Goal: Task Accomplishment & Management: Use online tool/utility

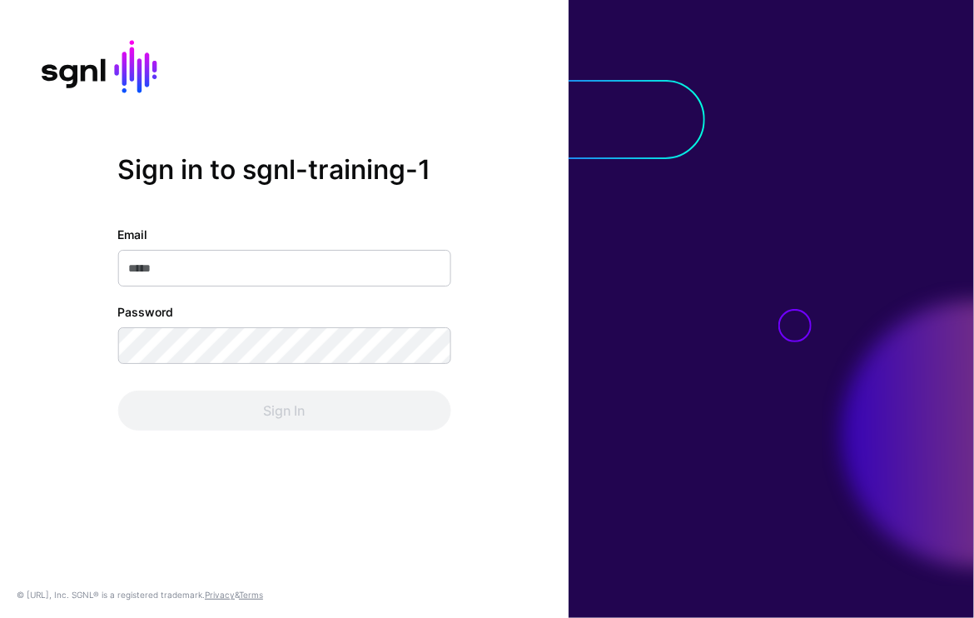
click at [327, 275] on input "Email" at bounding box center [283, 268] width 333 height 37
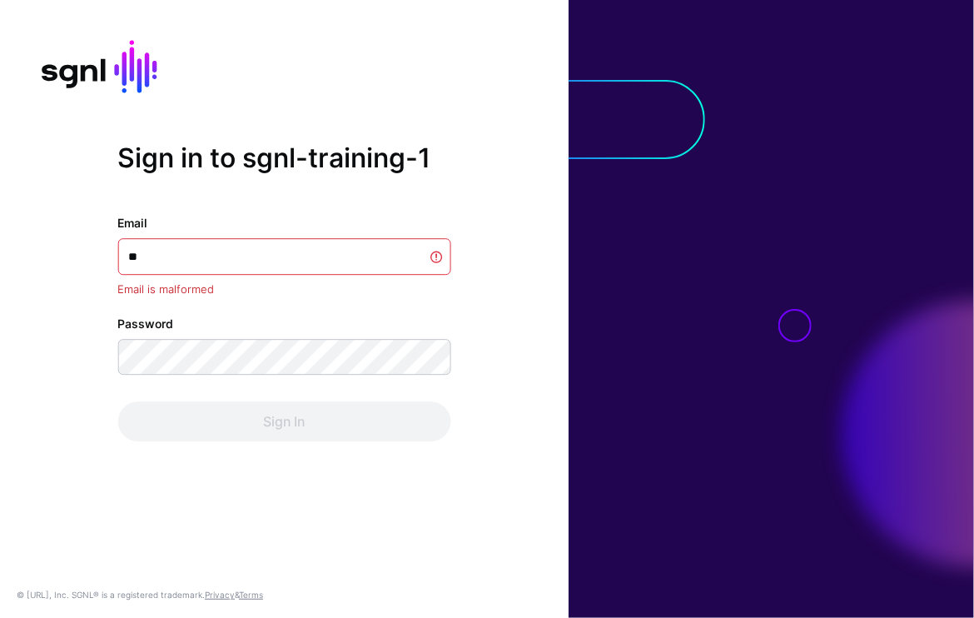
type input "**"
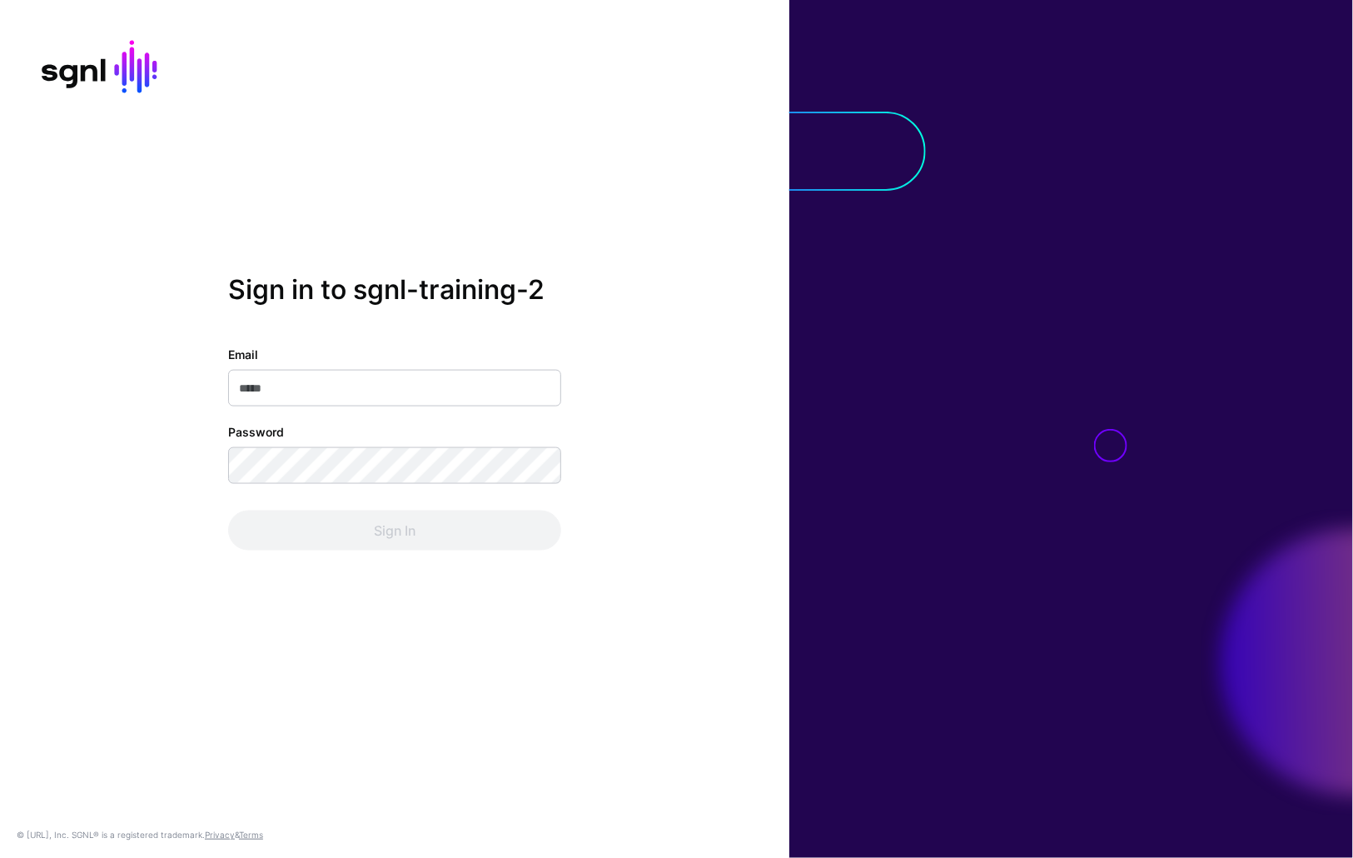
click at [421, 395] on input "Email" at bounding box center [394, 388] width 333 height 37
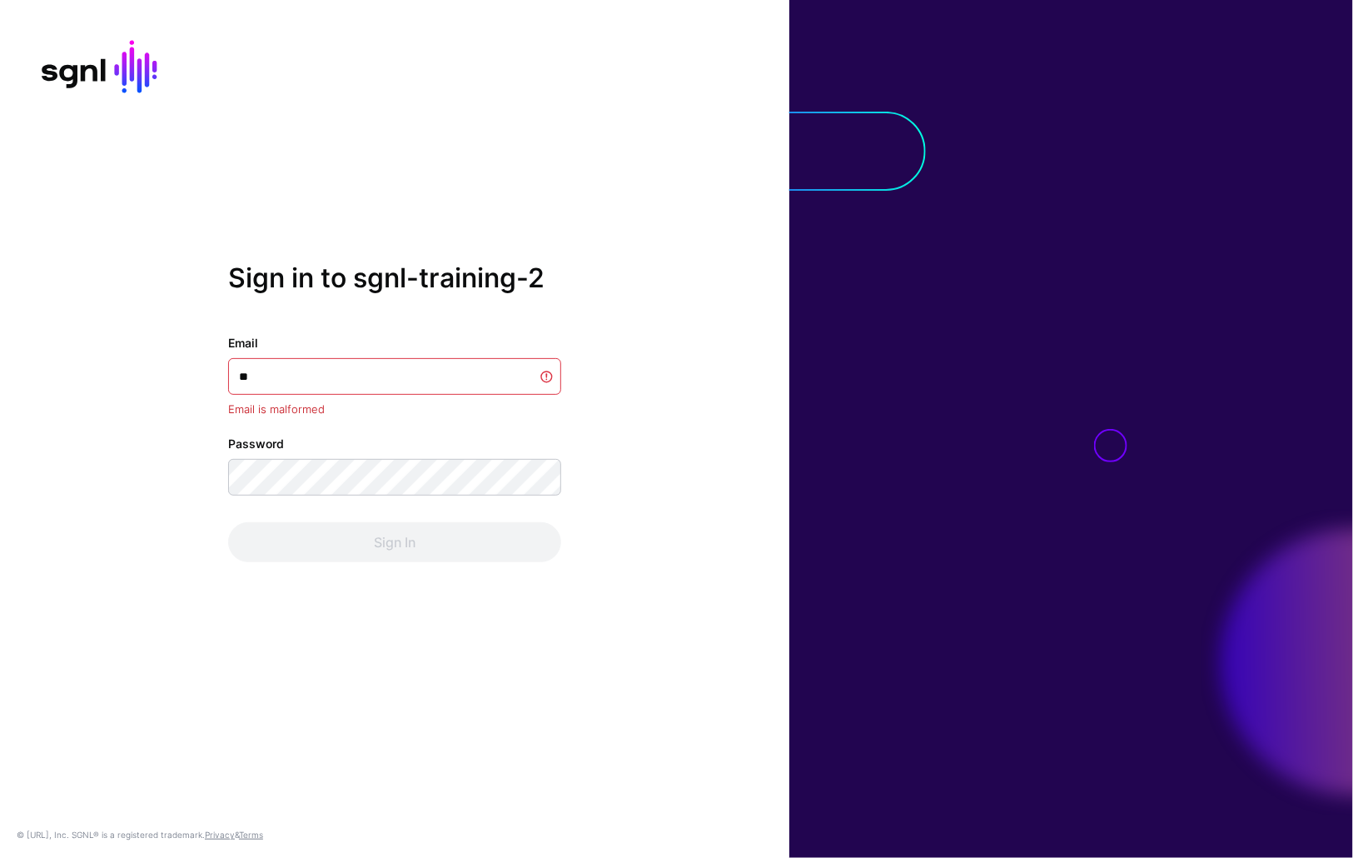
type input "*"
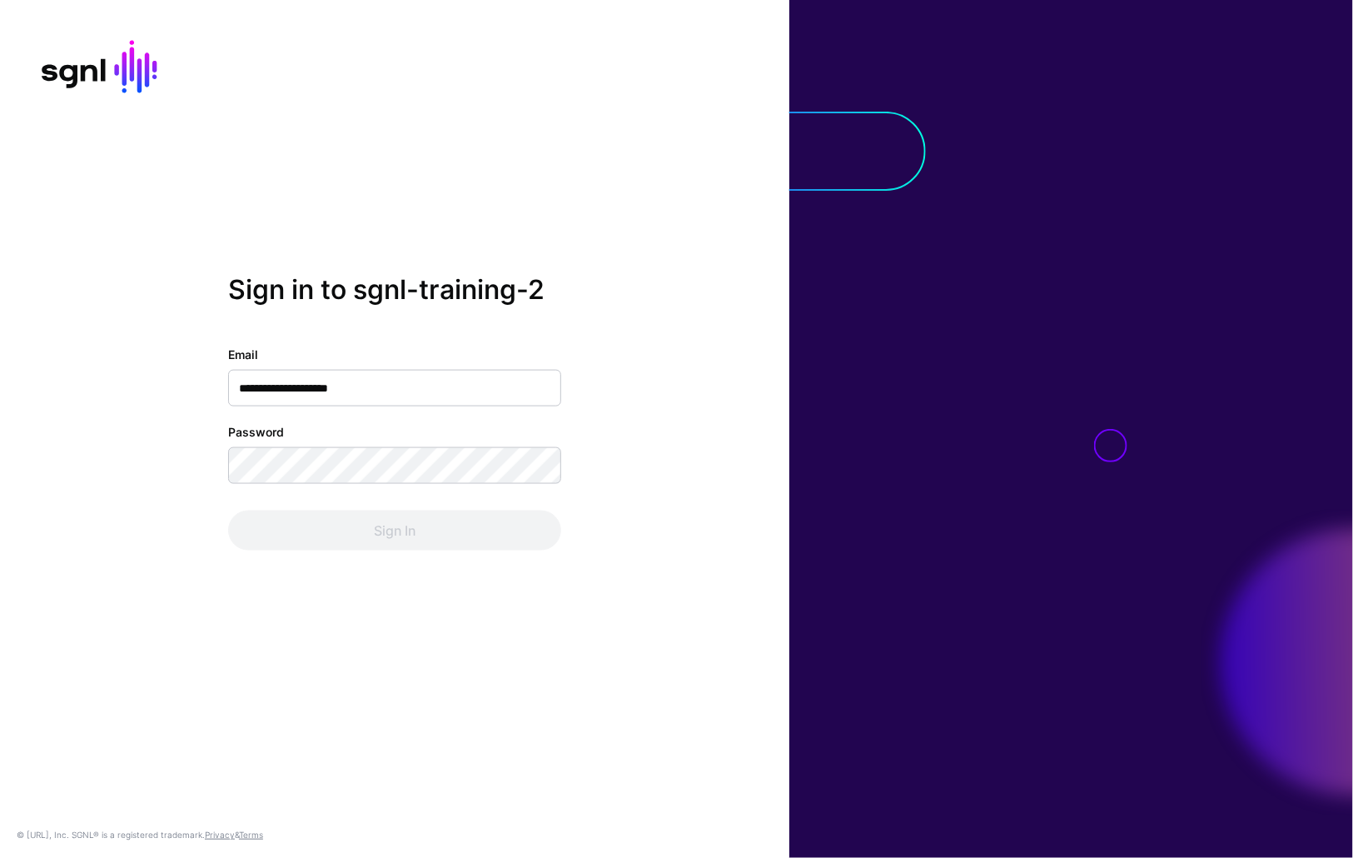
type input "**********"
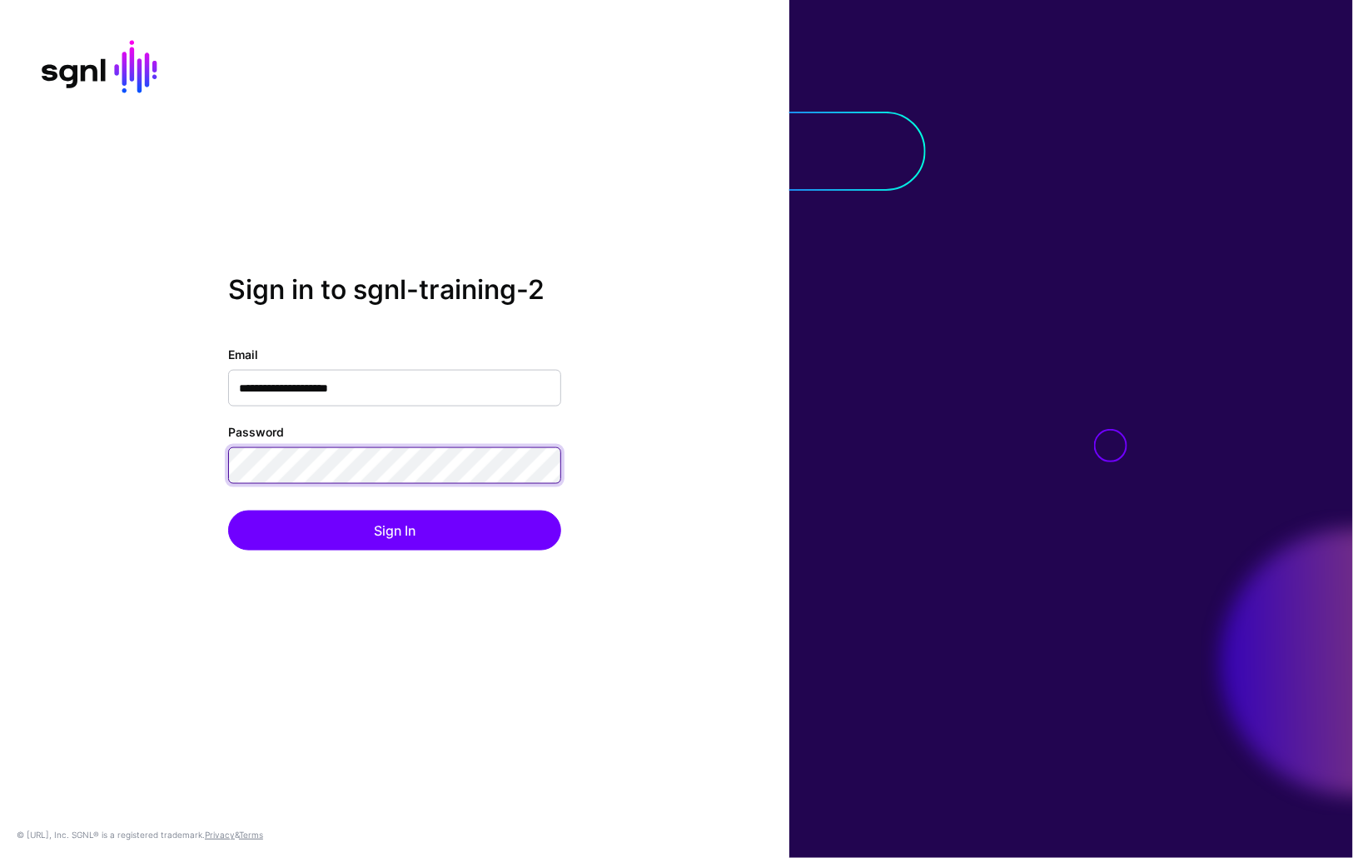
click at [228, 510] on button "Sign In" at bounding box center [394, 530] width 333 height 40
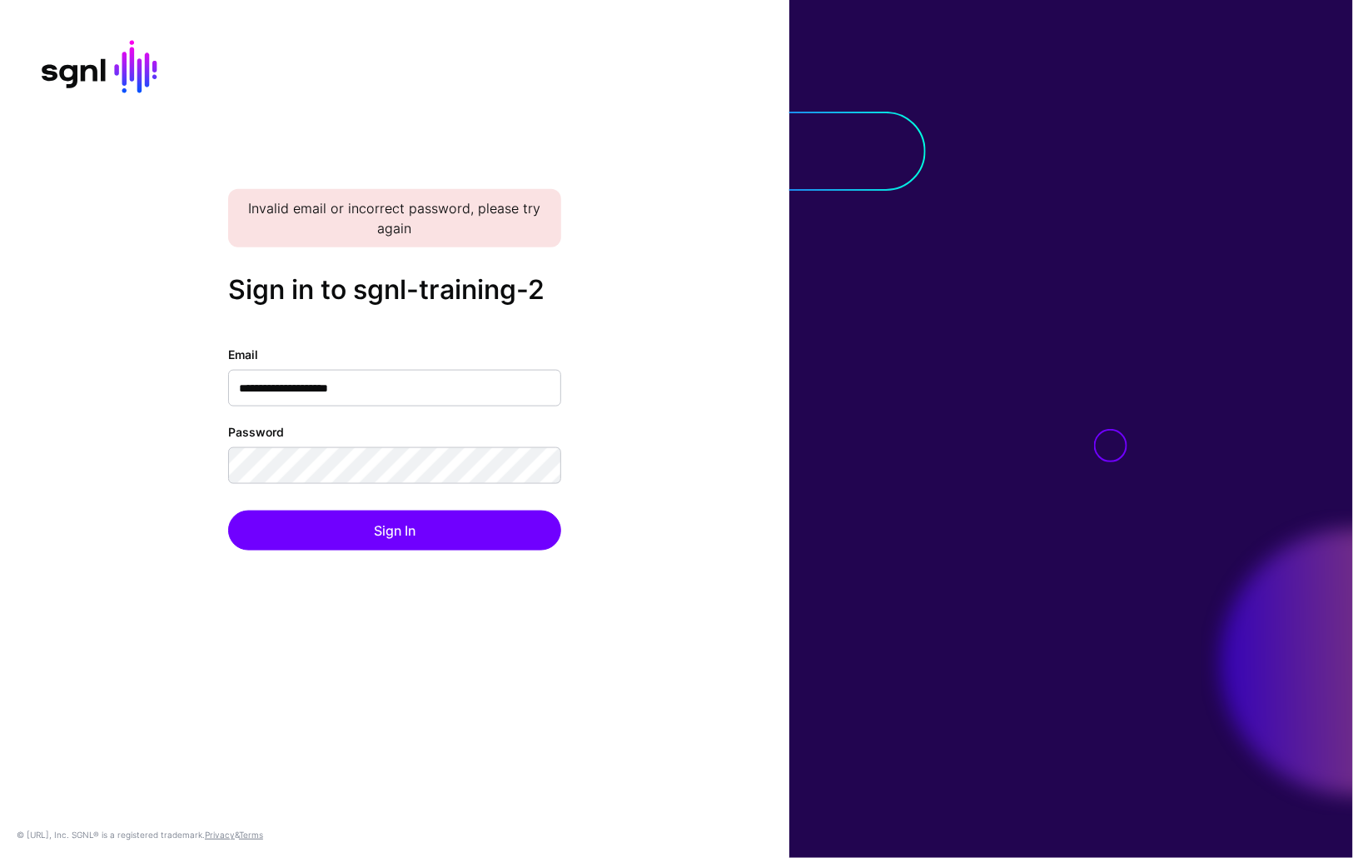
click at [654, 342] on div "**********" at bounding box center [394, 429] width 789 height 310
click at [493, 377] on input "**********" at bounding box center [394, 388] width 333 height 37
drag, startPoint x: 575, startPoint y: 375, endPoint x: 559, endPoint y: 385, distance: 18.7
click at [574, 376] on div "**********" at bounding box center [394, 429] width 789 height 310
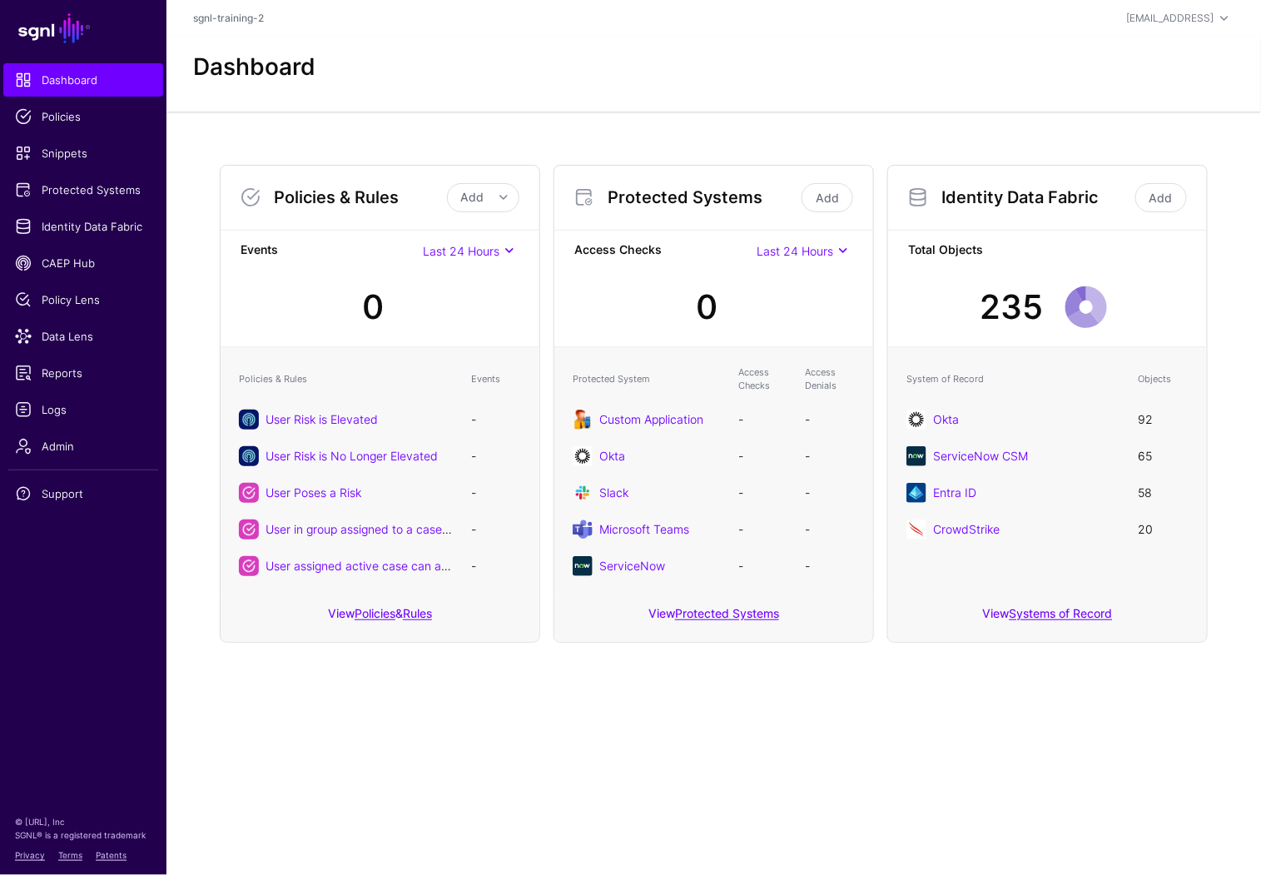
click at [644, 134] on div "Policies & Rules Add Add Policy Add Rule Events Last 24 Hours Last 24 Hours Las…" at bounding box center [714, 404] width 1095 height 584
click at [77, 155] on span "Snippets" at bounding box center [83, 153] width 137 height 17
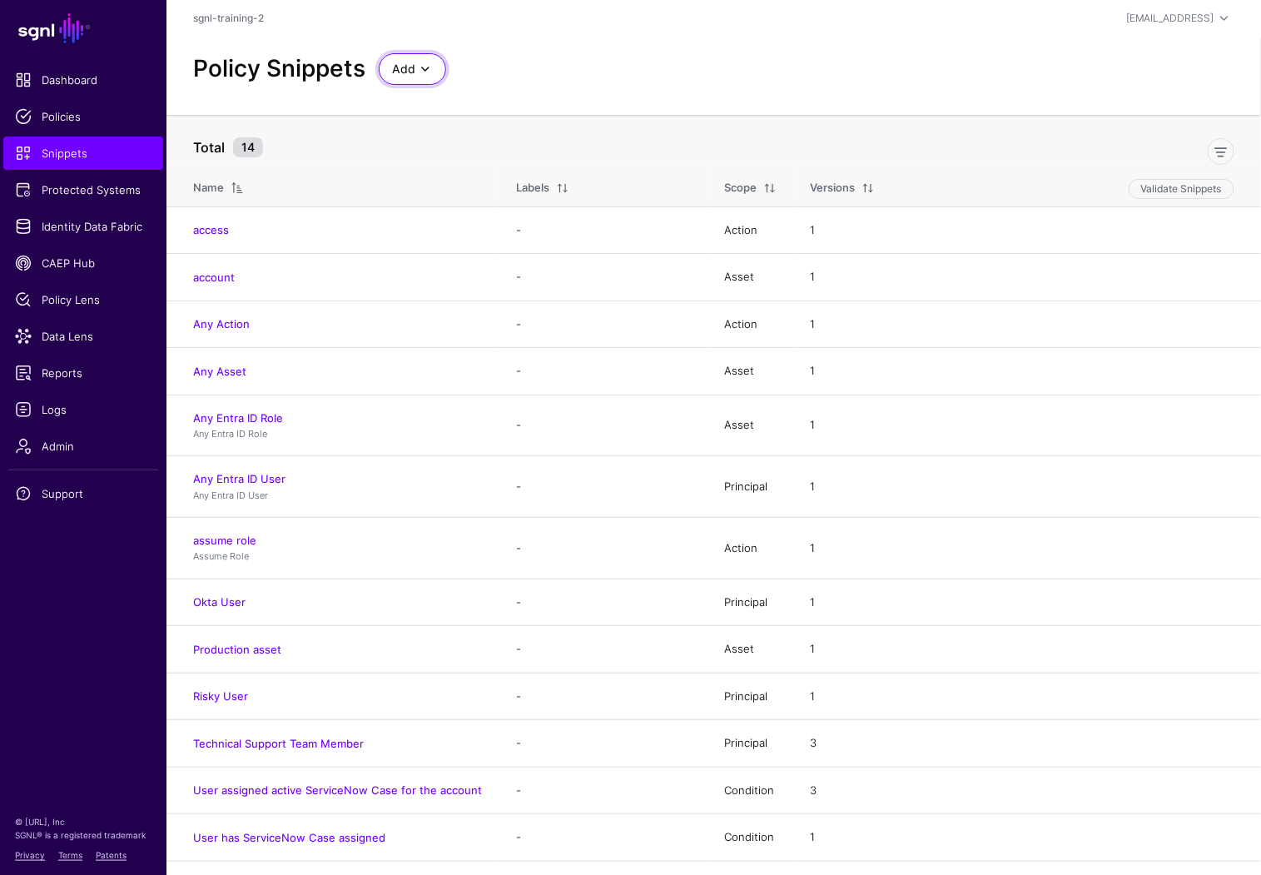
click at [418, 70] on span at bounding box center [425, 69] width 20 height 20
click at [497, 130] on span "Start from a Blank Snippet" at bounding box center [460, 132] width 136 height 13
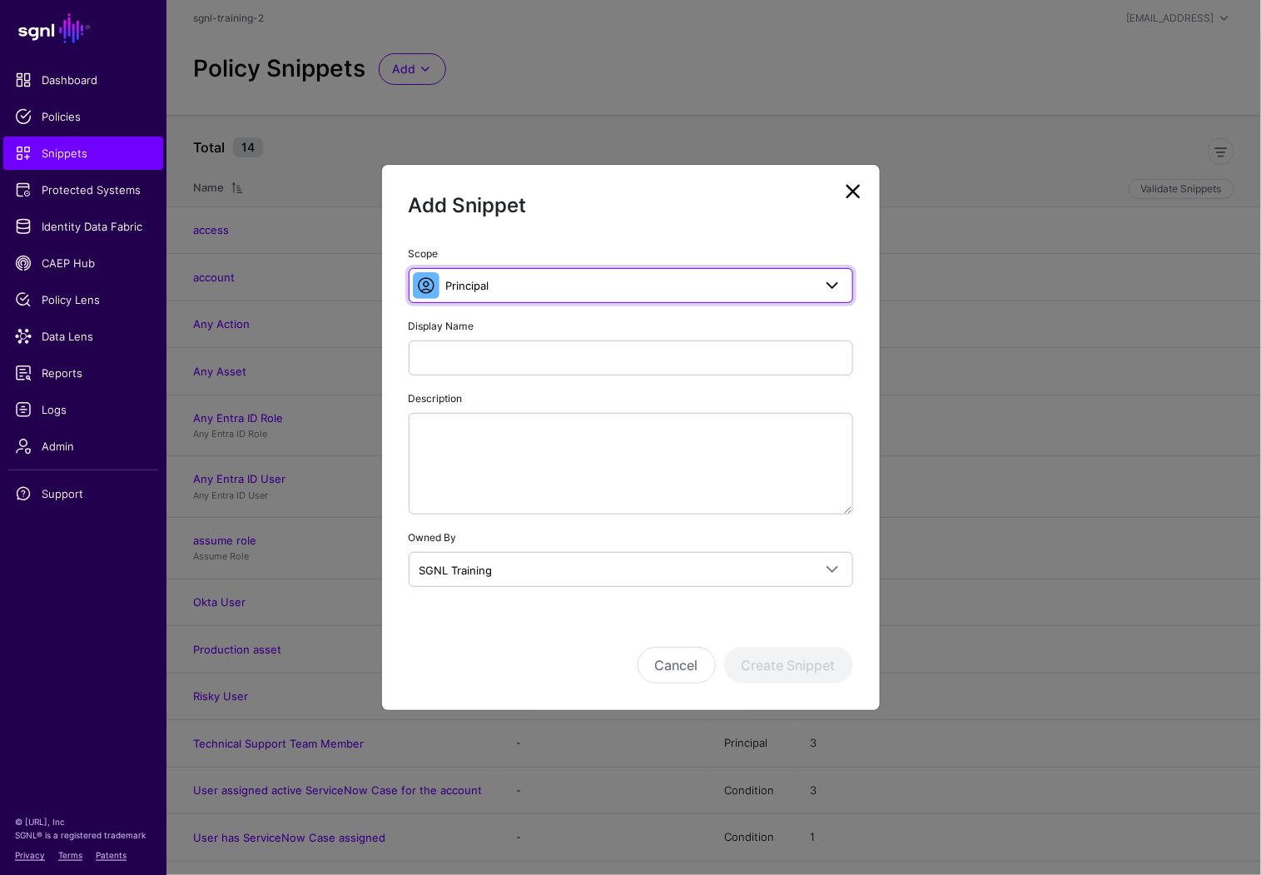
click at [526, 288] on span "Principal" at bounding box center [629, 285] width 366 height 18
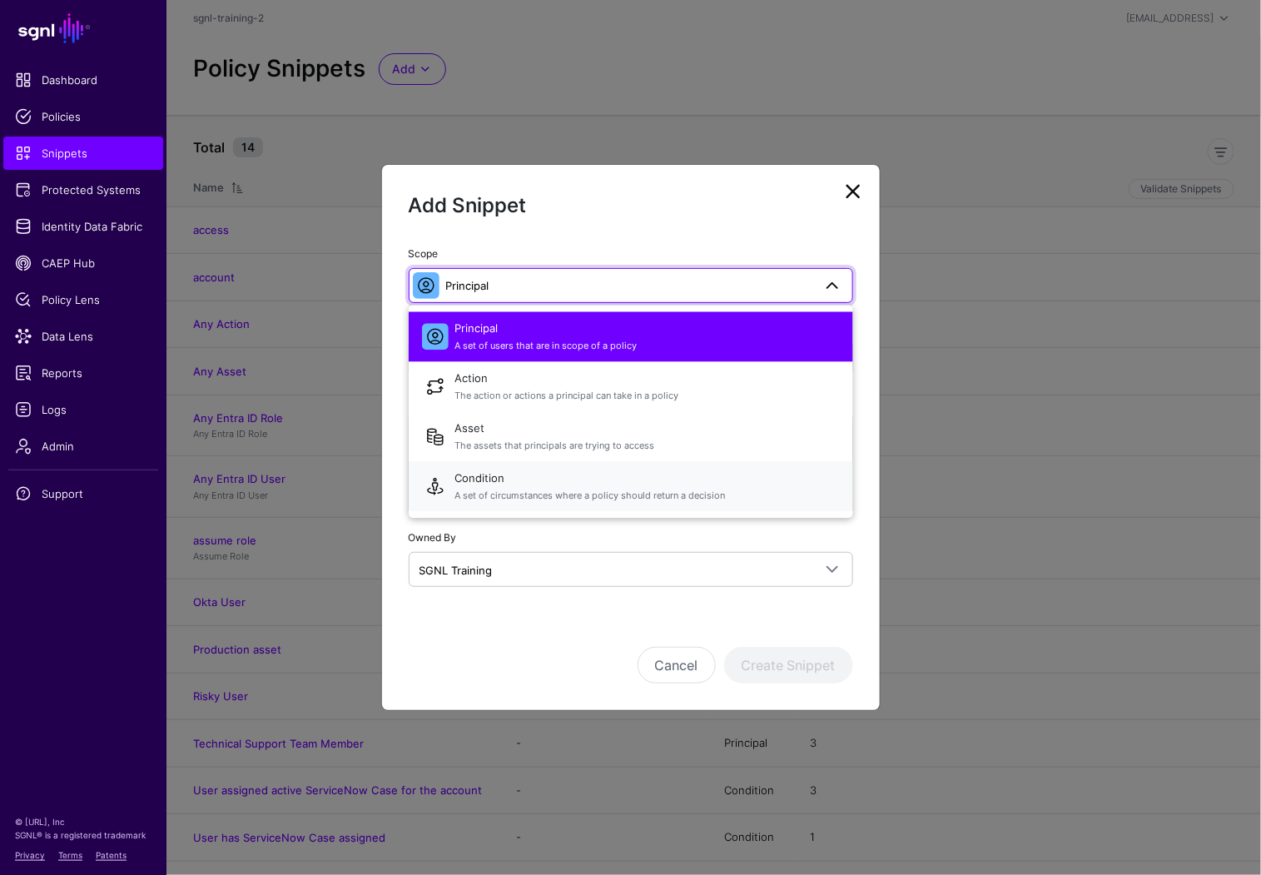
click at [513, 490] on span "A set of circumstances where a policy should return a decision" at bounding box center [647, 496] width 385 height 14
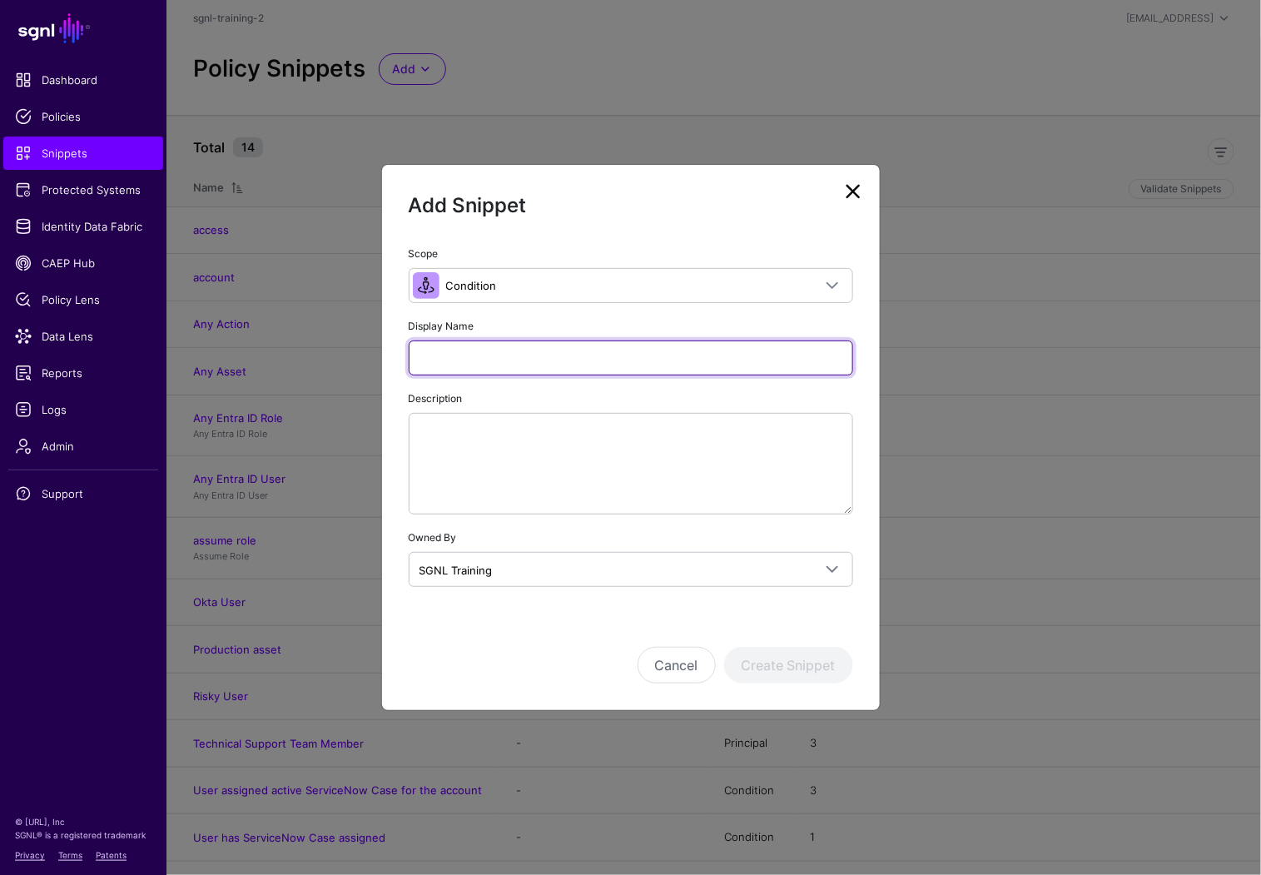
click at [500, 353] on input "Display Name" at bounding box center [631, 358] width 445 height 35
type input "**********"
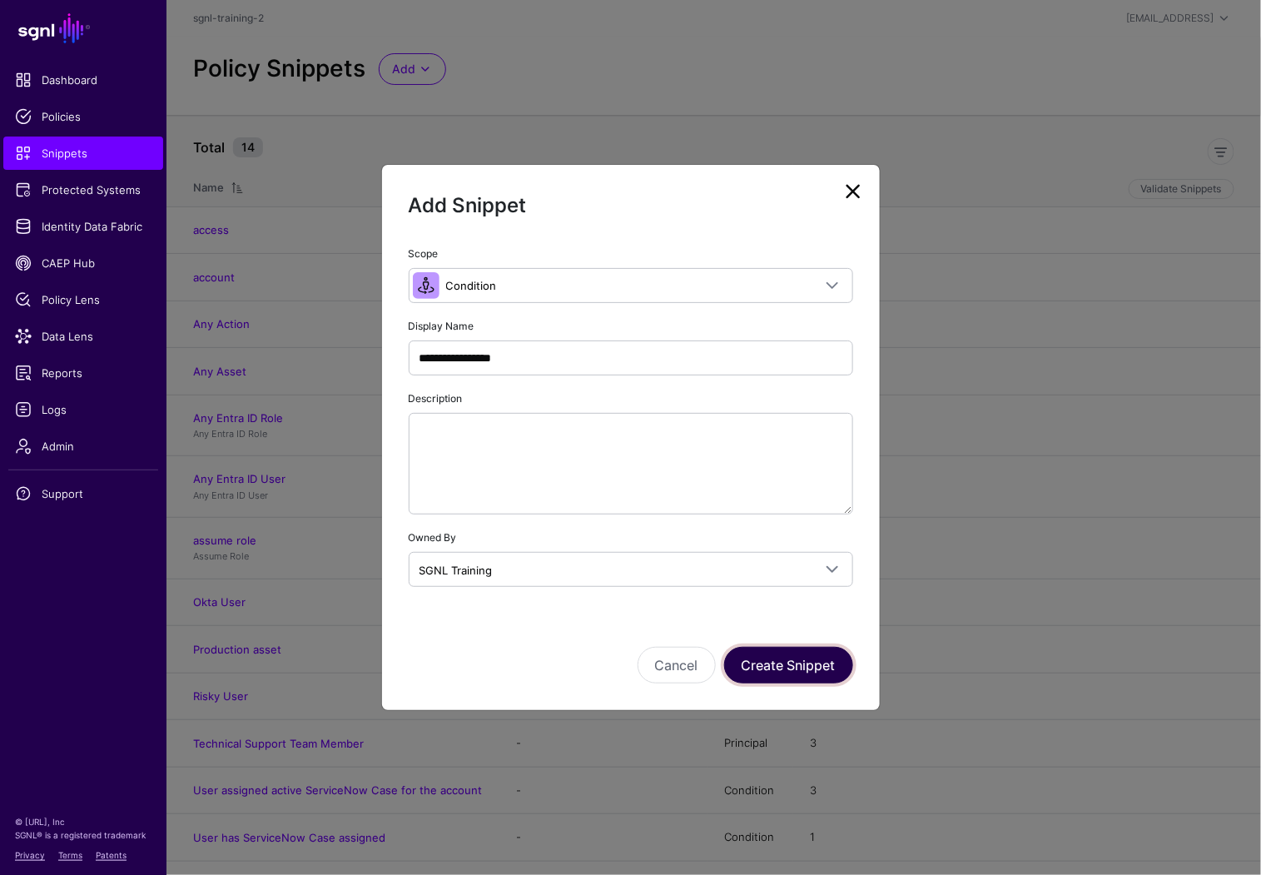
click at [803, 674] on button "Create Snippet" at bounding box center [788, 665] width 129 height 37
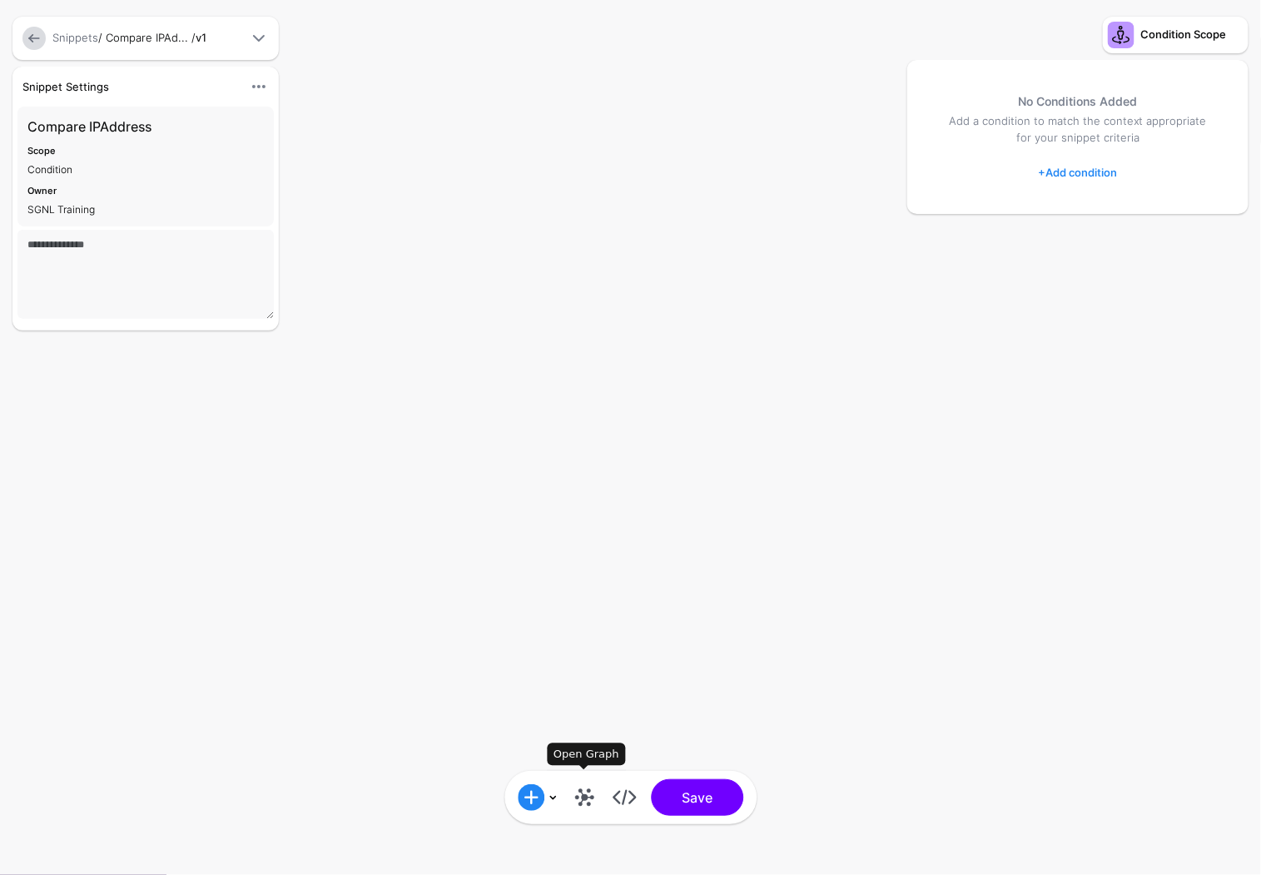
click at [585, 795] on link at bounding box center [584, 797] width 27 height 27
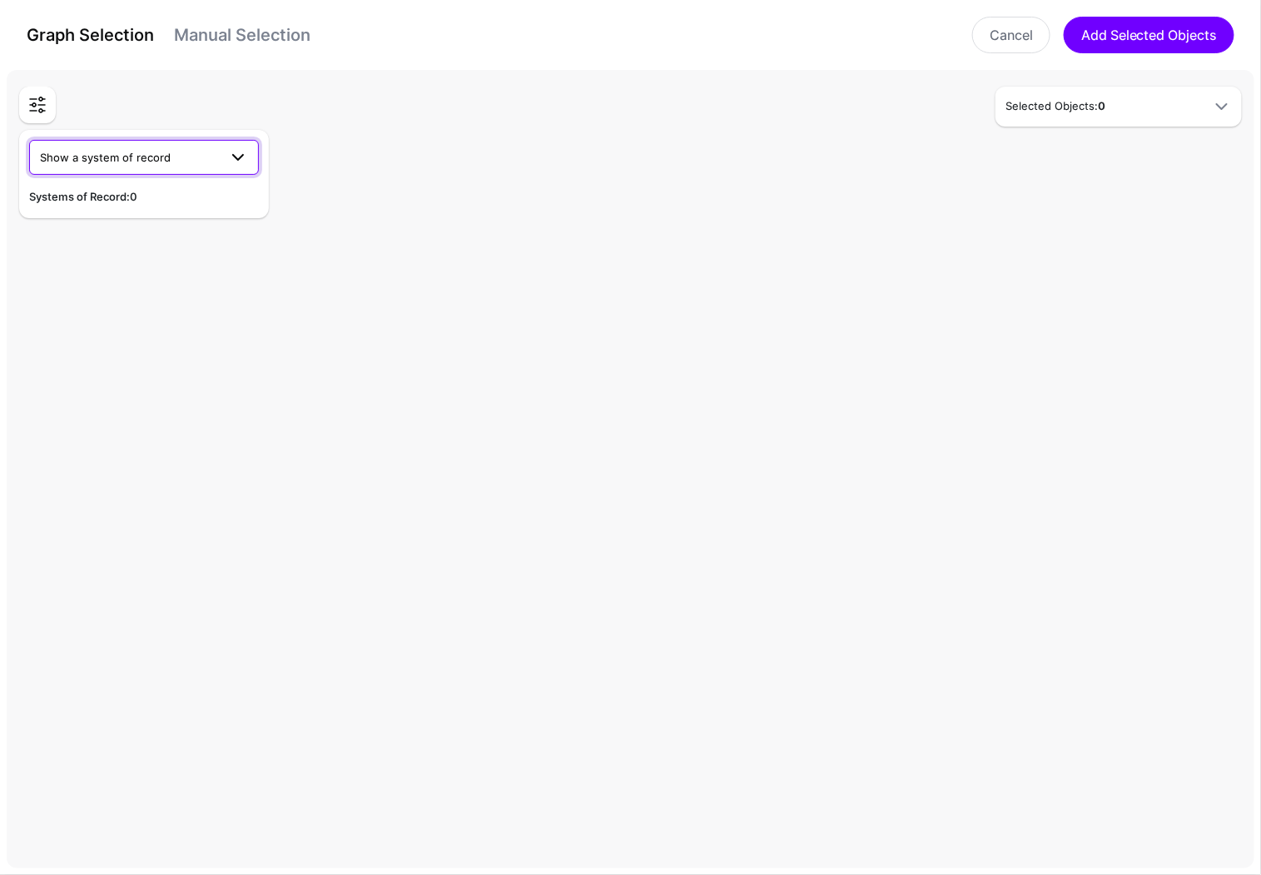
click at [156, 163] on span "Show a system of record" at bounding box center [105, 157] width 131 height 13
drag, startPoint x: 296, startPoint y: 67, endPoint x: 284, endPoint y: 42, distance: 27.9
click at [296, 67] on div "Graph Selection Manual Selection Cancel Add Selected Objects" at bounding box center [630, 35] width 1261 height 70
click at [281, 38] on link "Manual Selection" at bounding box center [242, 35] width 137 height 20
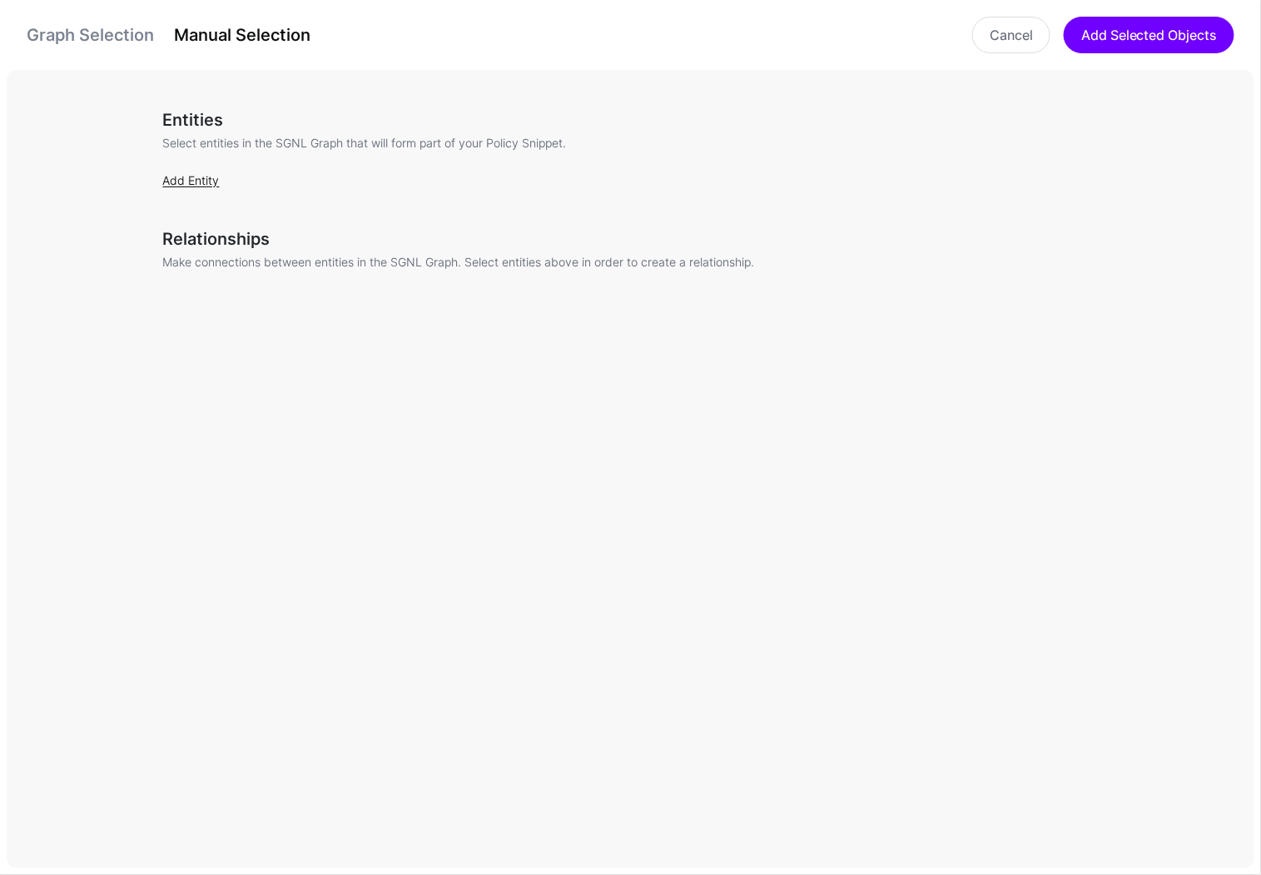
click at [192, 174] on link "Add Entity" at bounding box center [191, 180] width 57 height 14
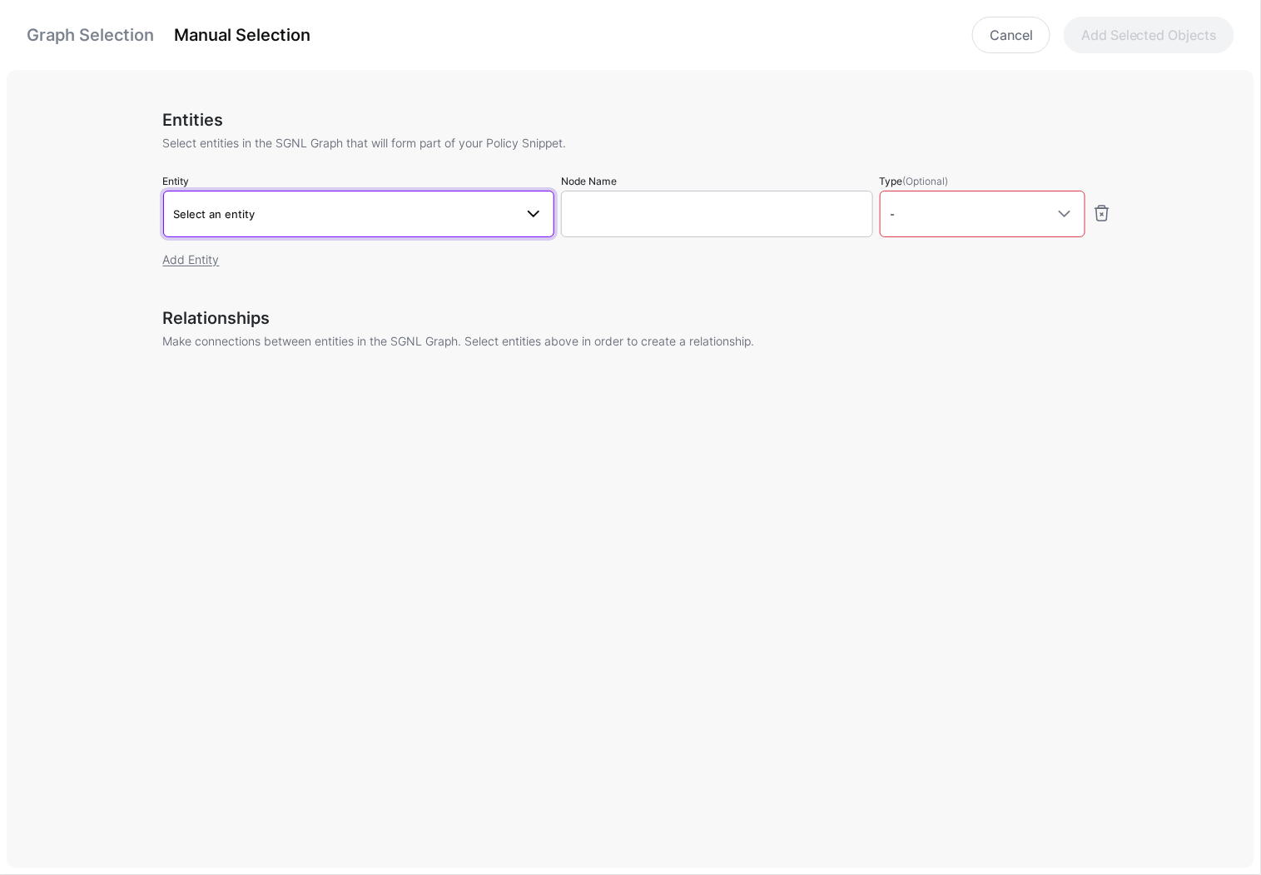
click at [439, 196] on link "Select an entity" at bounding box center [358, 214] width 391 height 47
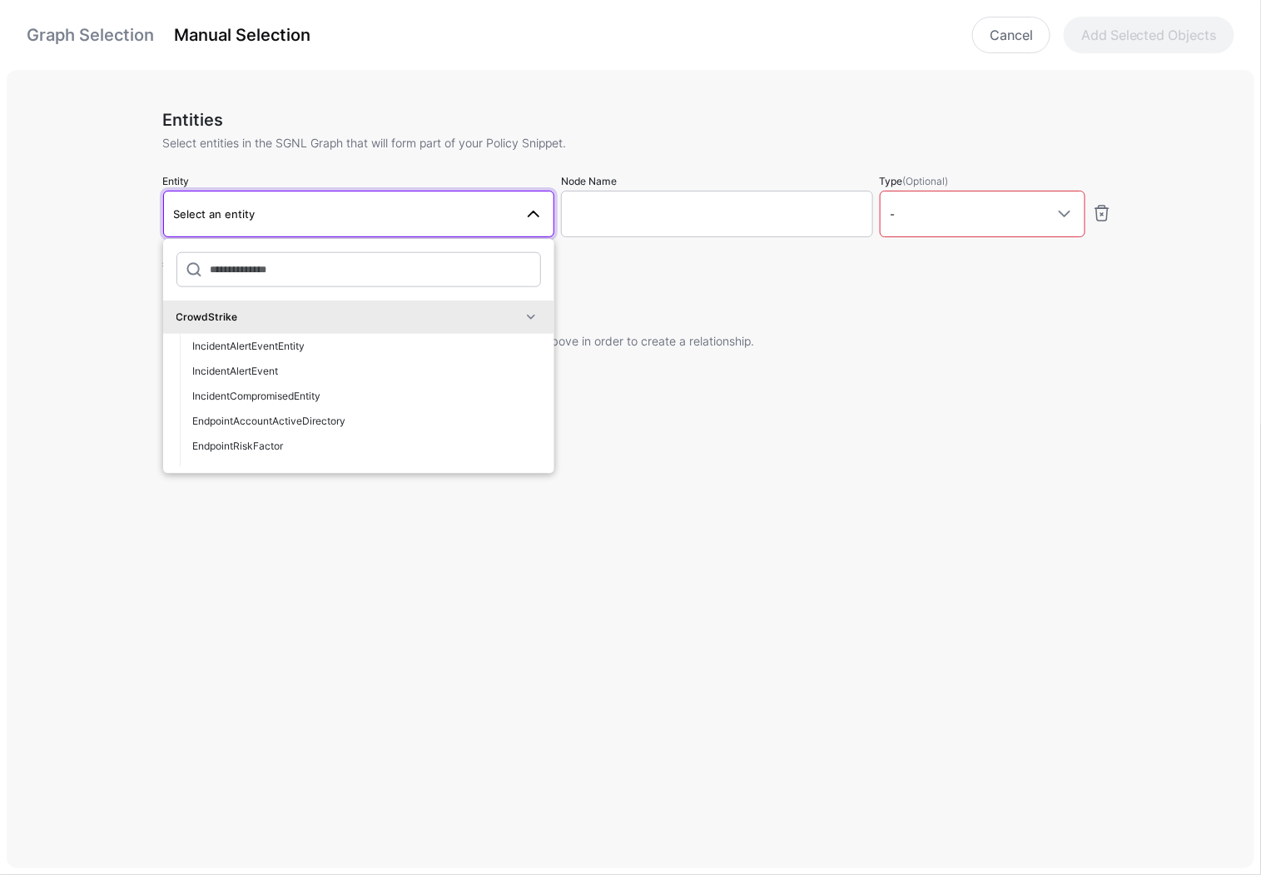
click at [431, 304] on div "CrowdStrike" at bounding box center [358, 317] width 391 height 33
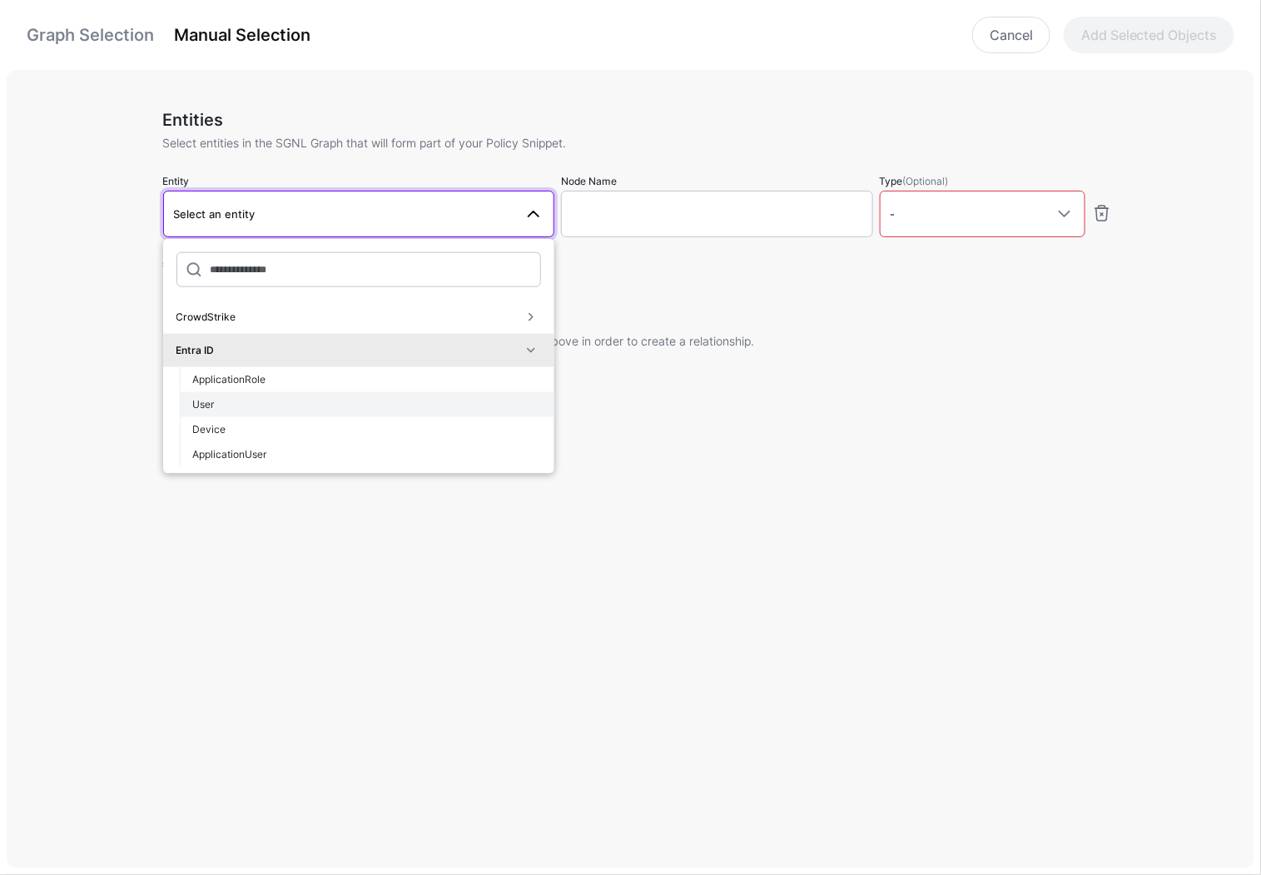
click at [273, 394] on button "User" at bounding box center [367, 404] width 375 height 25
type input "**********"
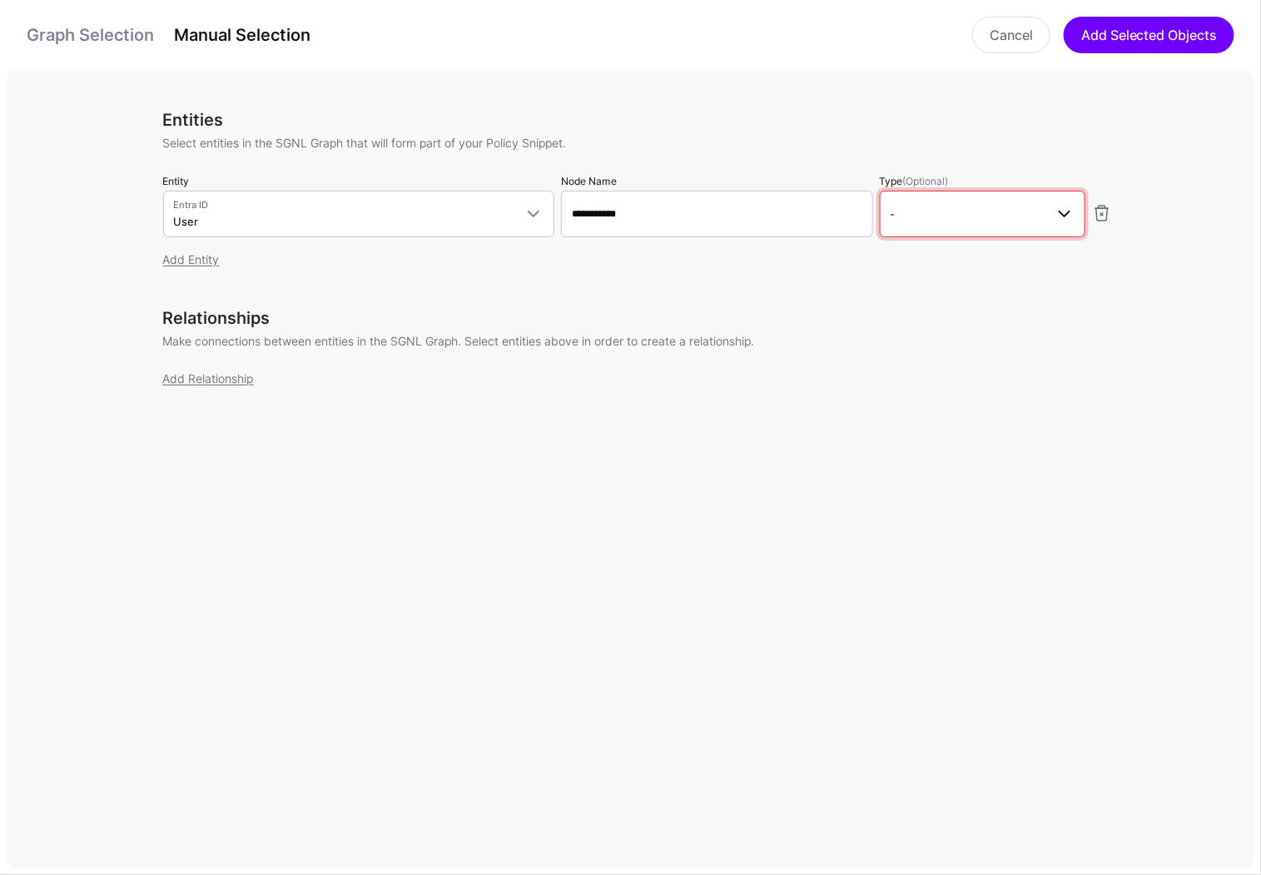
click at [1030, 220] on span "-" at bounding box center [968, 214] width 154 height 18
click at [968, 278] on div "Principal" at bounding box center [982, 283] width 179 height 15
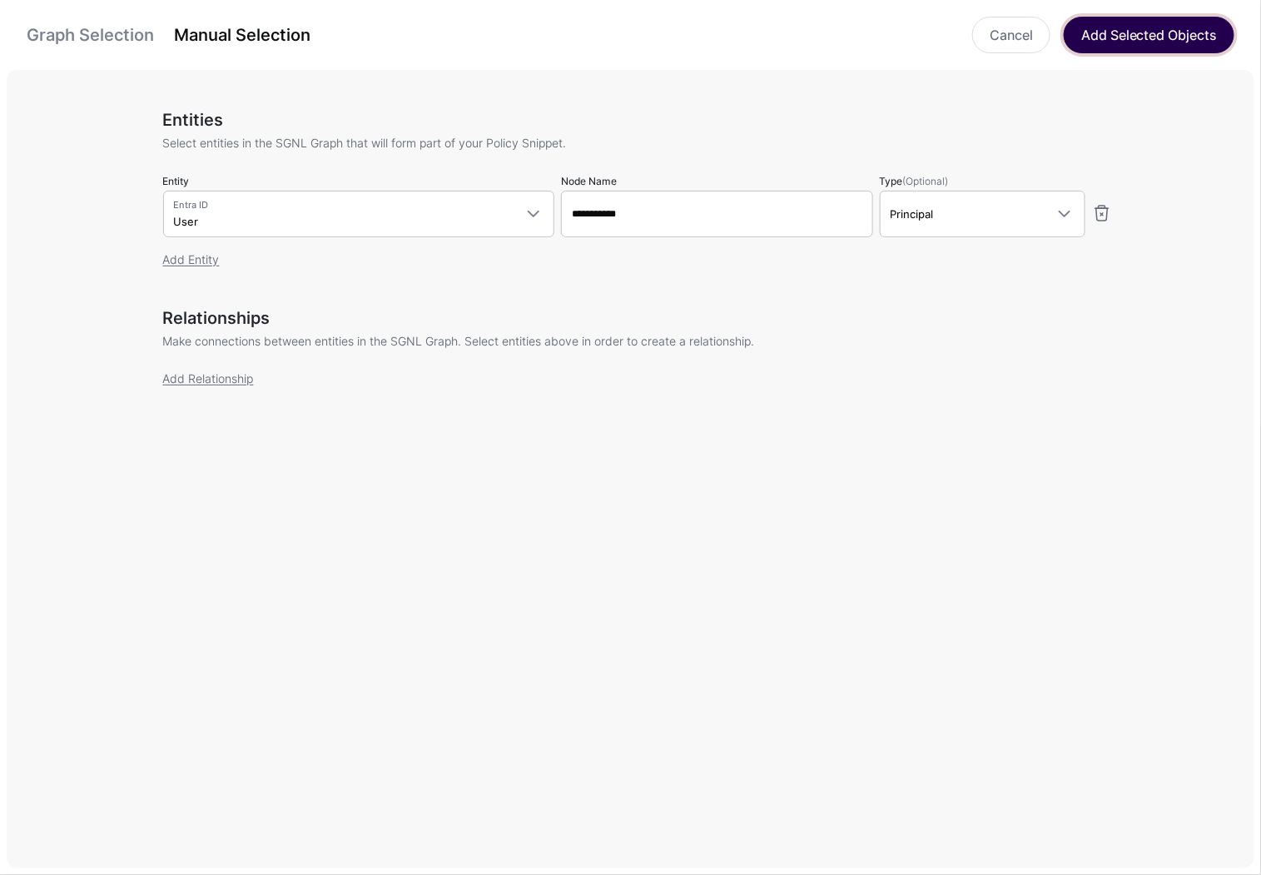
click at [1111, 44] on button "Add Selected Objects" at bounding box center [1149, 35] width 171 height 37
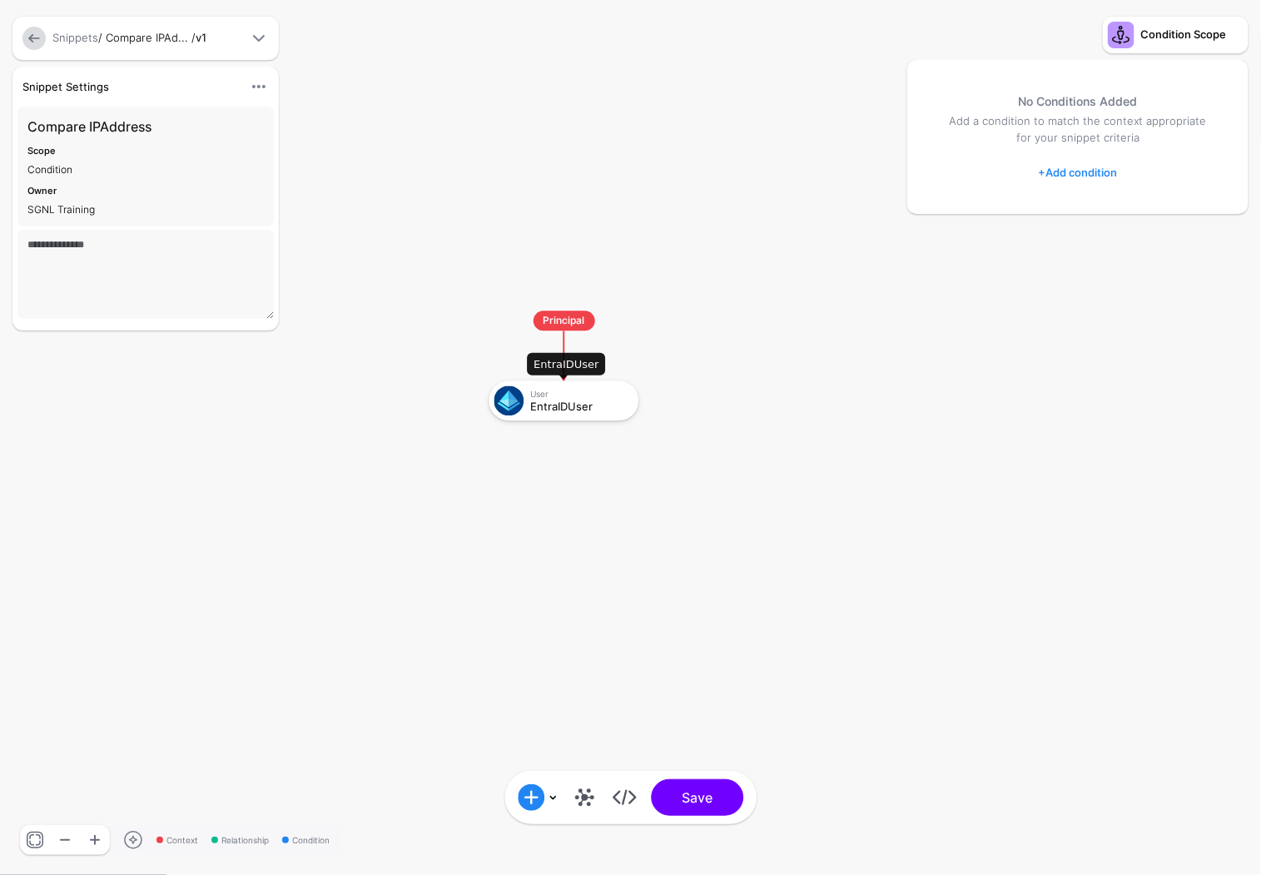
click at [567, 405] on div "EntraIDUser" at bounding box center [579, 406] width 97 height 12
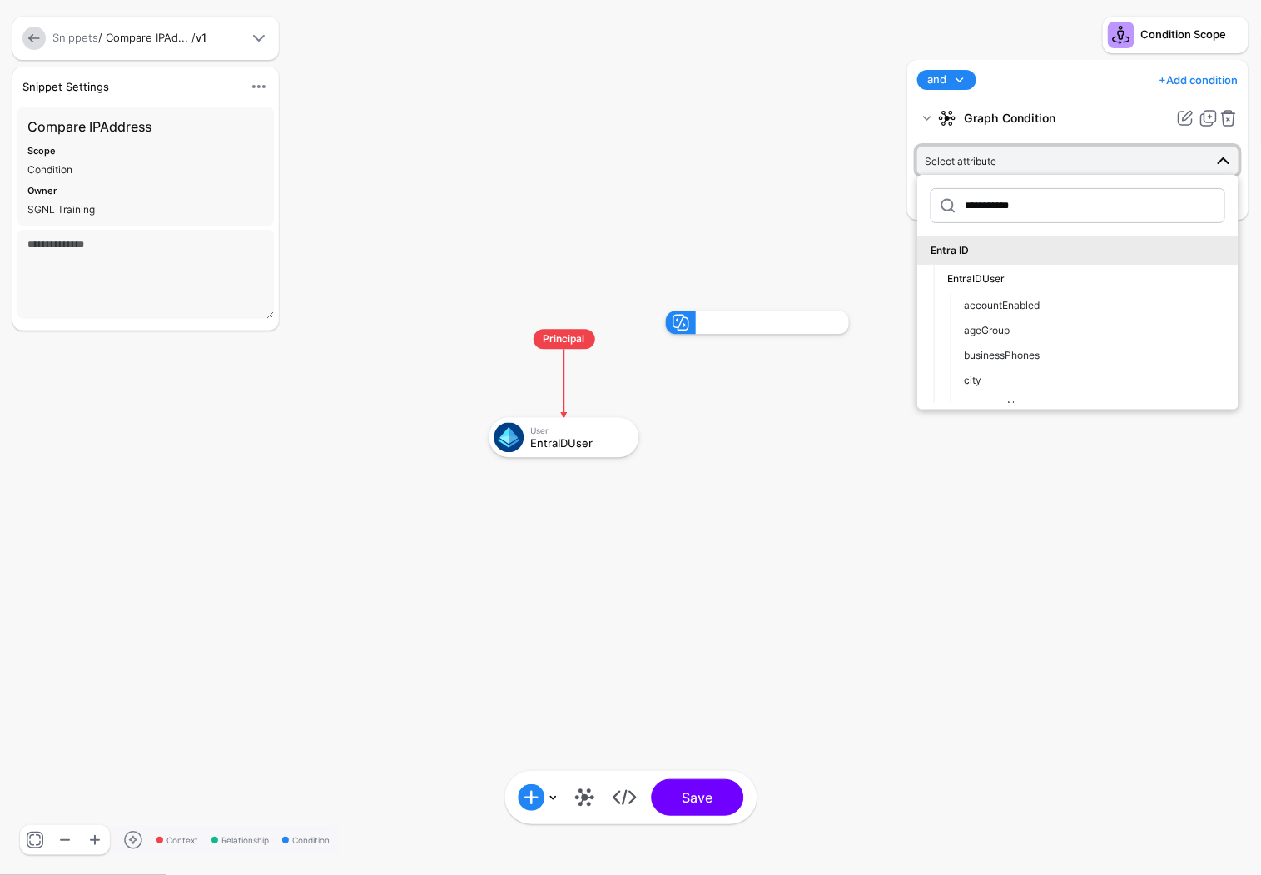
click at [611, 230] on rect at bounding box center [473, 295] width 126136 height 87504
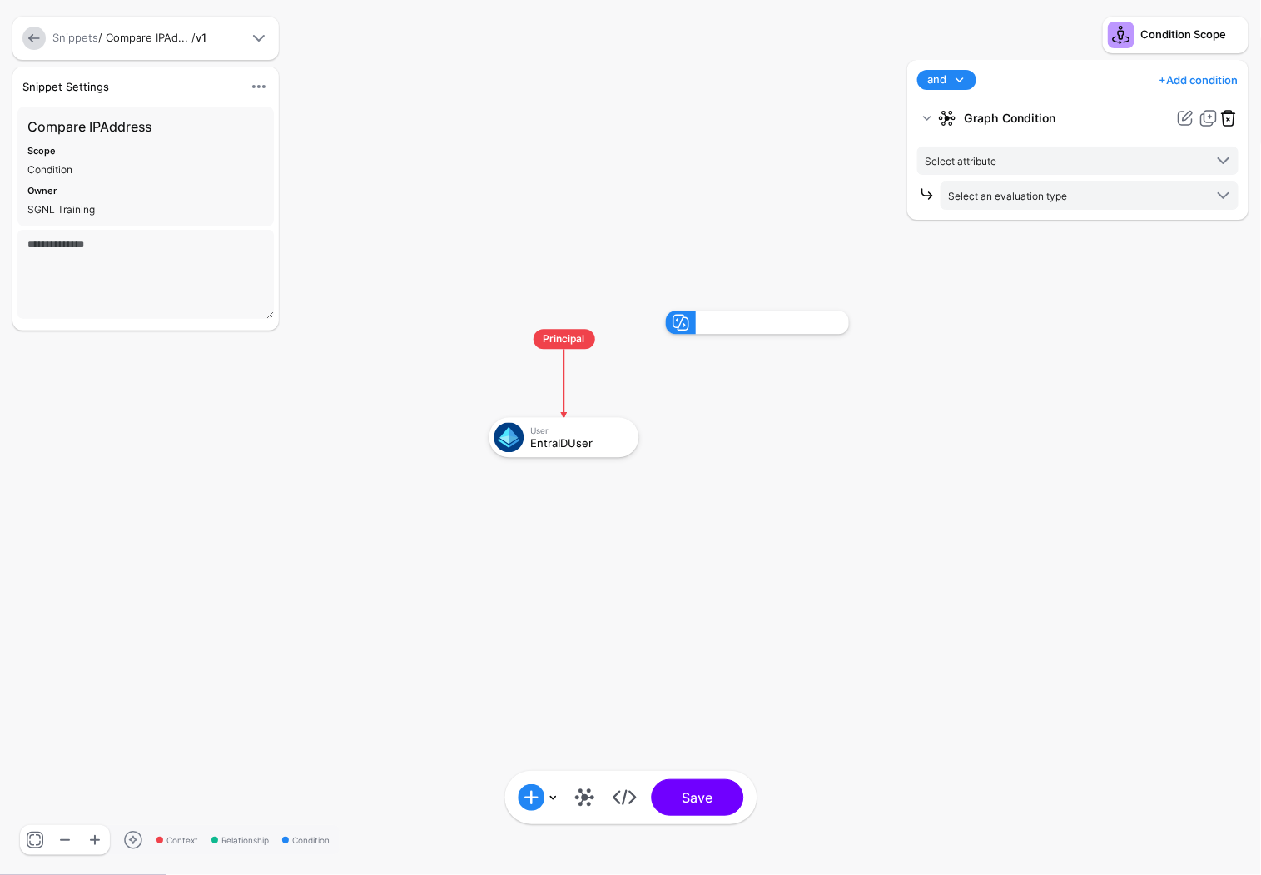
click at [1229, 114] on link at bounding box center [1229, 118] width 20 height 20
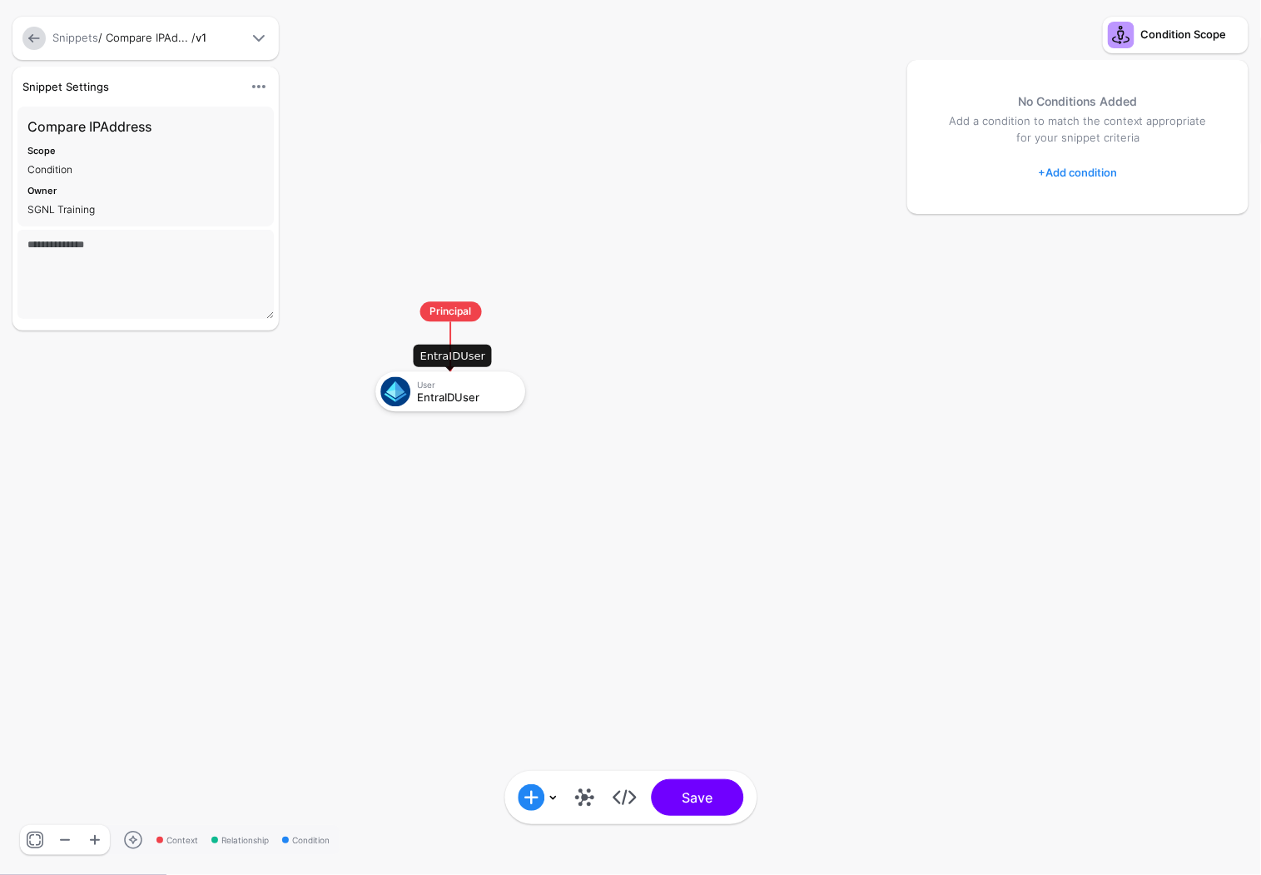
click at [468, 400] on div "EntraIDUser" at bounding box center [465, 397] width 97 height 12
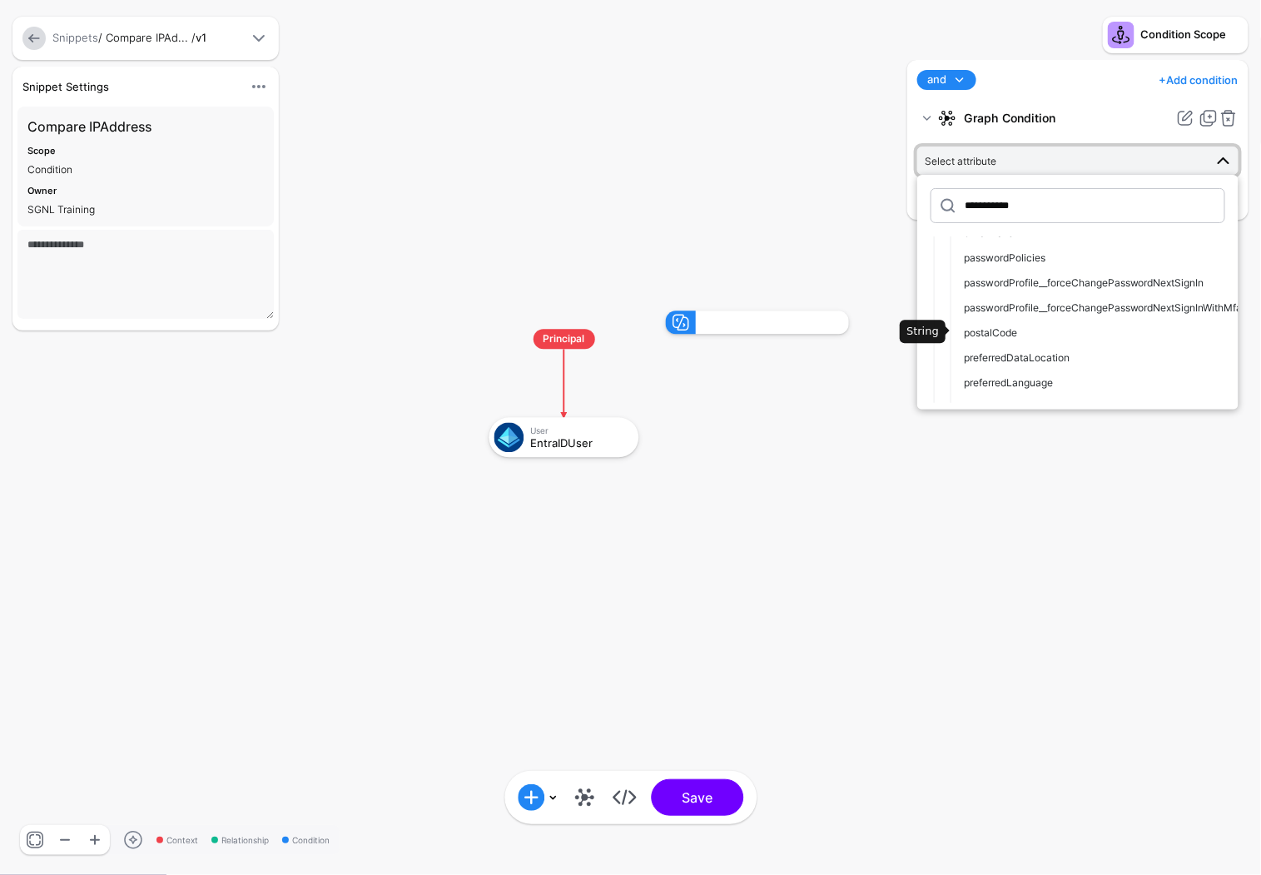
scroll to position [1084, 0]
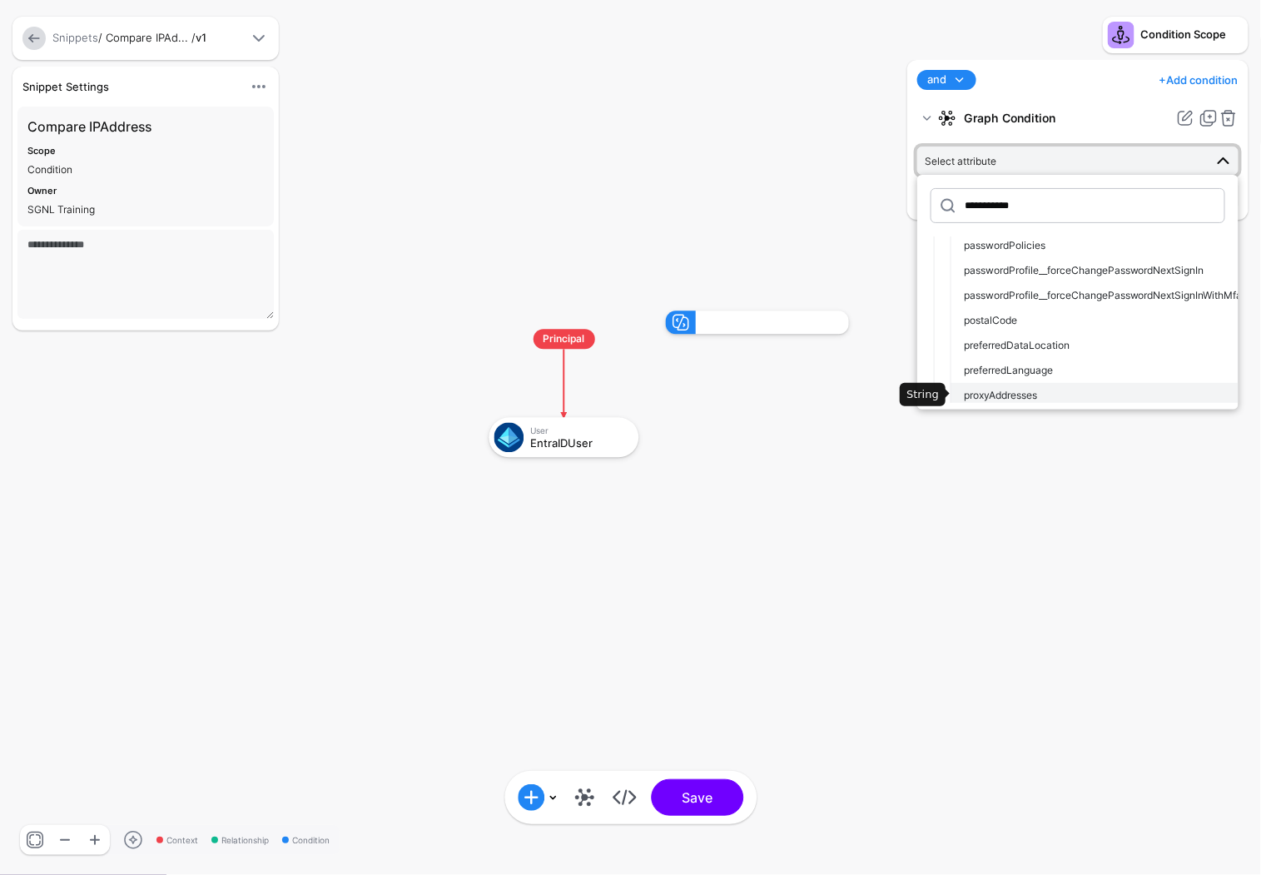
click at [1071, 395] on div "proxyAddresses" at bounding box center [1094, 395] width 261 height 15
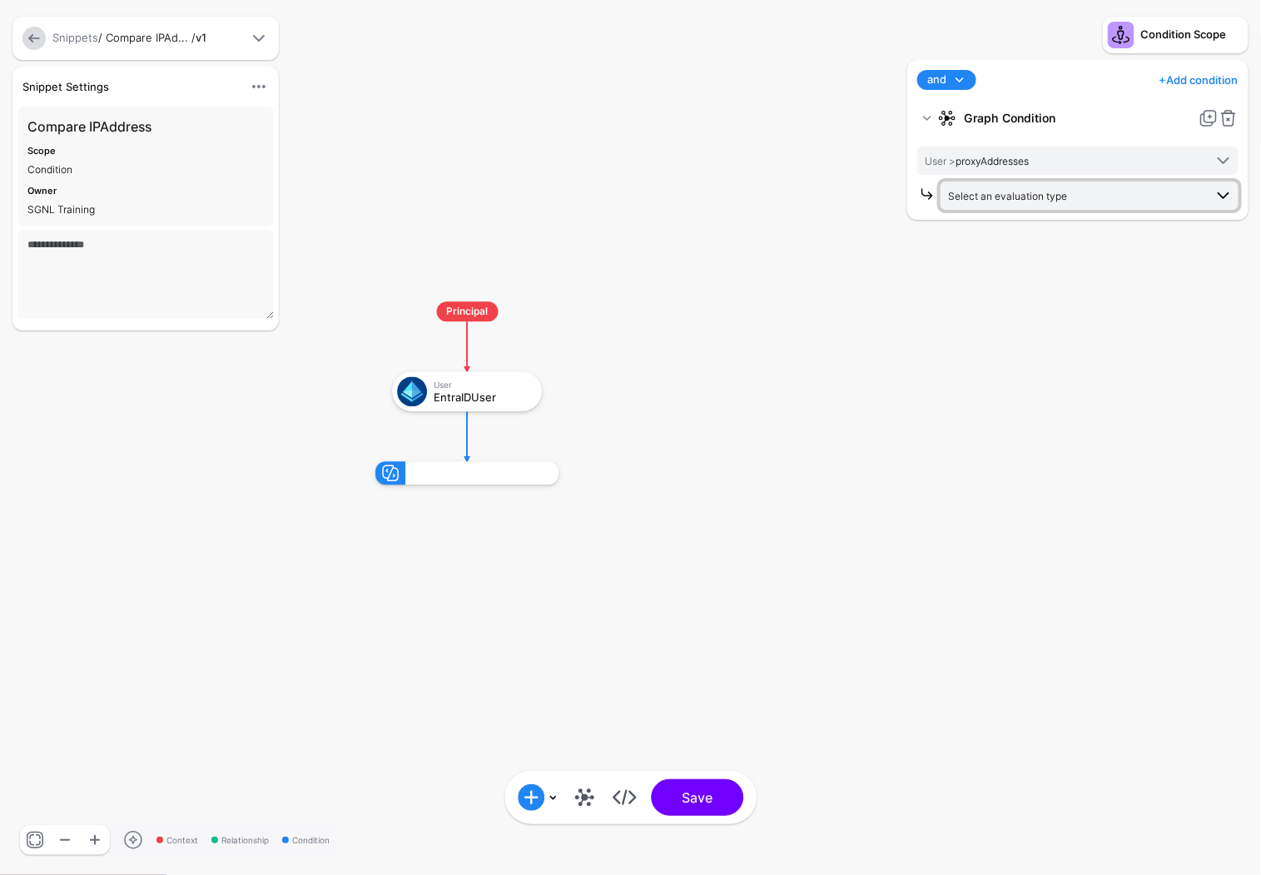
click at [1163, 187] on span "Select an evaluation type" at bounding box center [1076, 195] width 256 height 18
click at [1062, 412] on span "Request Context Evaluate against context in the request" at bounding box center [1089, 416] width 271 height 39
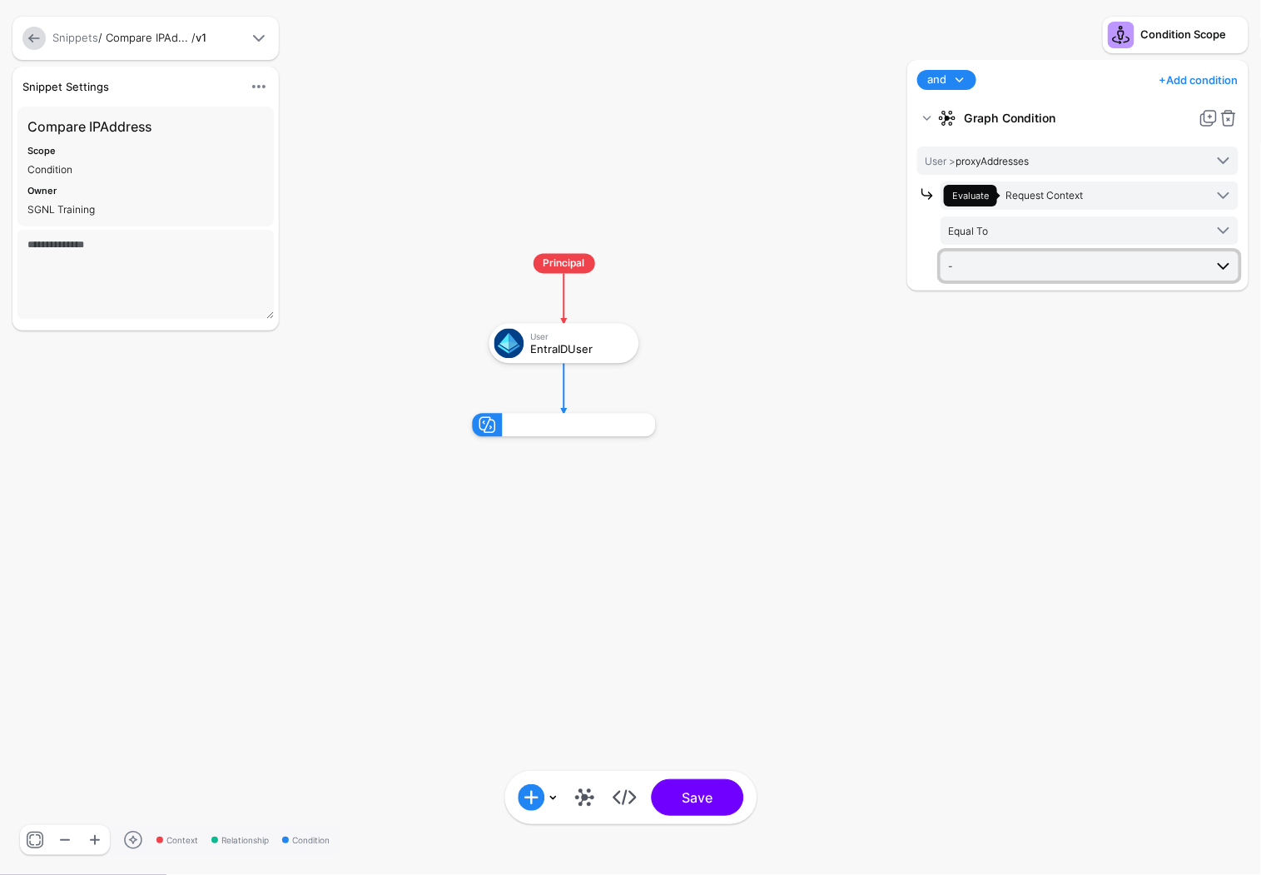
click at [1072, 254] on link "-" at bounding box center [1090, 265] width 298 height 28
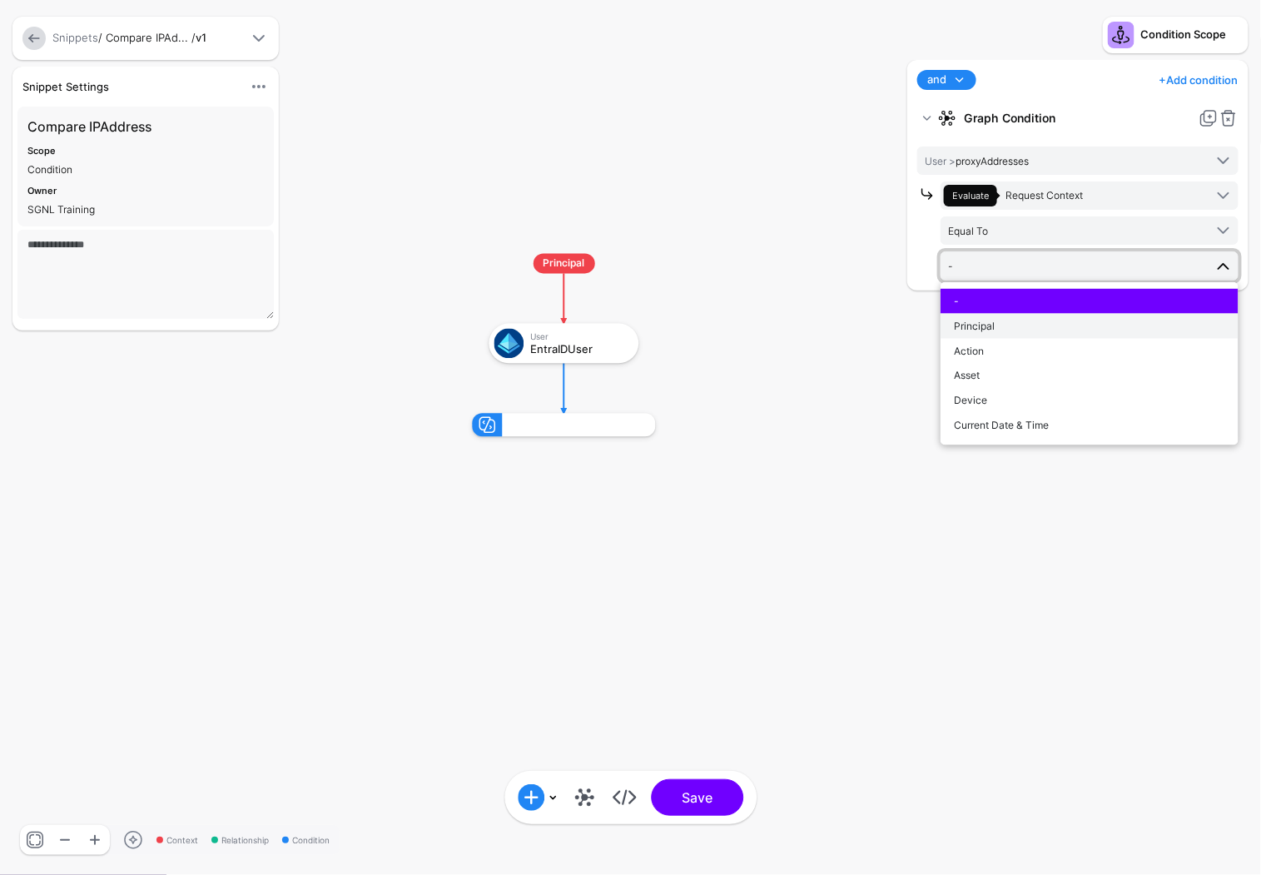
click at [1039, 326] on div "Principal" at bounding box center [1089, 326] width 271 height 15
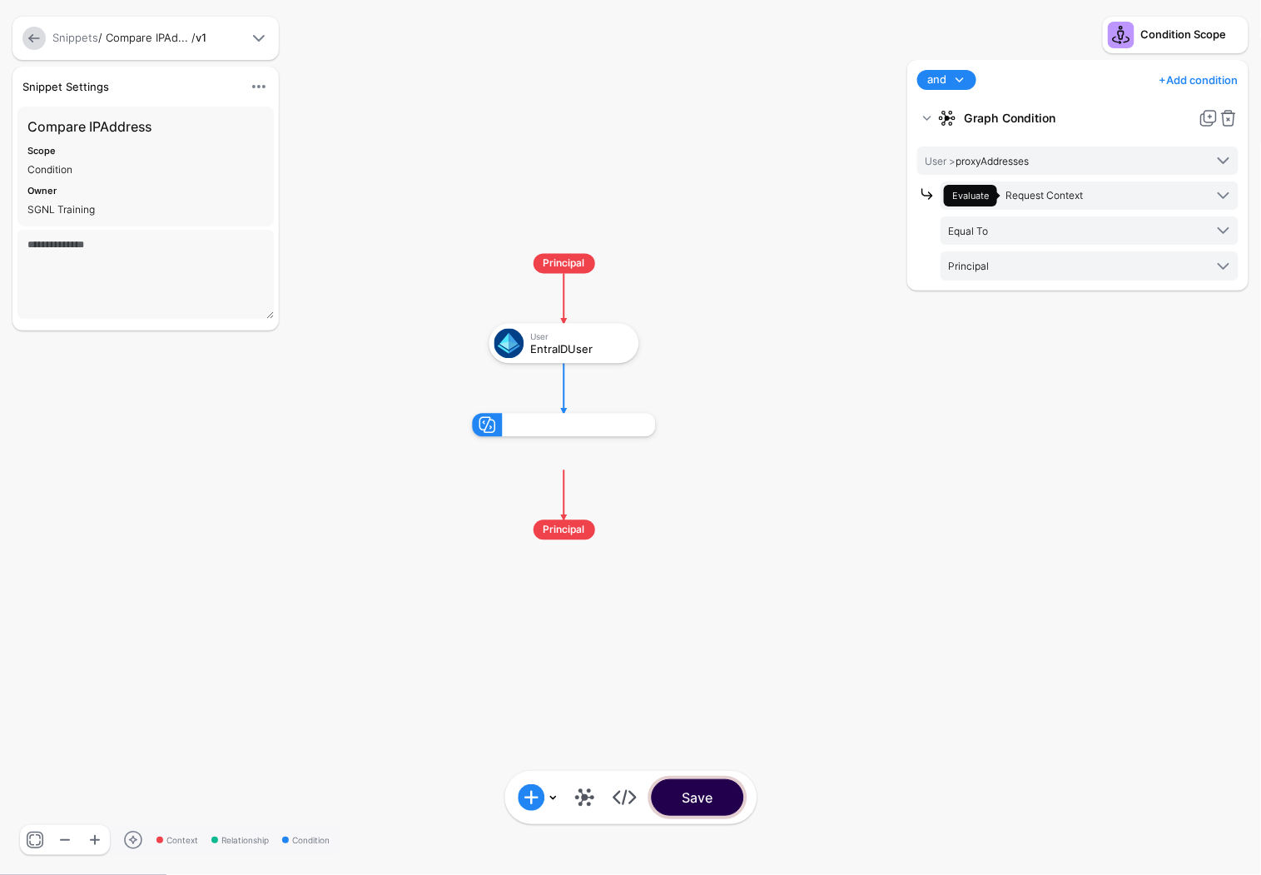
click at [726, 797] on button "Save" at bounding box center [697, 797] width 92 height 37
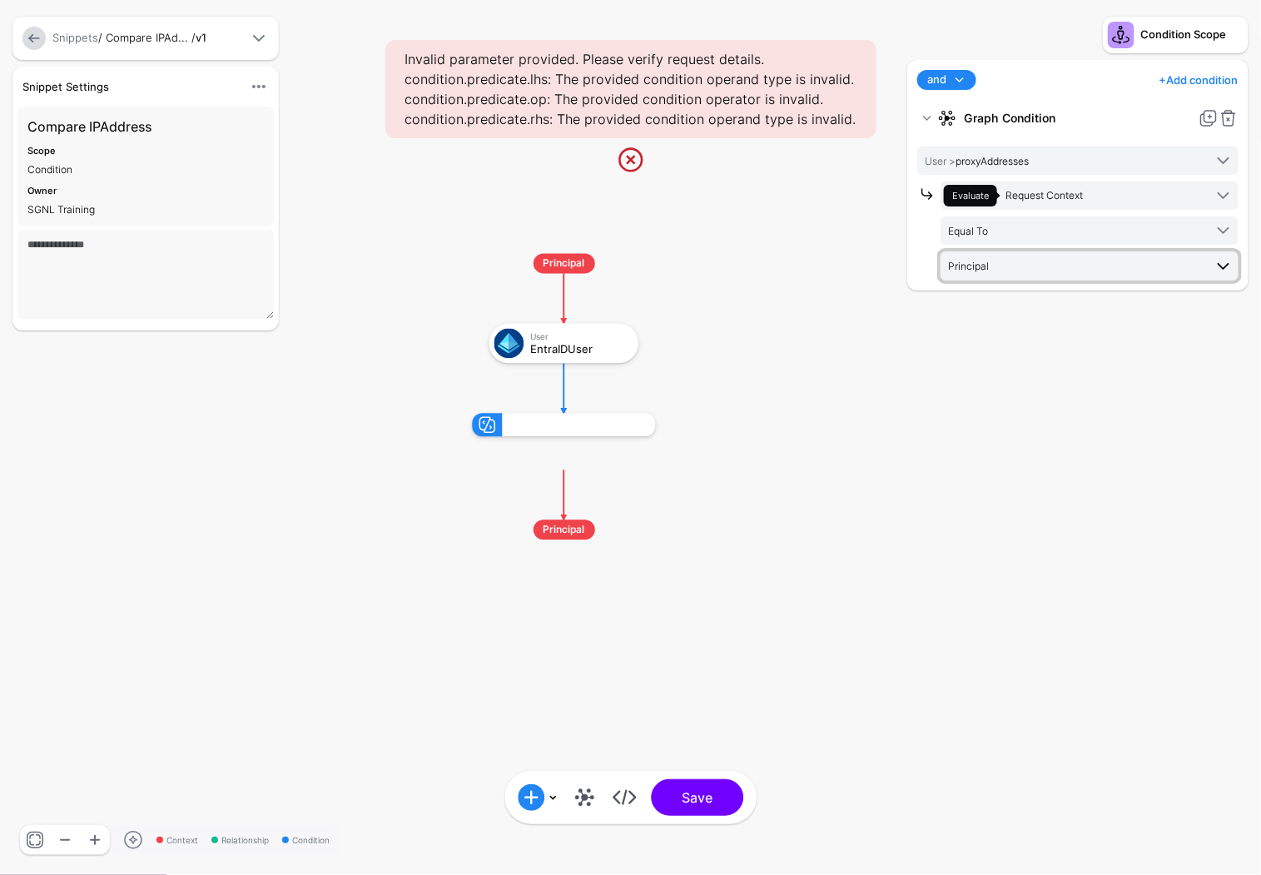
click at [1046, 265] on span "Principal" at bounding box center [1076, 265] width 256 height 18
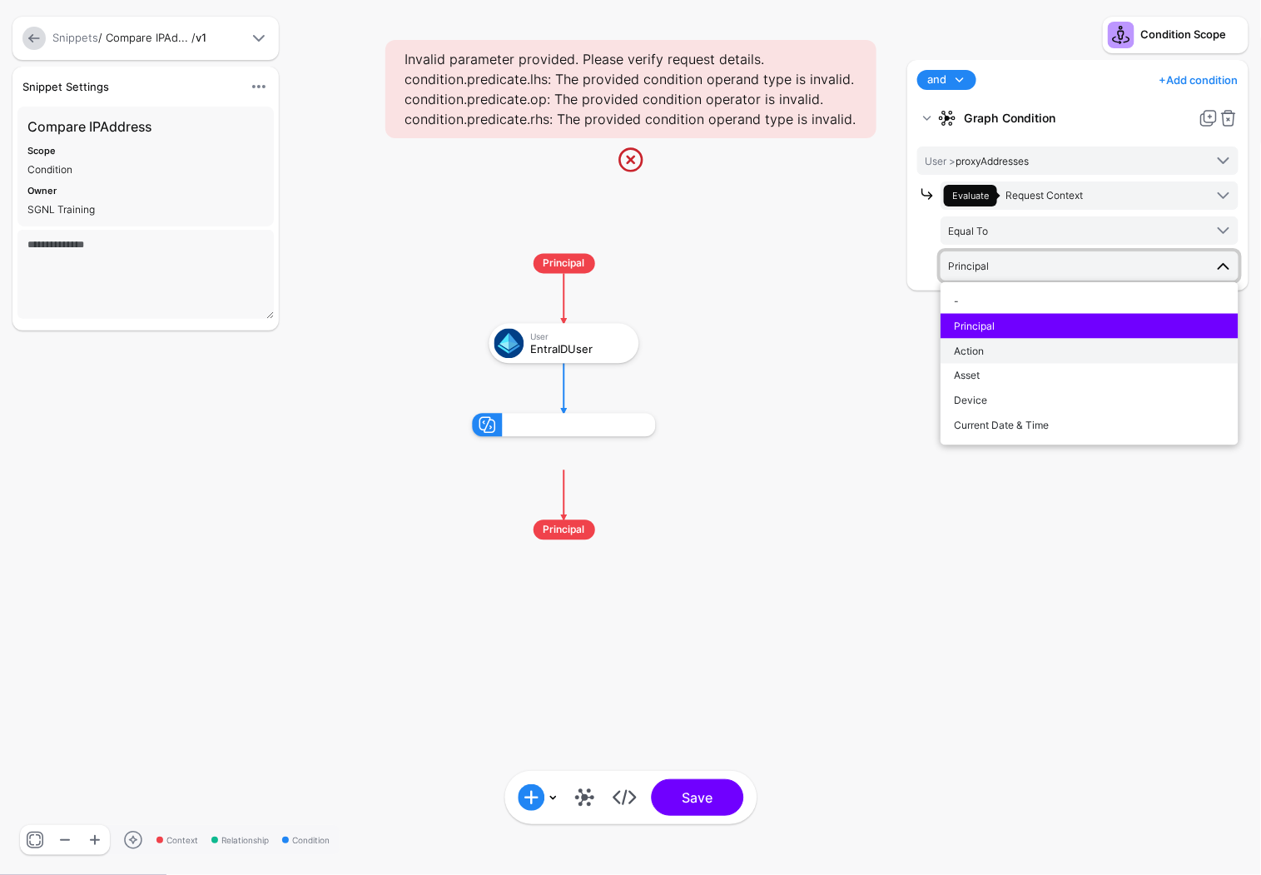
click at [998, 362] on button "Action" at bounding box center [1090, 351] width 298 height 25
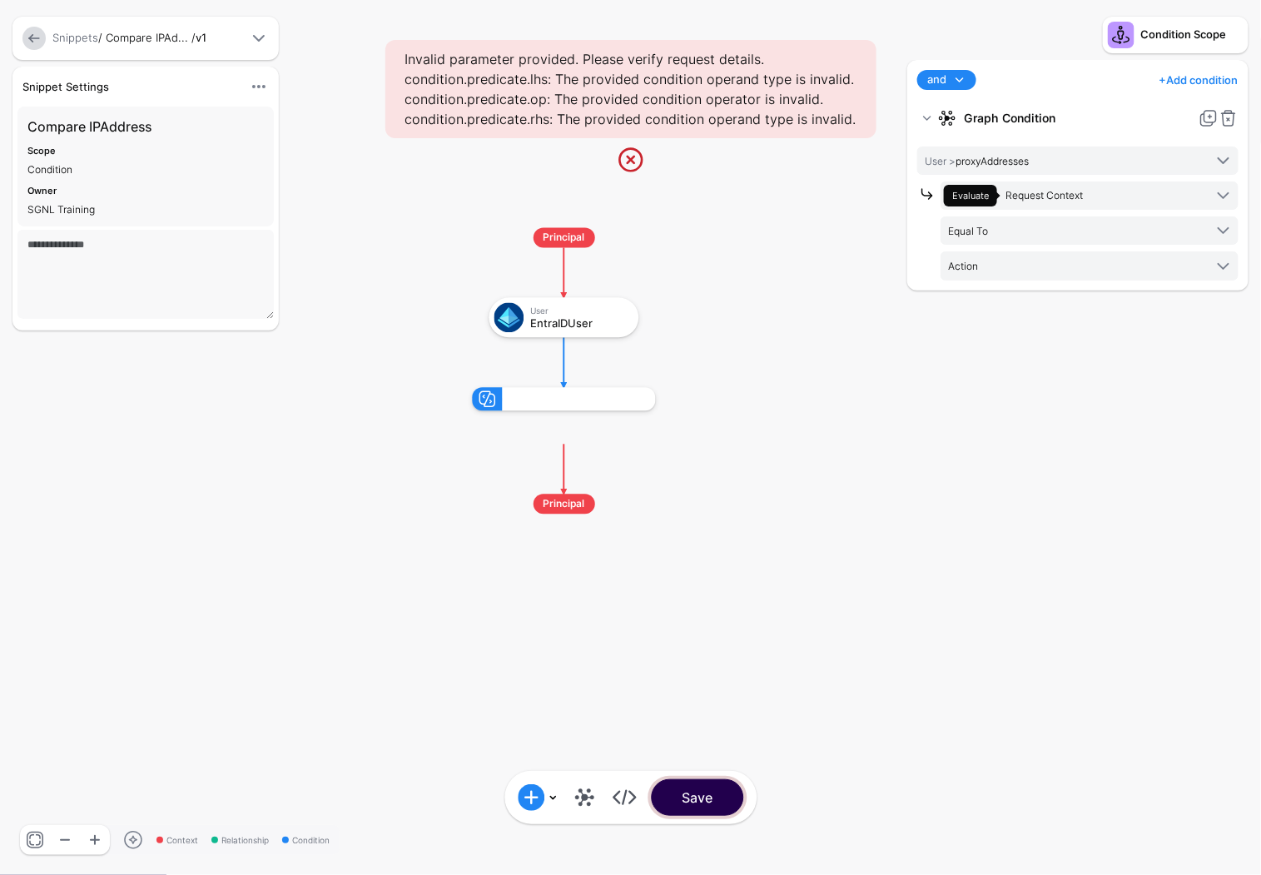
click at [716, 802] on button "Save" at bounding box center [697, 797] width 92 height 37
click at [1000, 474] on div "**********" at bounding box center [1078, 459] width 350 height 798
click at [1123, 263] on span "Action" at bounding box center [1076, 265] width 256 height 18
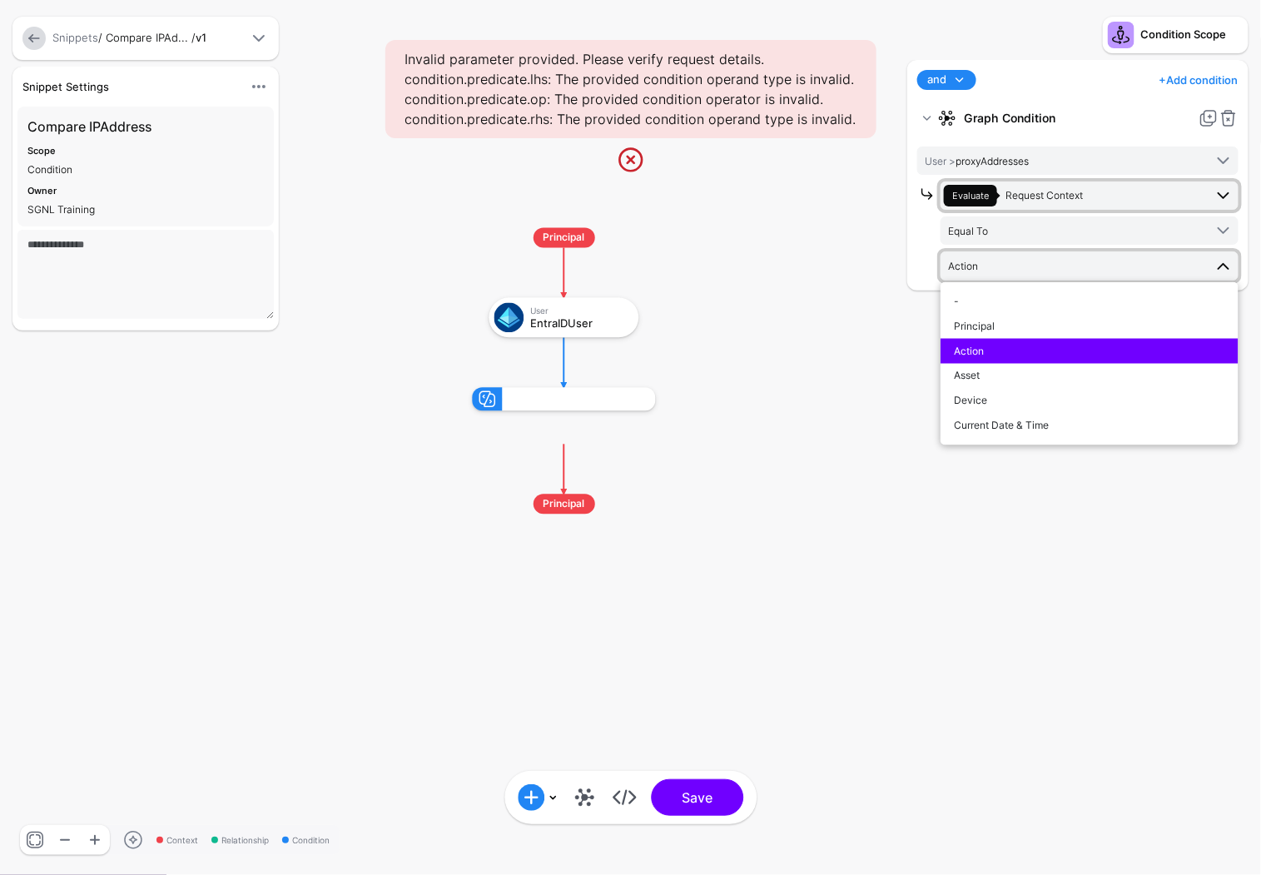
click at [1082, 207] on link "Evaluate Request Context" at bounding box center [1090, 196] width 298 height 28
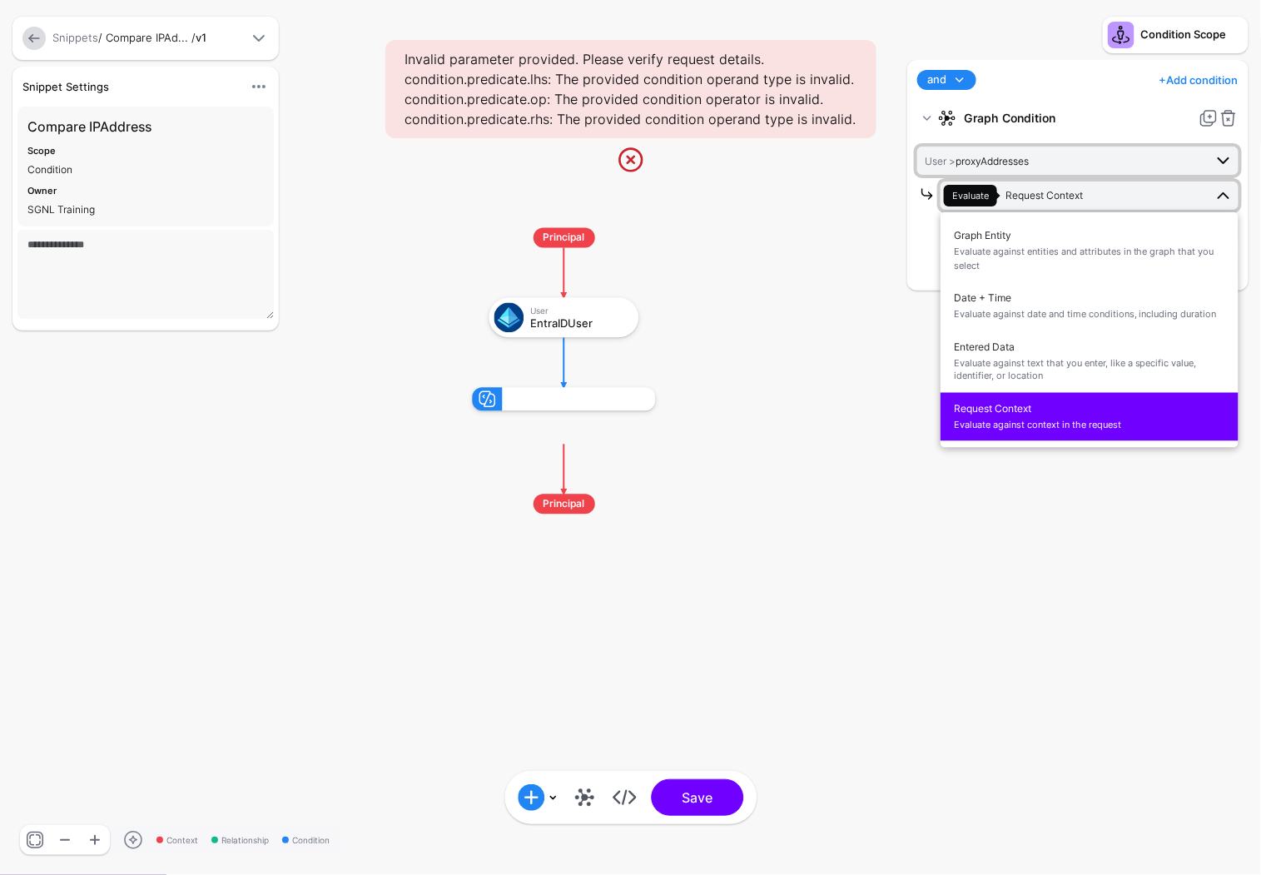
click at [1076, 147] on link "User > proxyAddresses" at bounding box center [1078, 161] width 321 height 28
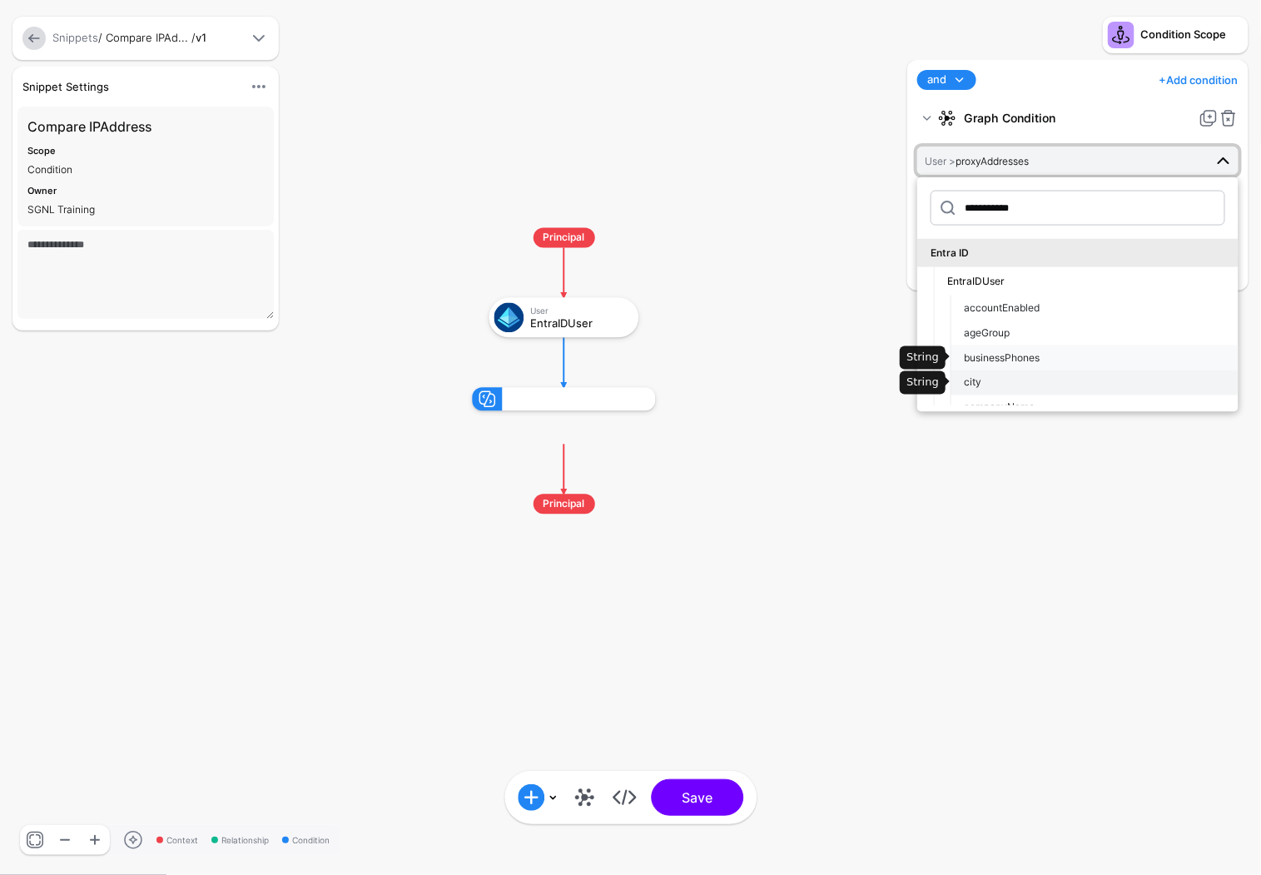
drag, startPoint x: 1012, startPoint y: 364, endPoint x: 1011, endPoint y: 377, distance: 13.3
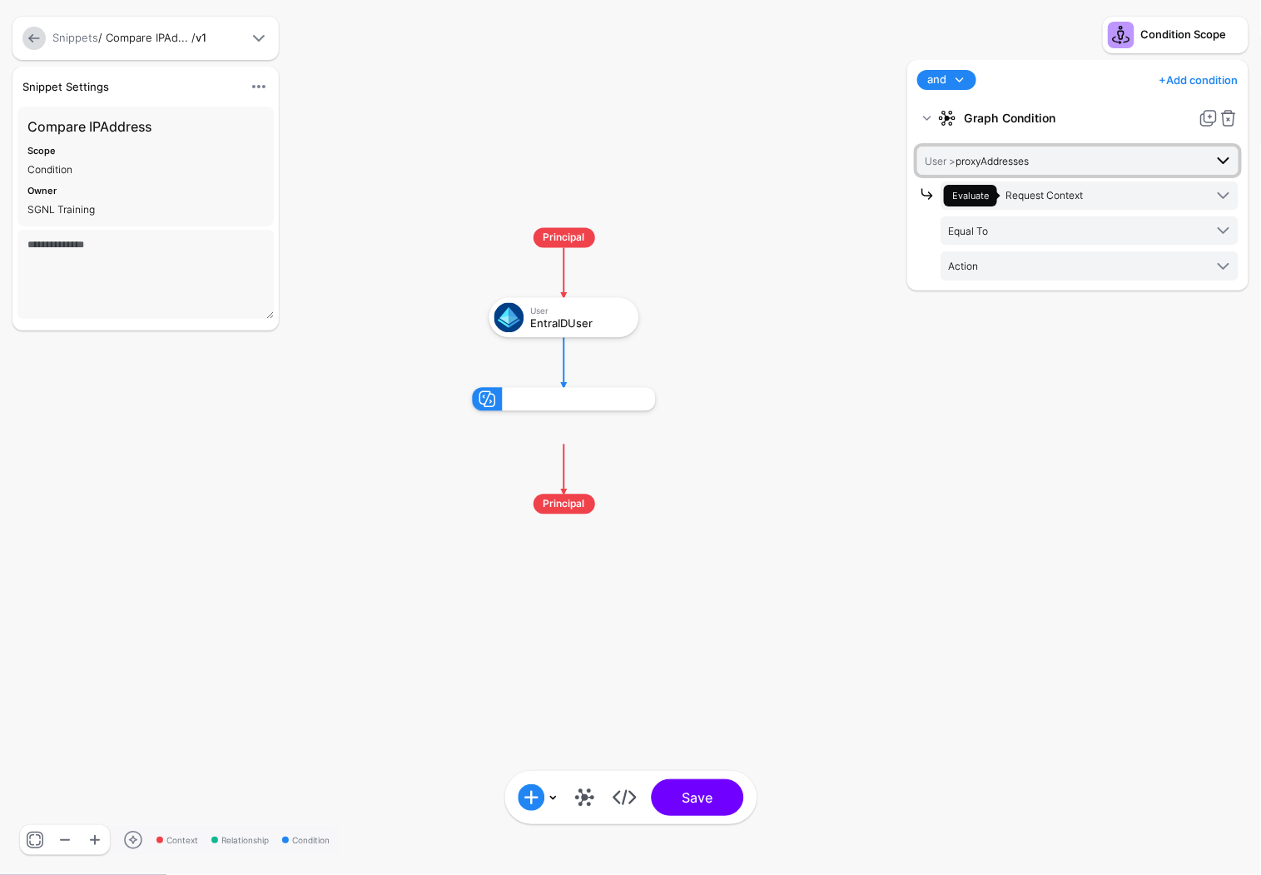
click at [1063, 161] on span "User > proxyAddresses" at bounding box center [1064, 161] width 279 height 18
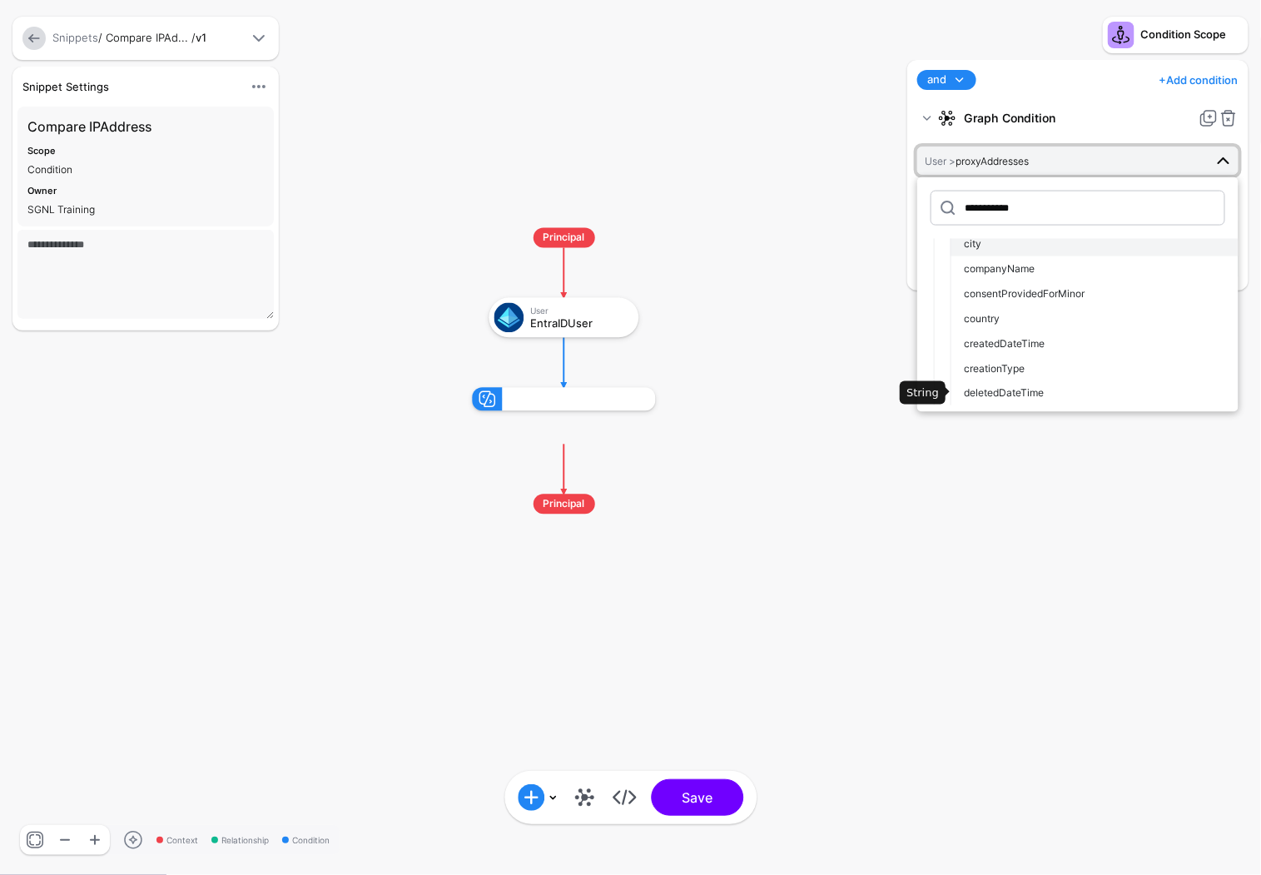
scroll to position [164, 0]
click at [951, 331] on button "creationType" at bounding box center [1095, 343] width 288 height 25
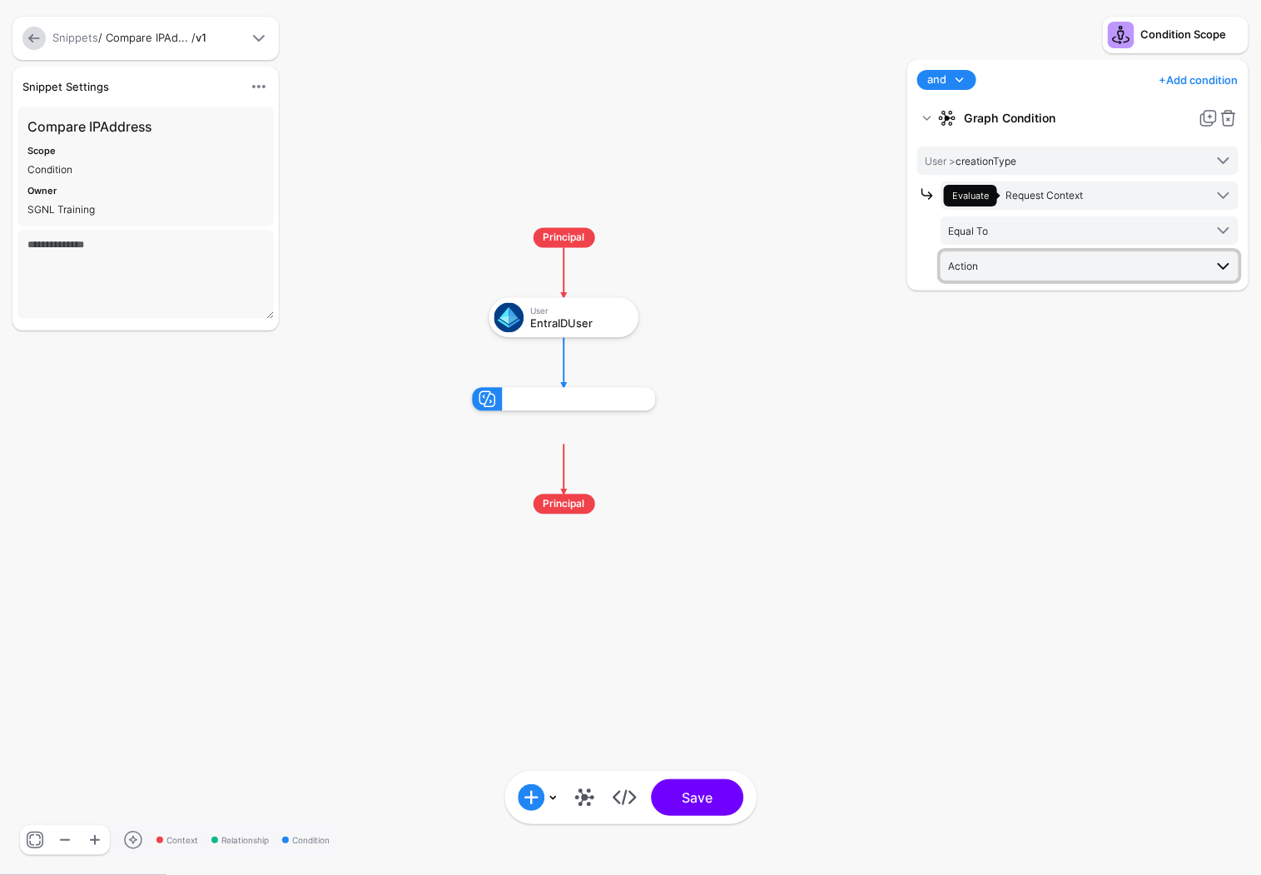
click at [1096, 263] on span "Action" at bounding box center [1076, 265] width 256 height 18
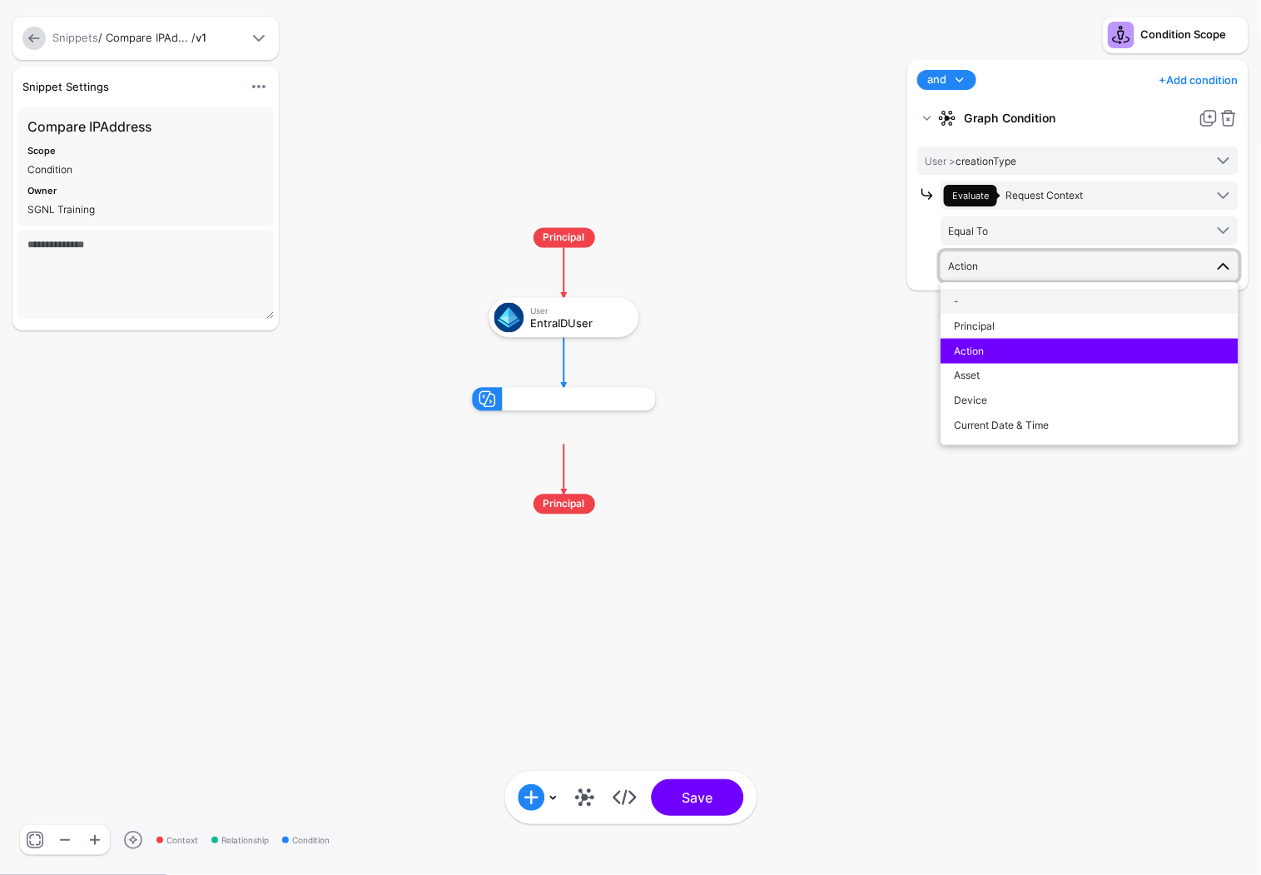
click at [986, 301] on div "-" at bounding box center [1089, 301] width 271 height 15
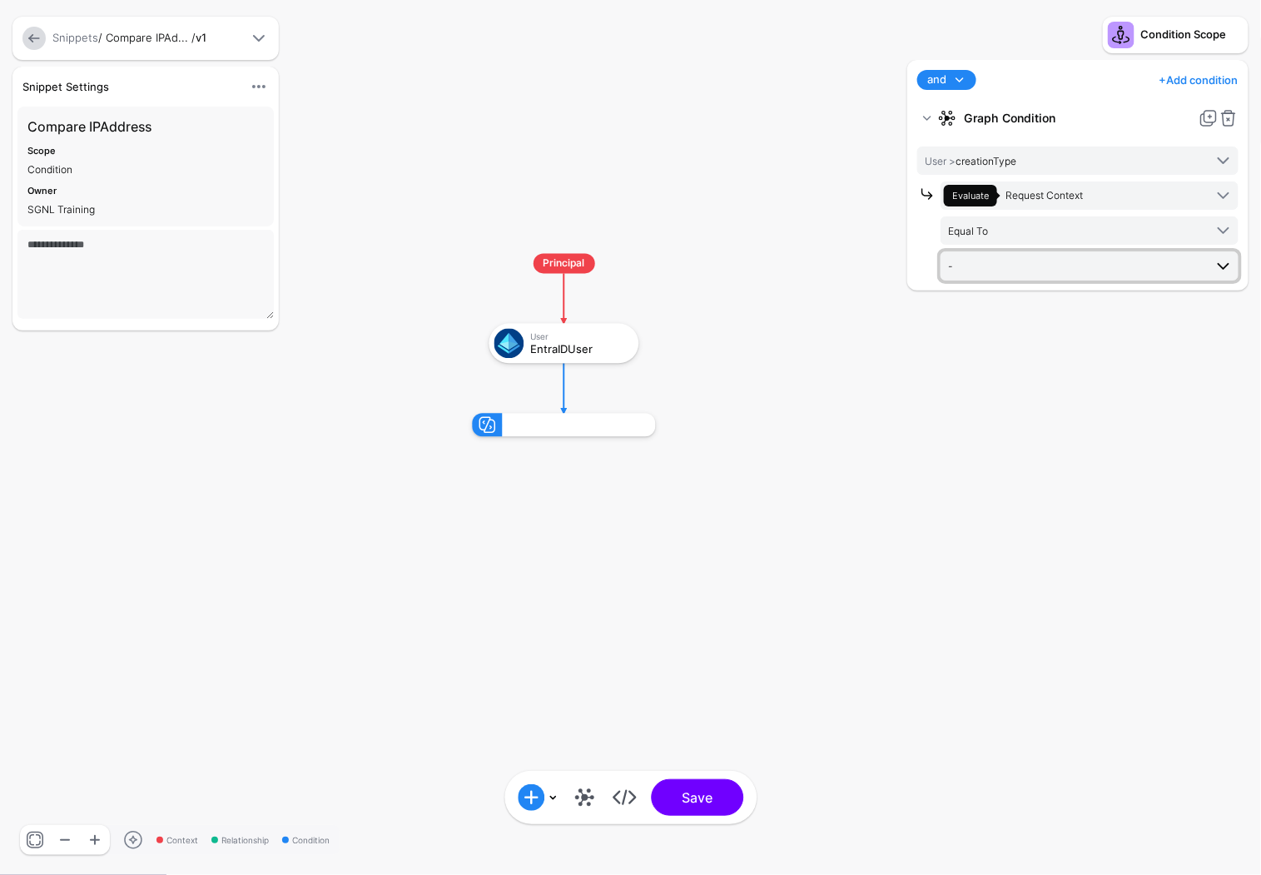
click at [1022, 259] on span "-" at bounding box center [1076, 265] width 256 height 18
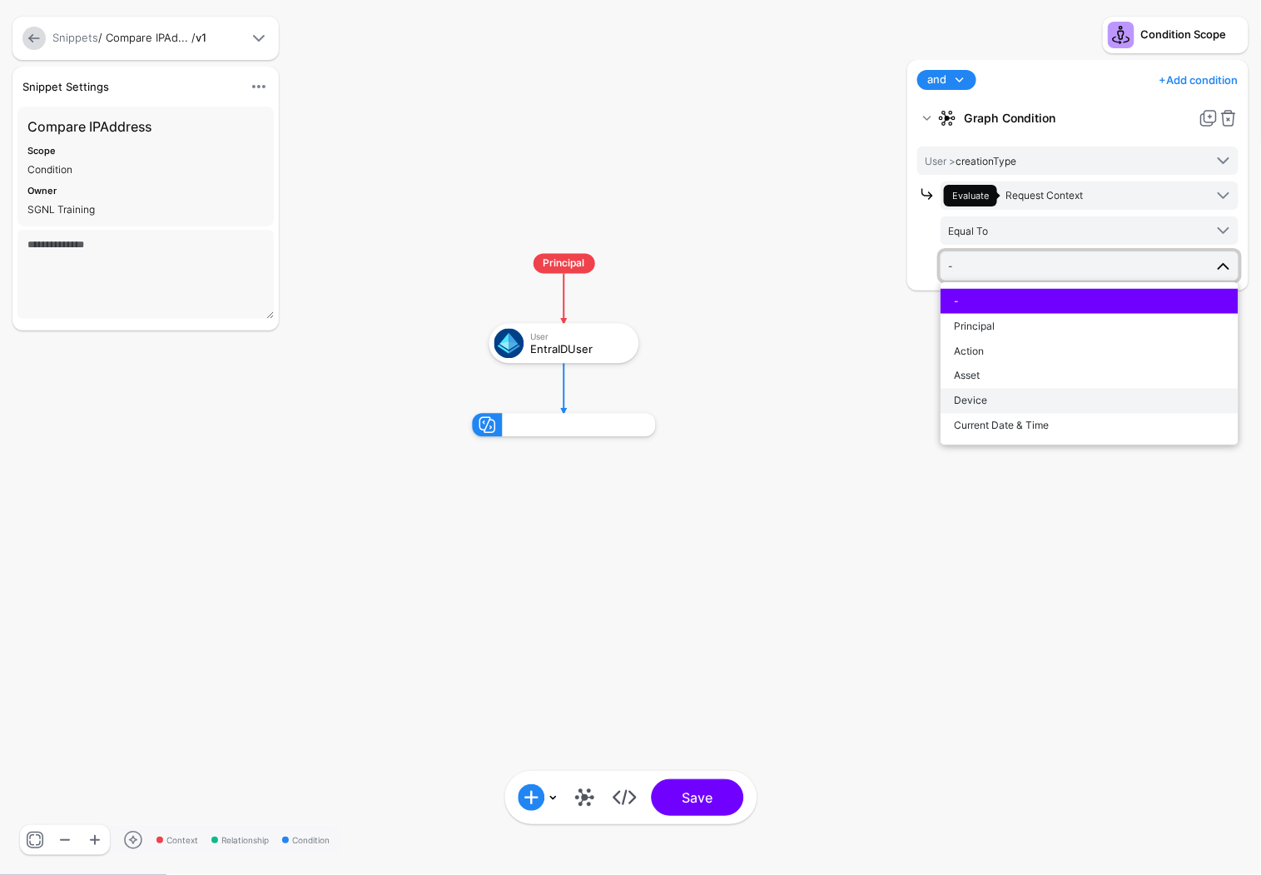
click at [1008, 389] on button "Device" at bounding box center [1090, 401] width 298 height 25
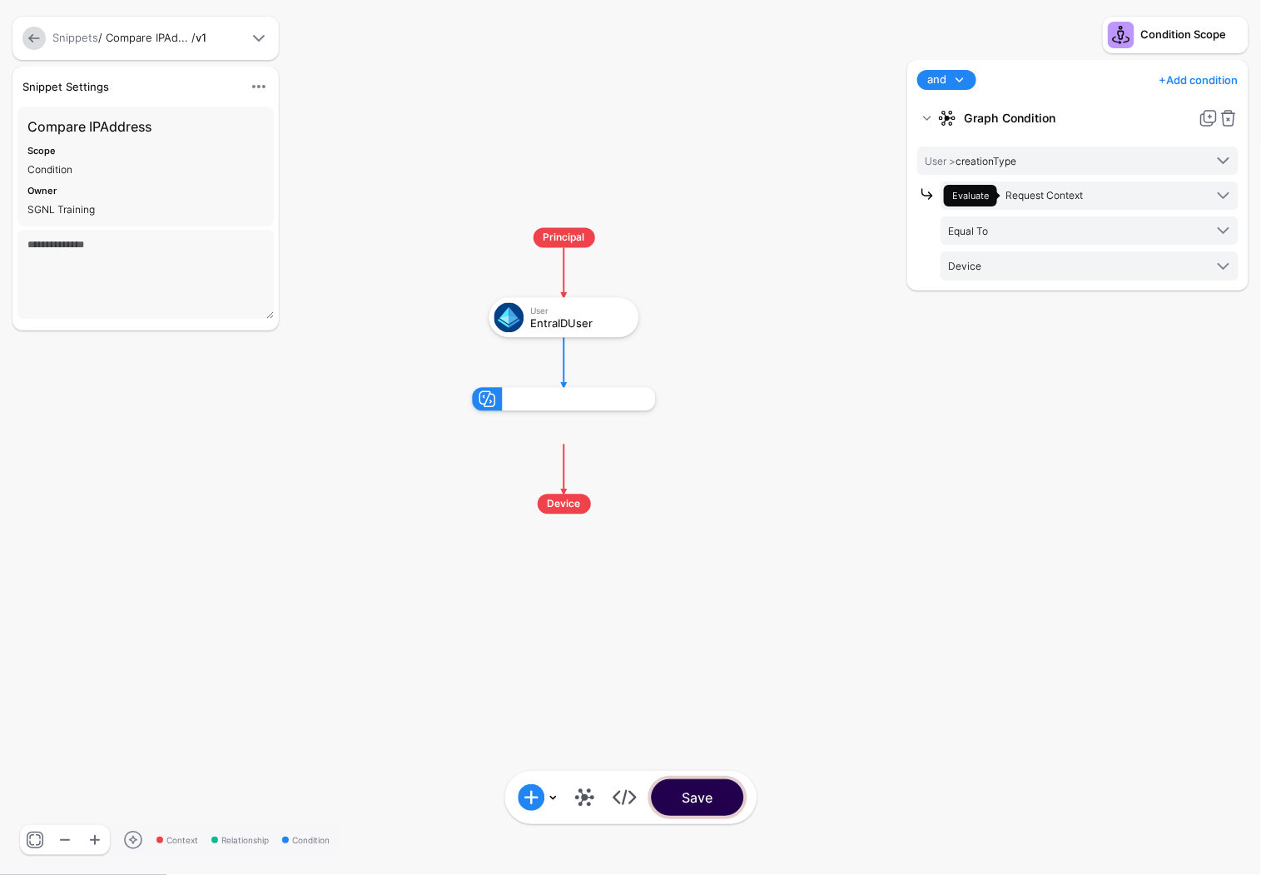
click at [703, 803] on button "Save" at bounding box center [697, 797] width 92 height 37
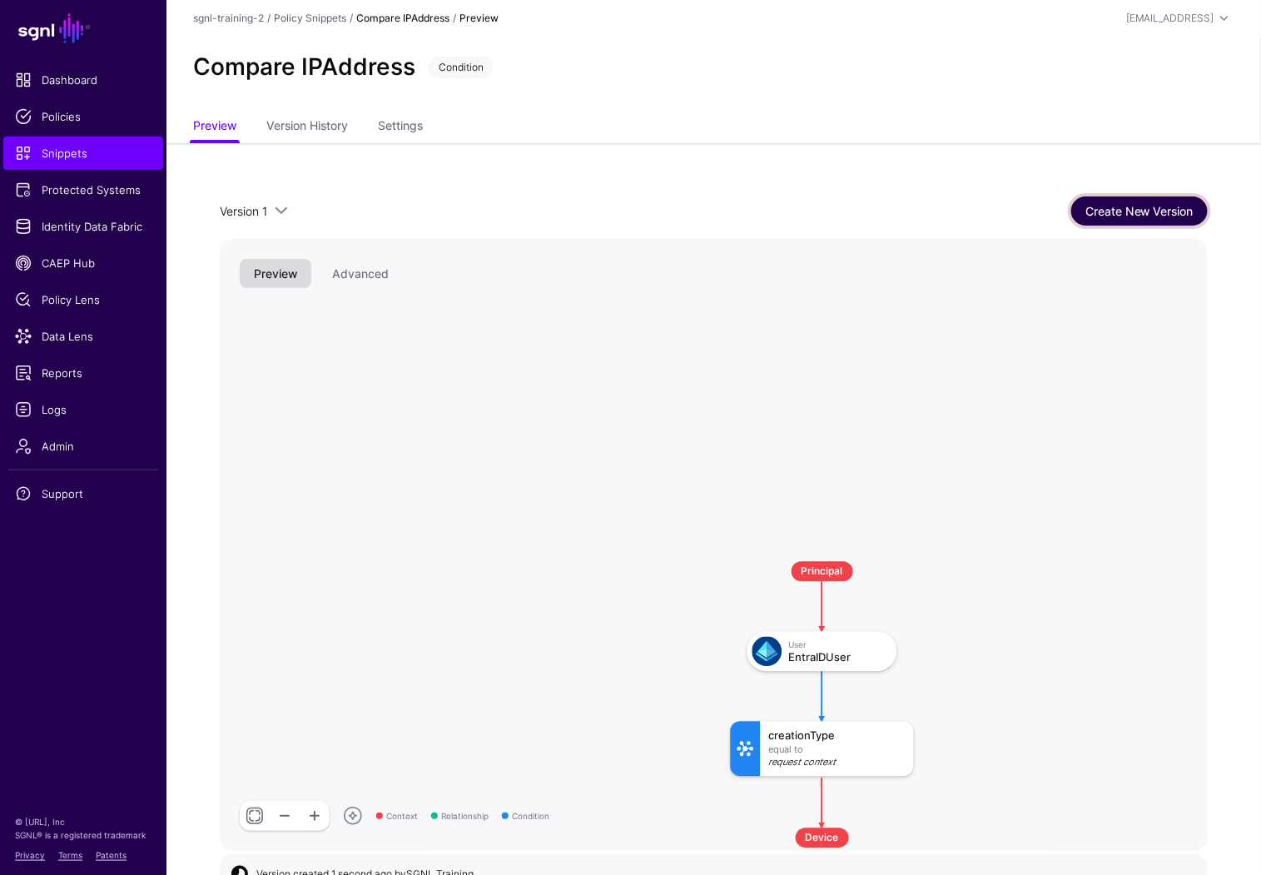
click at [1156, 206] on link "Create New Version" at bounding box center [1140, 210] width 137 height 29
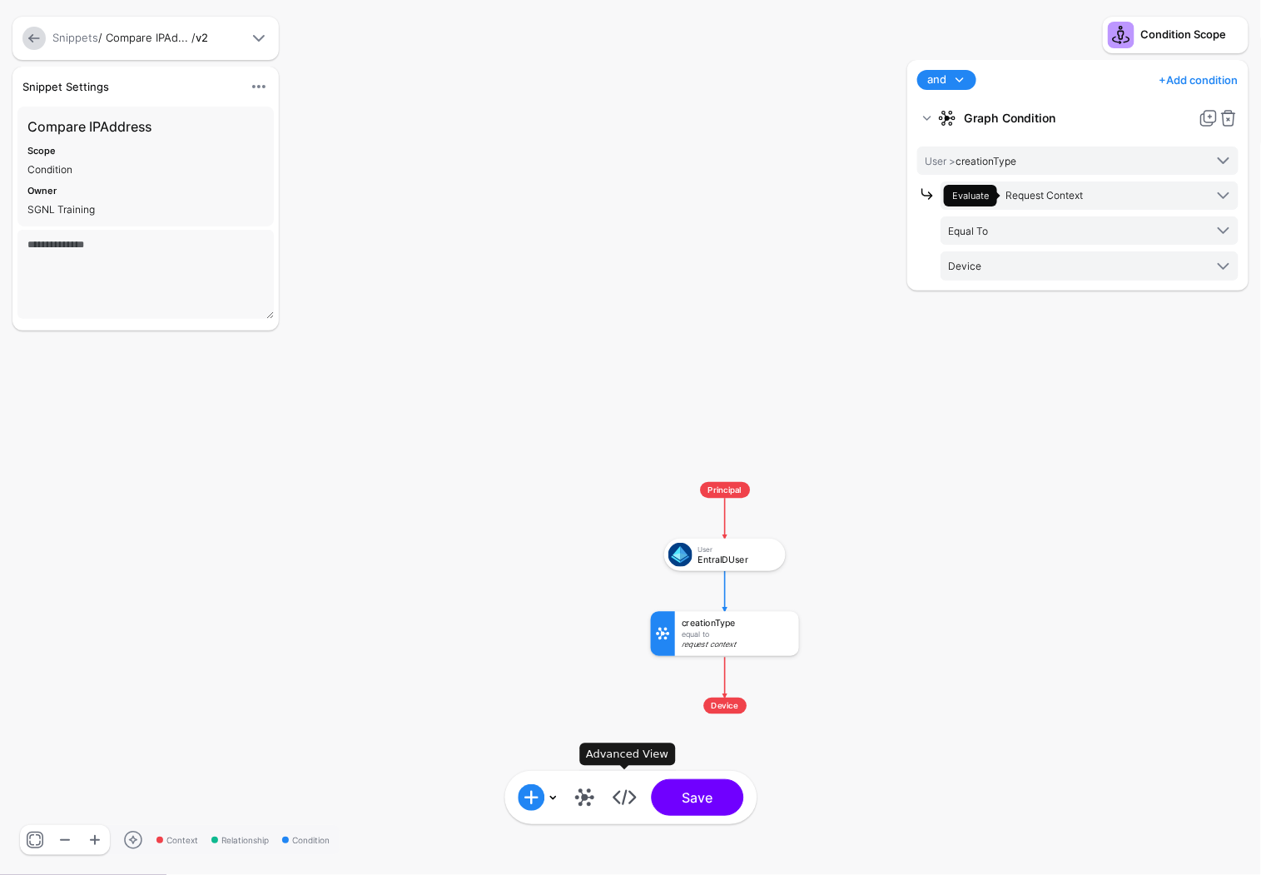
click at [633, 801] on link at bounding box center [624, 797] width 27 height 27
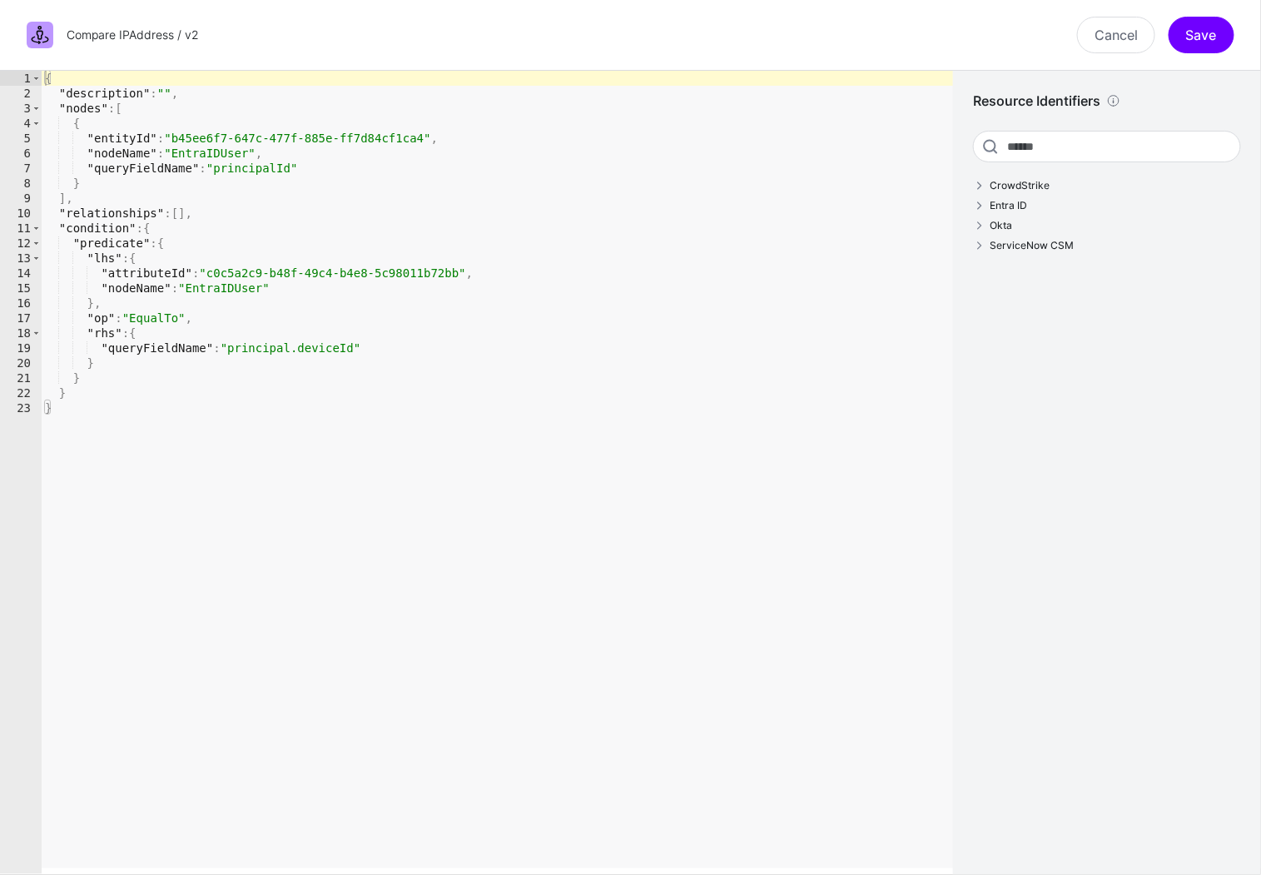
click at [244, 264] on div "{ "description" : "" , "nodes" : [ { "entityId" : "b45ee6f7-647c-477f-885e-ff7d…" at bounding box center [498, 487] width 913 height 833
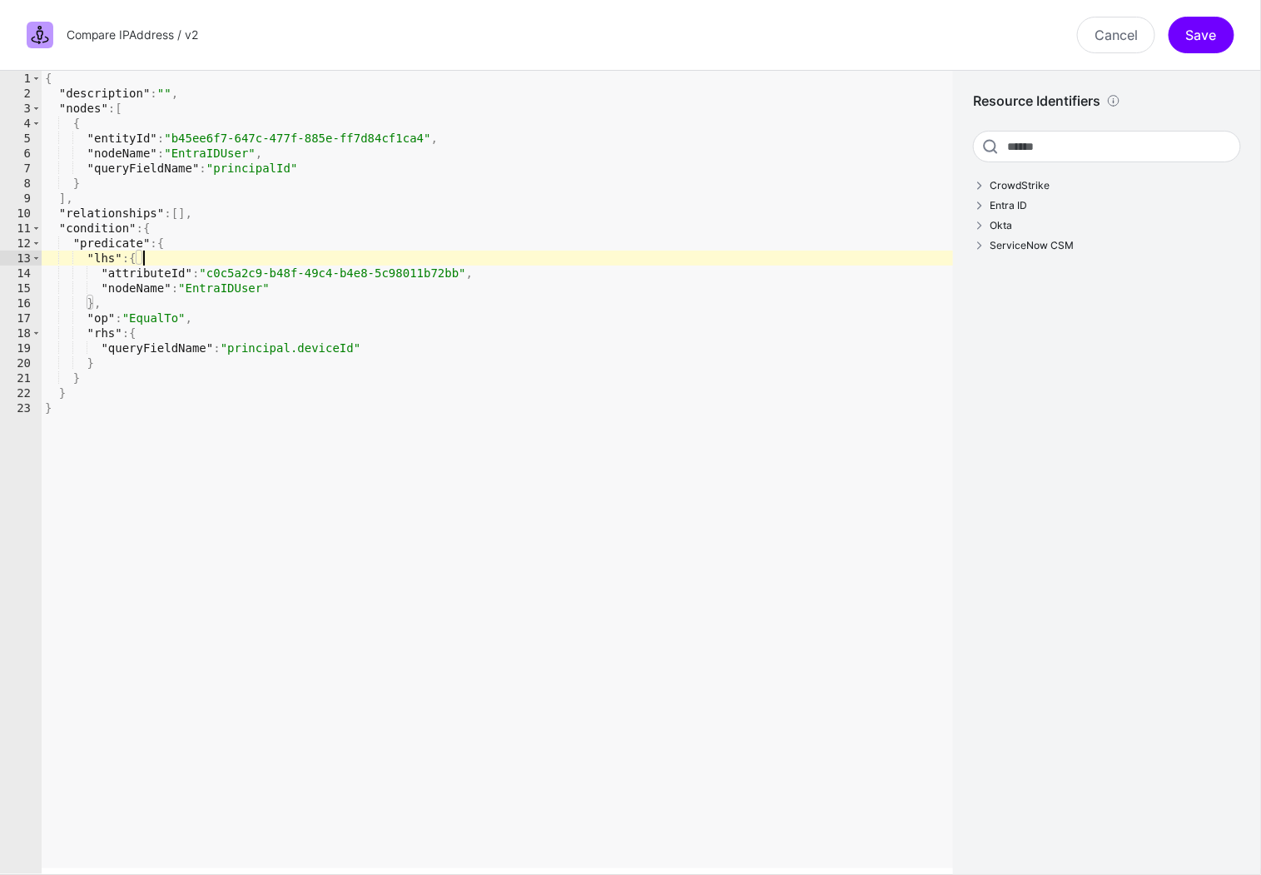
drag, startPoint x: 277, startPoint y: 211, endPoint x: 268, endPoint y: 196, distance: 17.6
click at [277, 211] on div "{ "description" : "" , "nodes" : [ { "entityId" : "b45ee6f7-647c-477f-885e-ff7d…" at bounding box center [498, 487] width 913 height 833
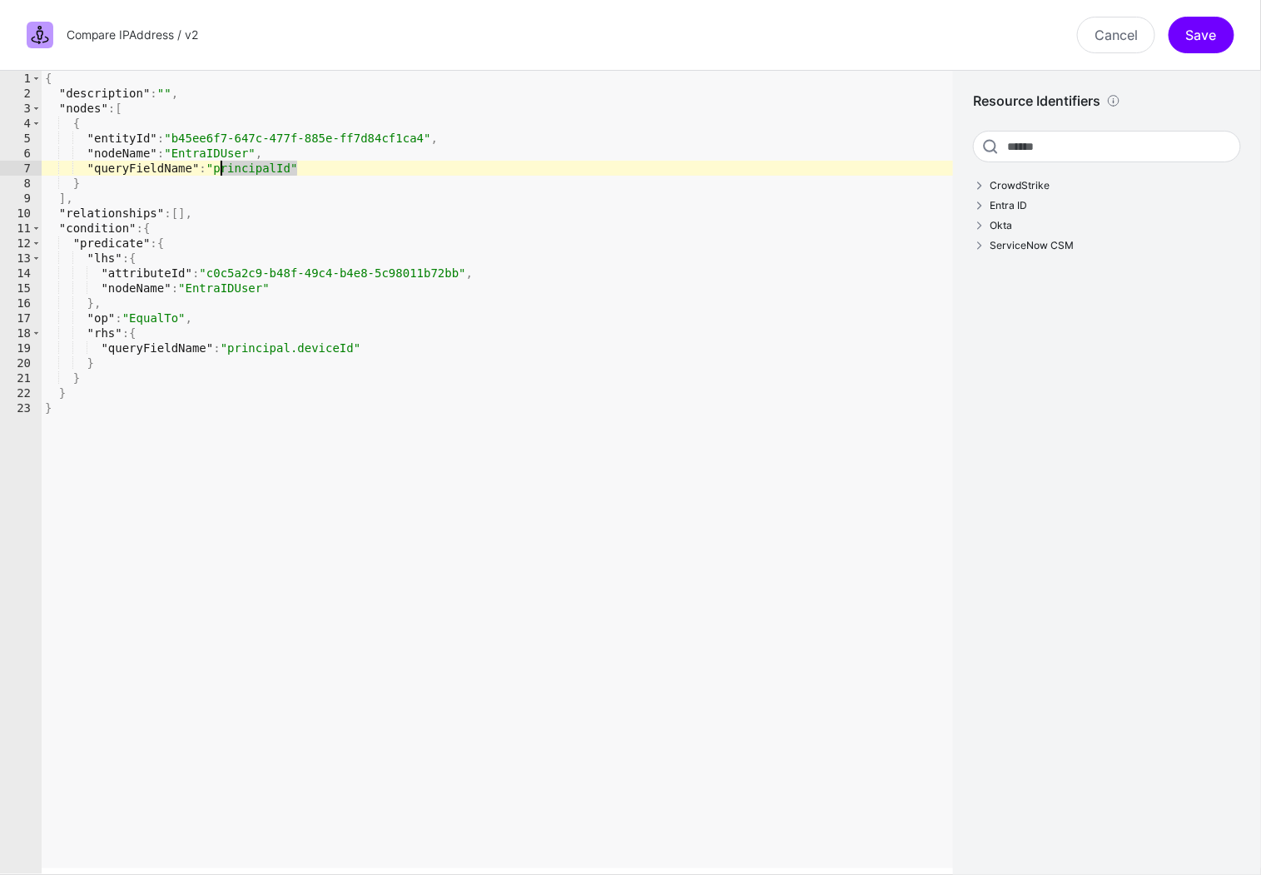
drag, startPoint x: 300, startPoint y: 169, endPoint x: 221, endPoint y: 174, distance: 78.4
click at [221, 174] on div "{ "description" : "" , "nodes" : [ { "entityId" : "b45ee6f7-647c-477f-885e-ff7d…" at bounding box center [498, 487] width 913 height 833
click at [550, 356] on div "{ "description" : "" , "nodes" : [ { "entityId" : "b45ee6f7-647c-477f-885e-ff7d…" at bounding box center [498, 487] width 913 height 833
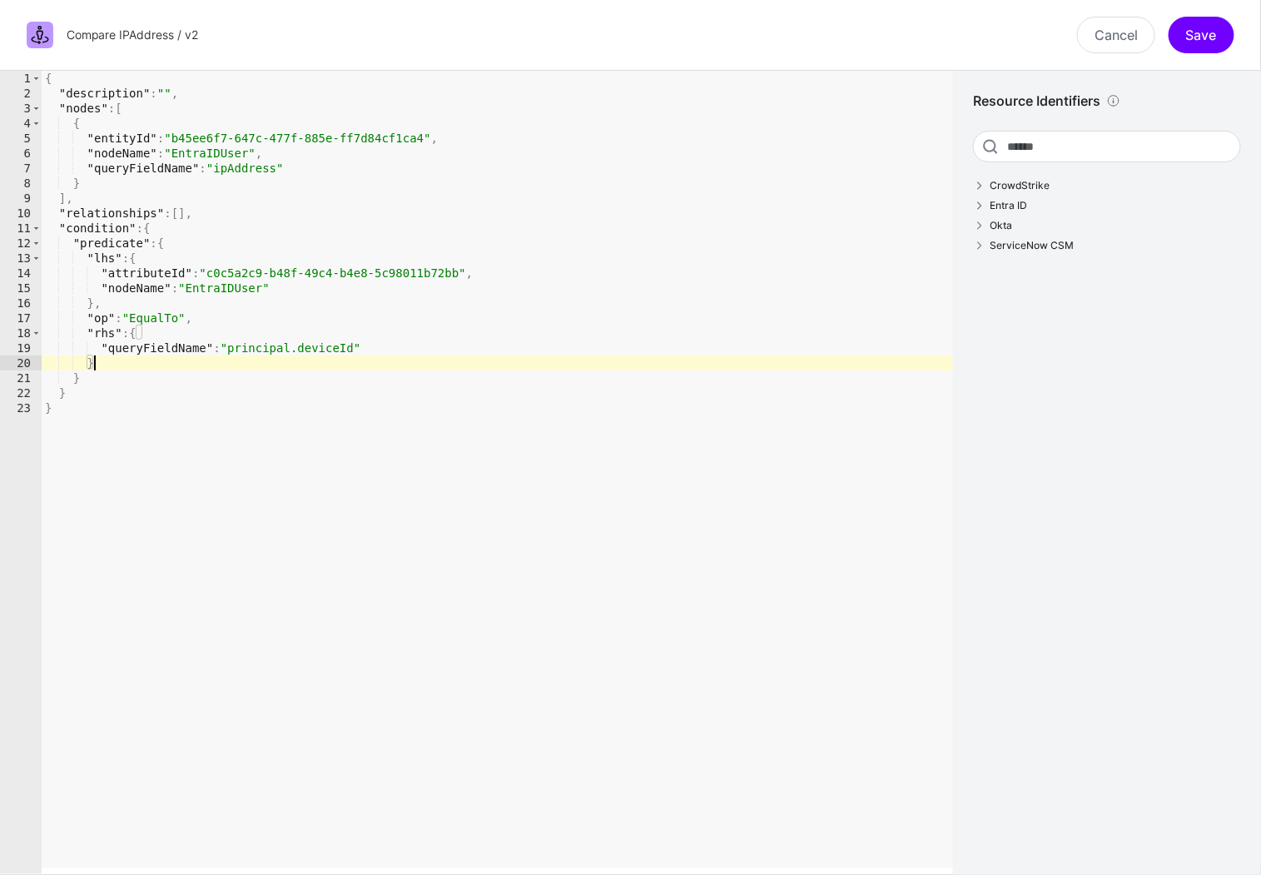
click at [498, 397] on div "{ "description" : "" , "nodes" : [ { "entityId" : "b45ee6f7-647c-477f-885e-ff7d…" at bounding box center [498, 487] width 913 height 833
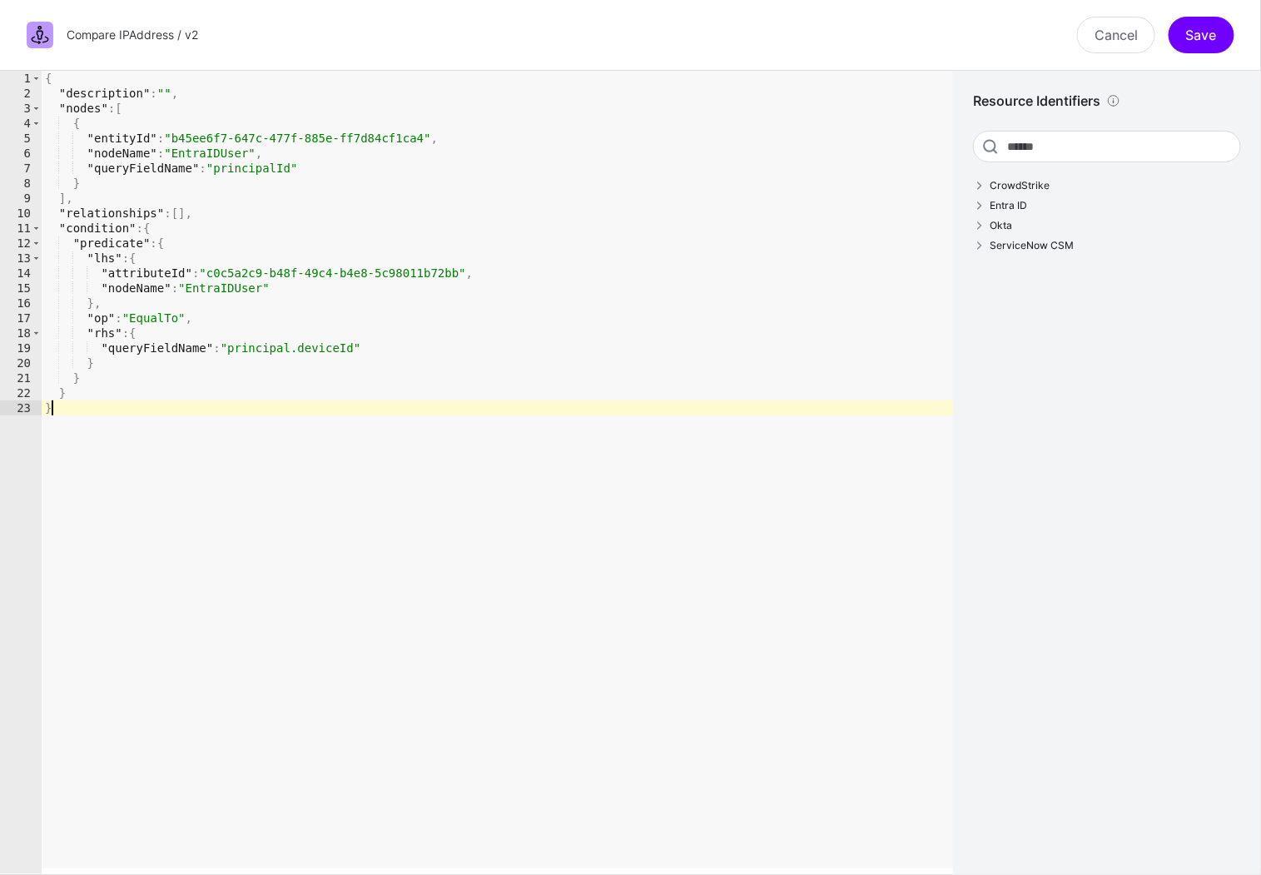
click at [452, 404] on div "{ "description" : "" , "nodes" : [ { "entityId" : "b45ee6f7-647c-477f-885e-ff7d…" at bounding box center [498, 487] width 913 height 833
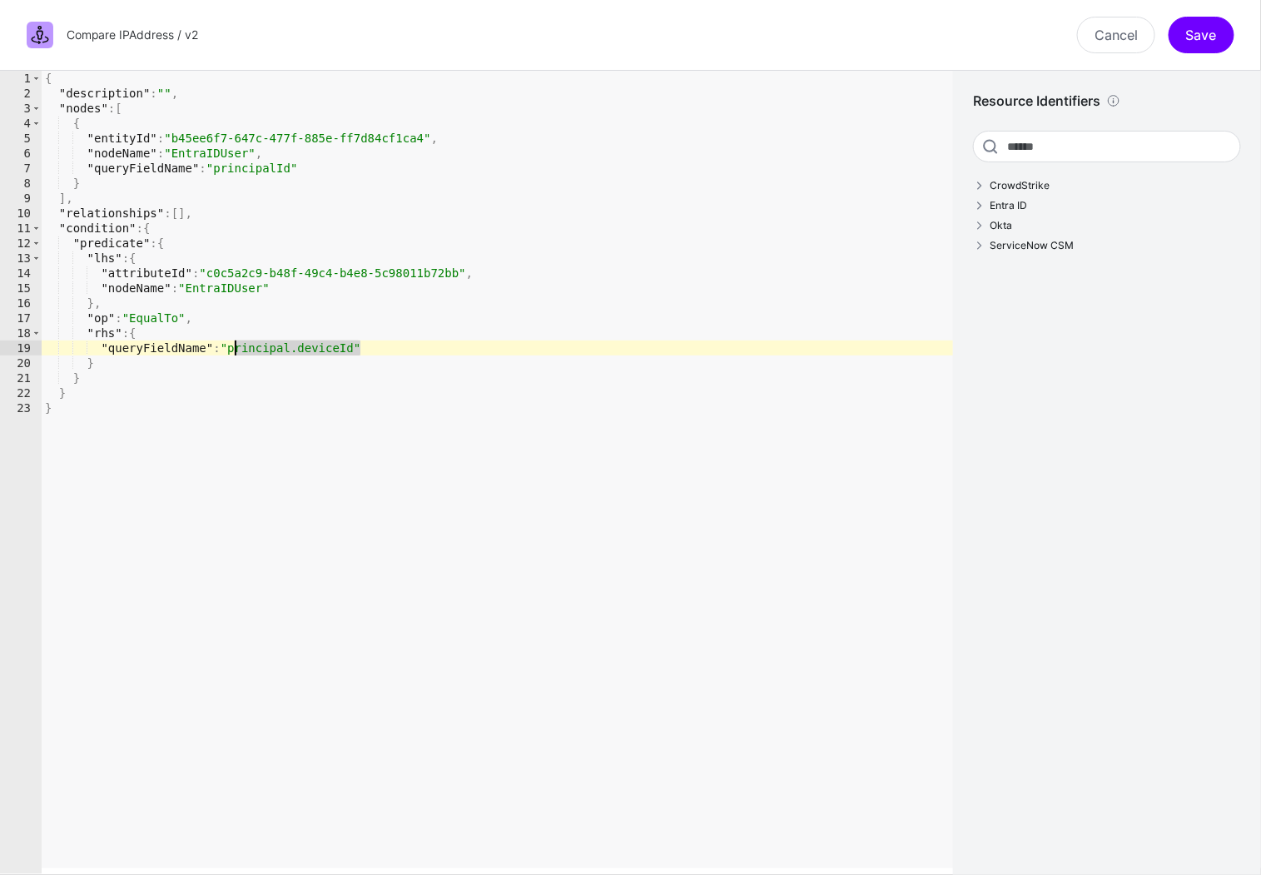
drag, startPoint x: 361, startPoint y: 347, endPoint x: 236, endPoint y: 355, distance: 125.9
click at [236, 355] on div "{ "description" : "" , "nodes" : [ { "entityId" : "b45ee6f7-647c-477f-885e-ff7d…" at bounding box center [498, 487] width 913 height 833
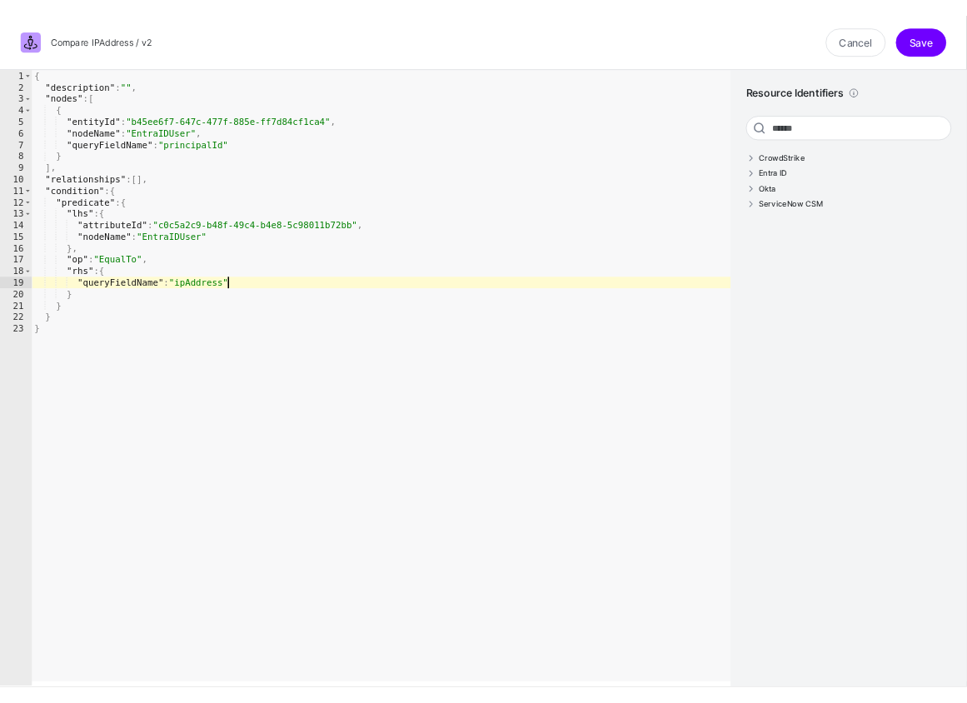
scroll to position [0, 17]
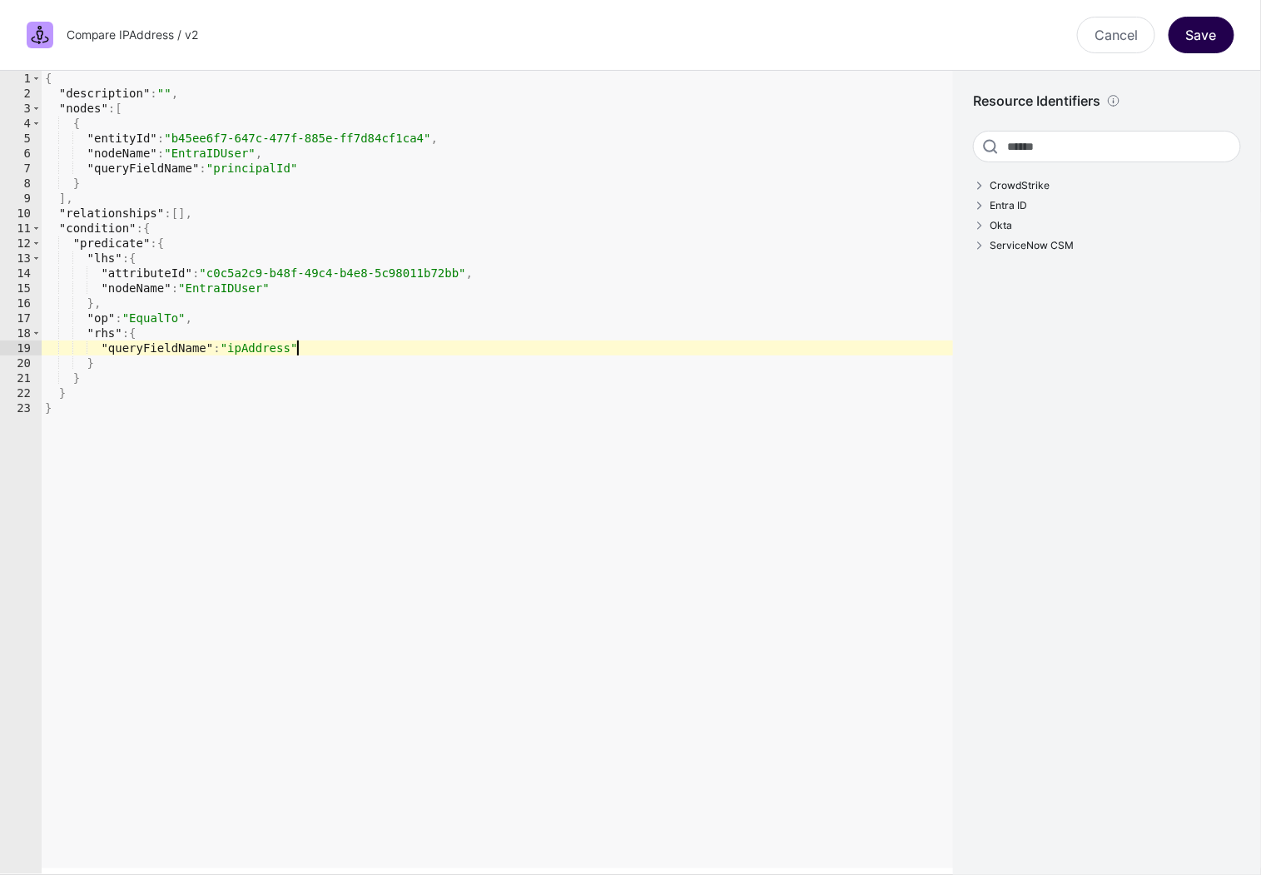
type textarea "**********"
click at [1200, 38] on button "Save" at bounding box center [1202, 35] width 66 height 37
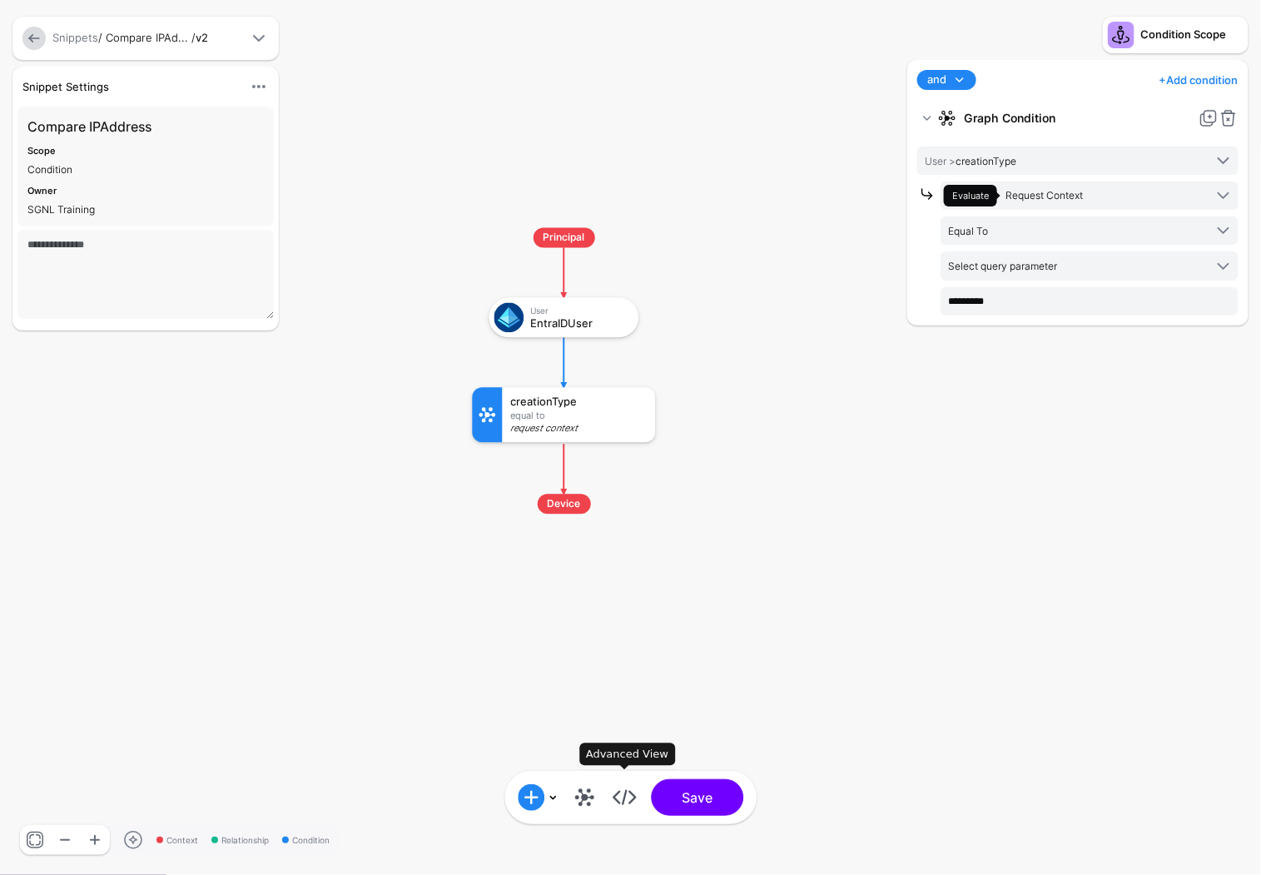
click at [621, 797] on link at bounding box center [624, 797] width 27 height 27
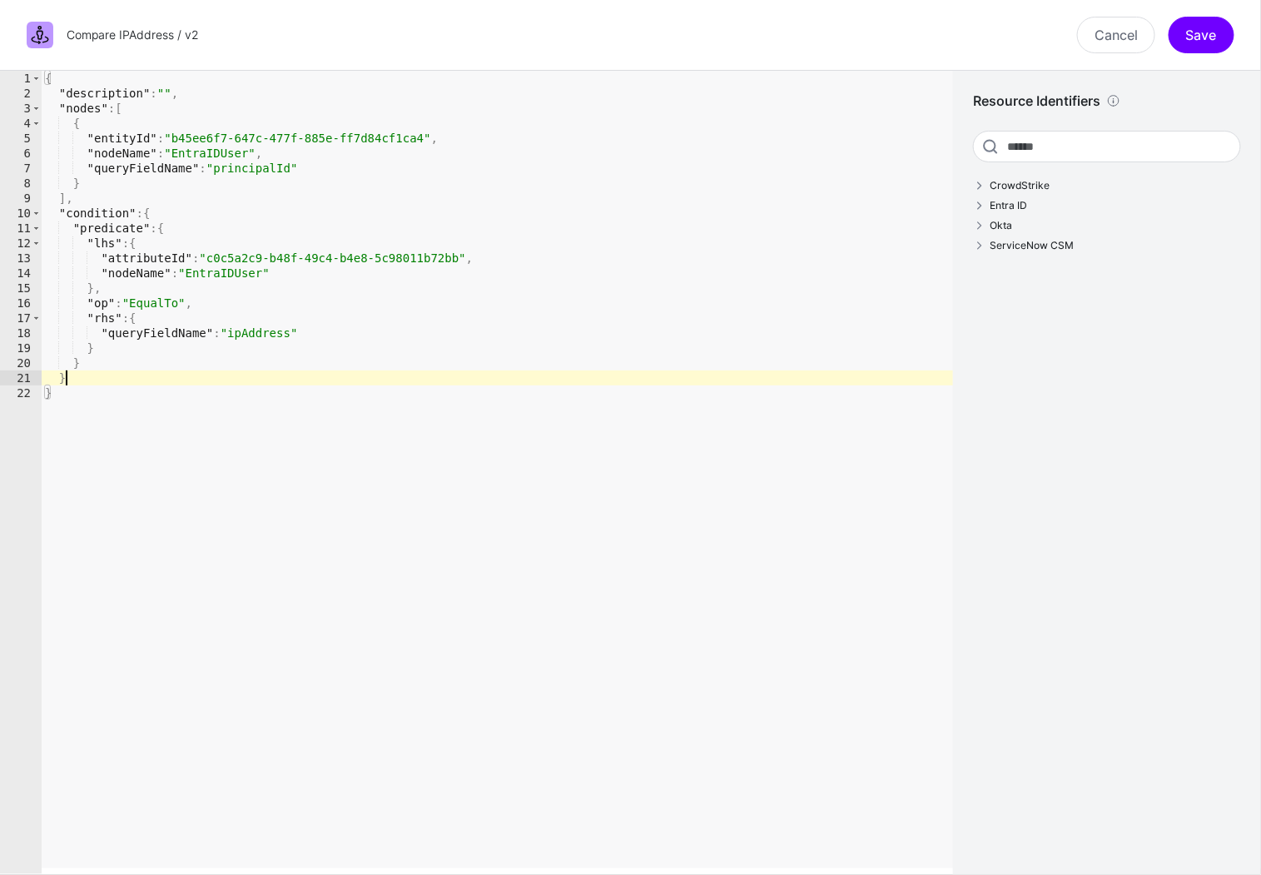
click at [481, 385] on div "{ "description" : "" , "nodes" : [ { "entityId" : "b45ee6f7-647c-477f-885e-ff7d…" at bounding box center [498, 487] width 913 height 833
click at [487, 594] on div "{ "description" : "" , "nodes" : [ { "entityId" : "b45ee6f7-647c-477f-885e-ff7d…" at bounding box center [498, 487] width 913 height 833
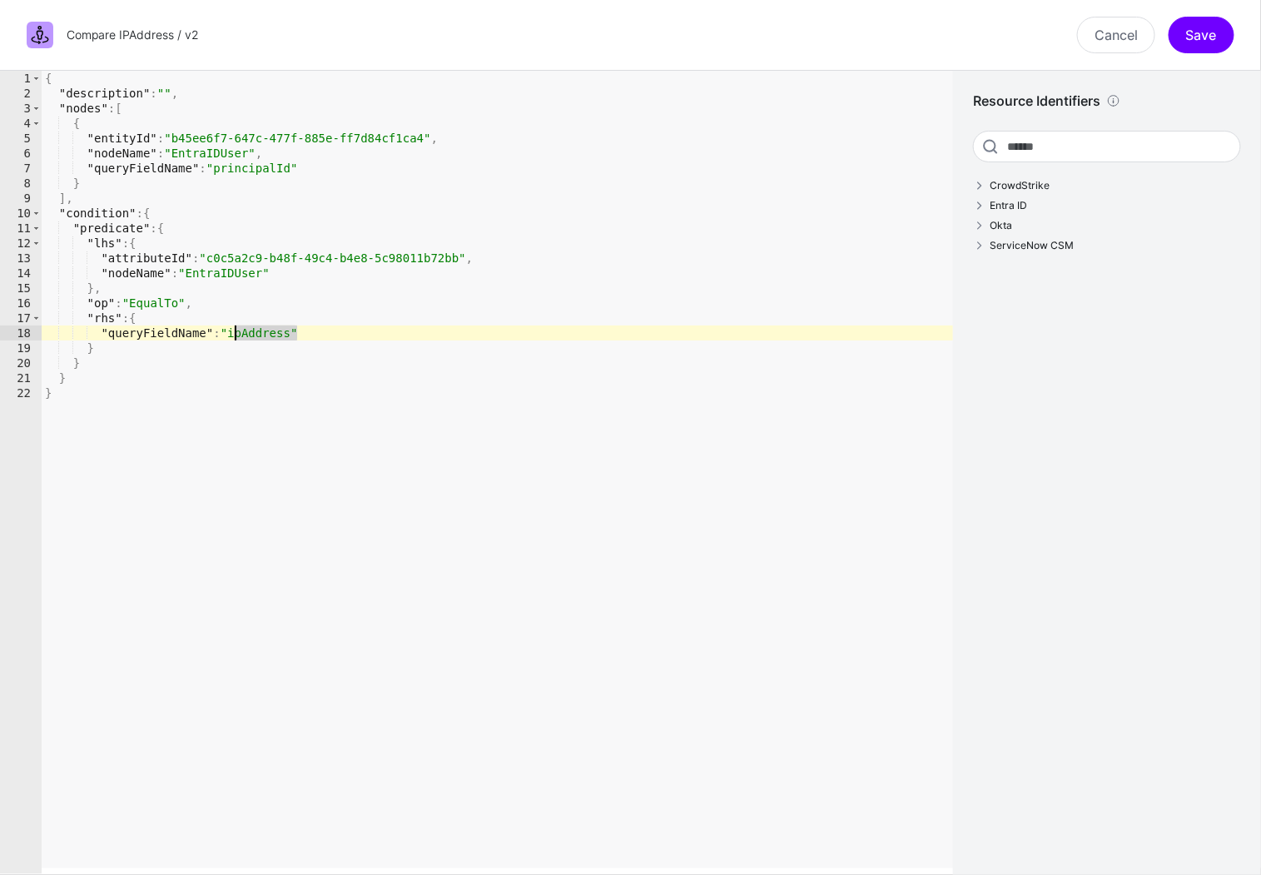
drag, startPoint x: 297, startPoint y: 332, endPoint x: 232, endPoint y: 334, distance: 65.0
click at [232, 334] on div "{ "description" : "" , "nodes" : [ { "entityId" : "b45ee6f7-647c-477f-885e-ff7d…" at bounding box center [498, 487] width 913 height 833
paste textarea "**********"
click at [356, 428] on div "{ "description" : "" , "nodes" : [ { "entityId" : "b45ee6f7-647c-477f-885e-ff7d…" at bounding box center [498, 487] width 913 height 833
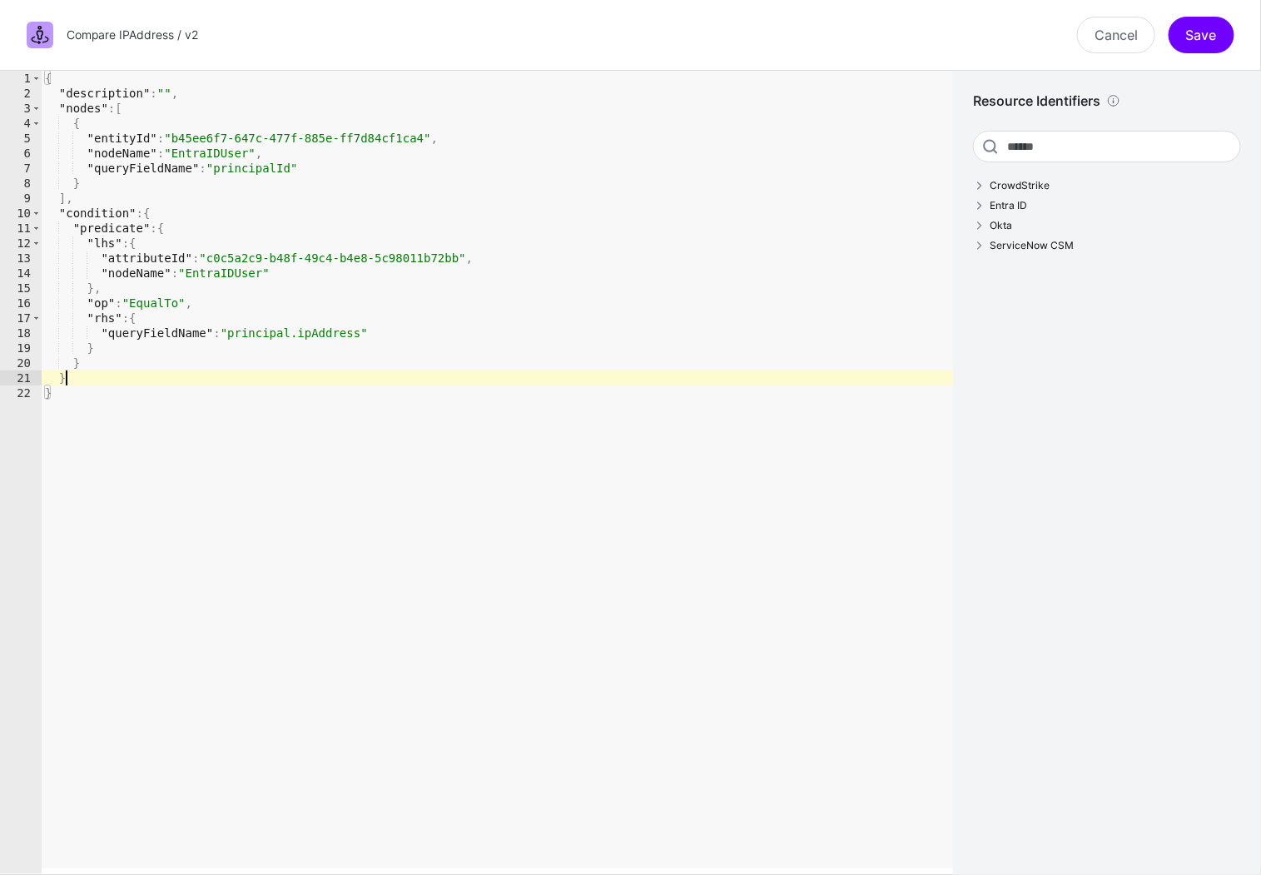
click at [215, 378] on div "{ "description" : "" , "nodes" : [ { "entityId" : "b45ee6f7-647c-477f-885e-ff7d…" at bounding box center [498, 487] width 913 height 833
click at [215, 368] on div "{ "description" : "" , "nodes" : [ { "entityId" : "b45ee6f7-647c-477f-885e-ff7d…" at bounding box center [498, 487] width 913 height 833
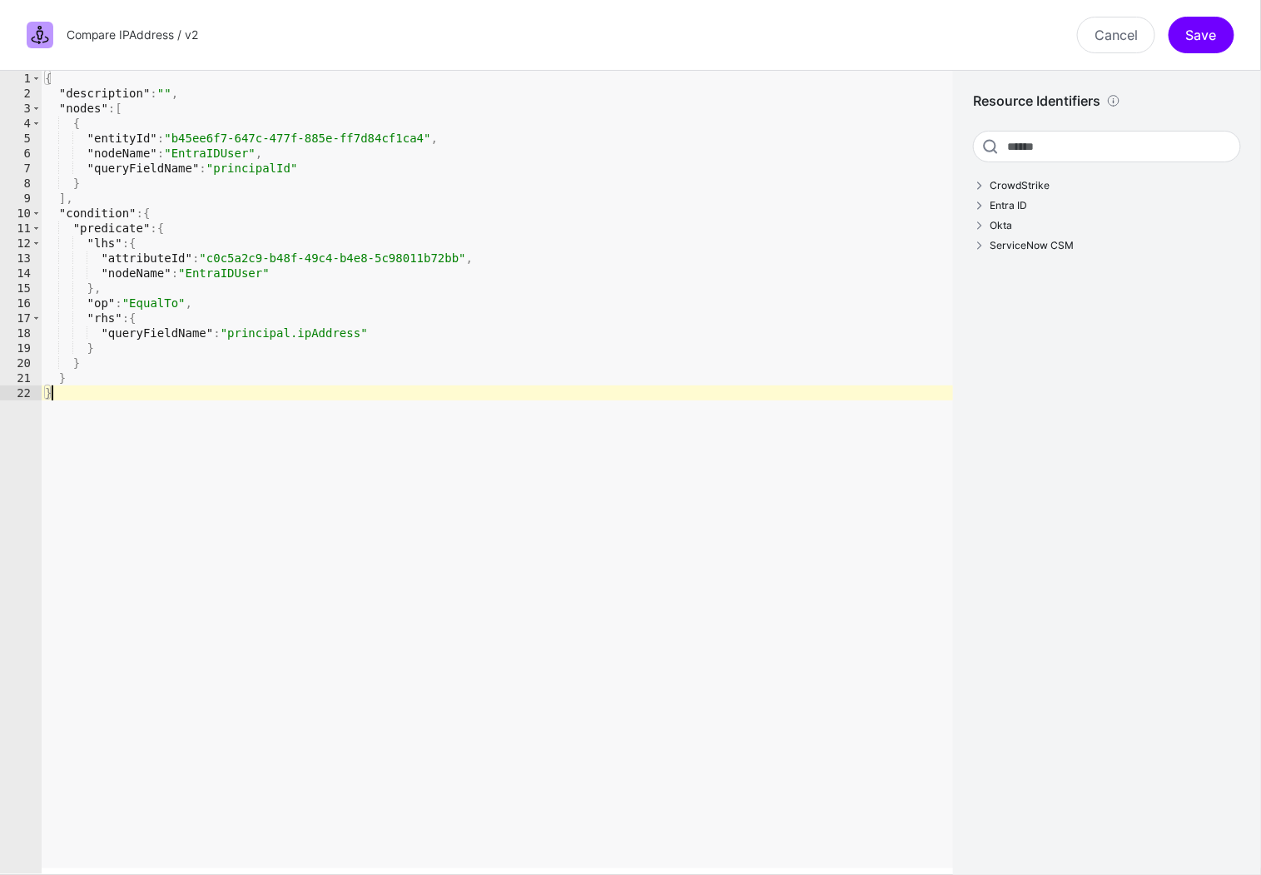
click at [169, 405] on div "{ "description" : "" , "nodes" : [ { "entityId" : "b45ee6f7-647c-477f-885e-ff7d…" at bounding box center [498, 487] width 913 height 833
type textarea "*"
click at [147, 393] on div "{ "description" : "" , "nodes" : [ { "entityId" : "b45ee6f7-647c-477f-885e-ff7d…" at bounding box center [498, 487] width 913 height 833
click at [1202, 37] on button "Save" at bounding box center [1202, 35] width 66 height 37
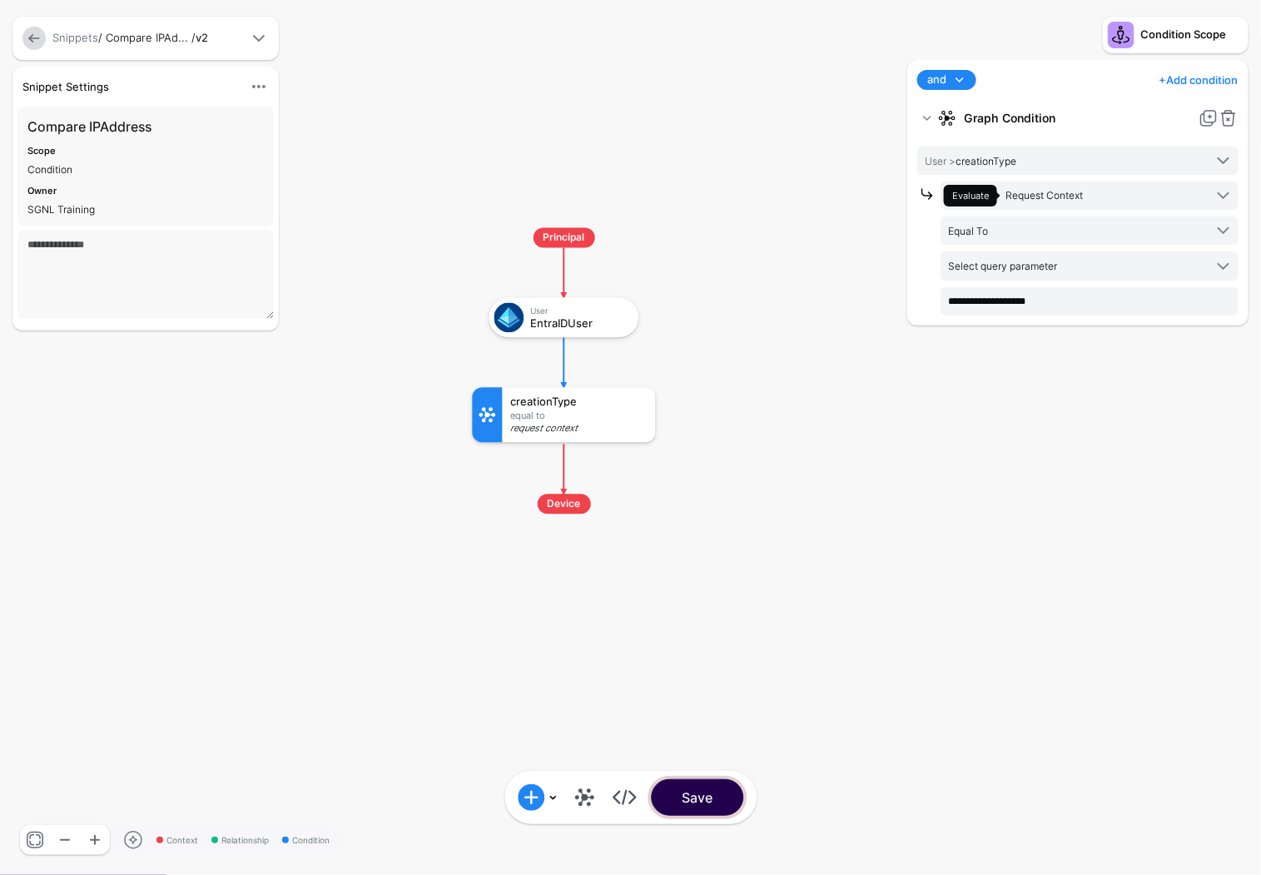
click at [681, 804] on button "Save" at bounding box center [697, 797] width 92 height 37
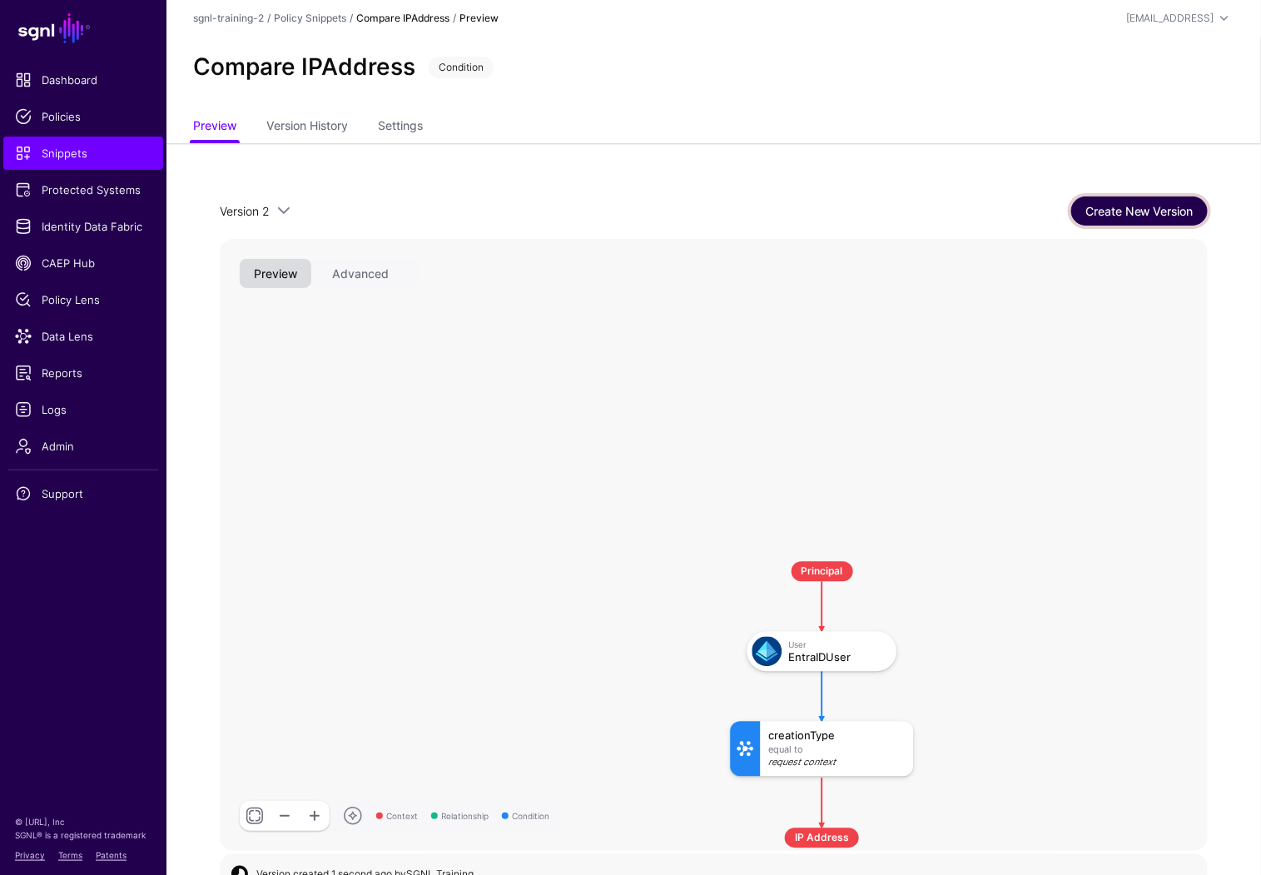
click at [1145, 214] on link "Create New Version" at bounding box center [1140, 210] width 137 height 29
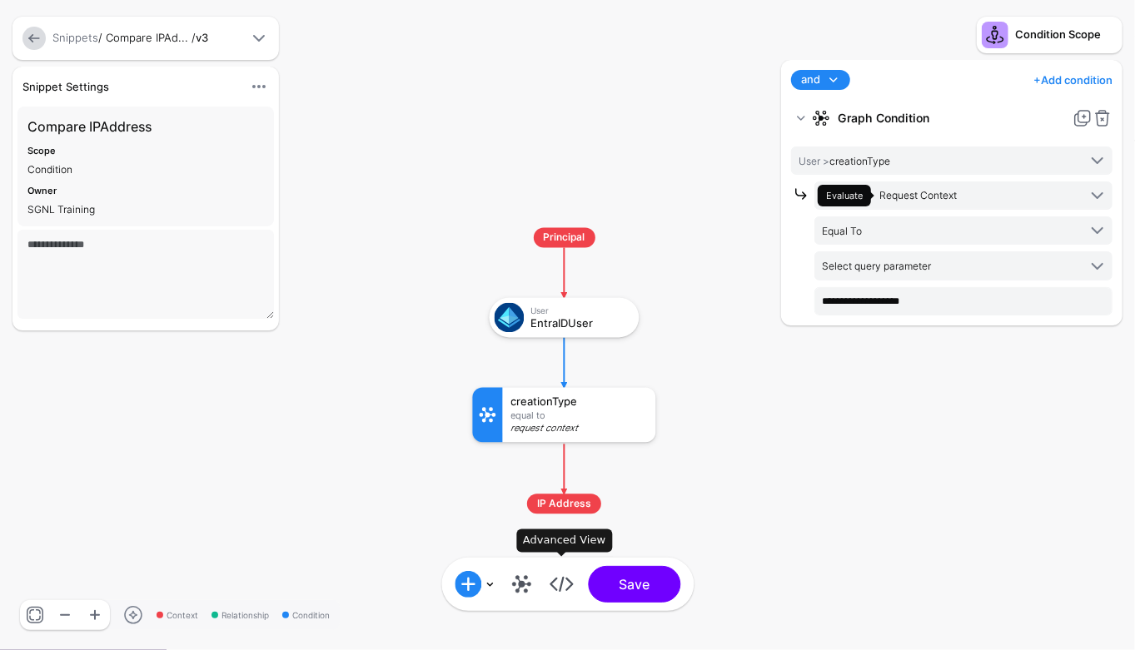
click at [566, 584] on link at bounding box center [561, 584] width 27 height 27
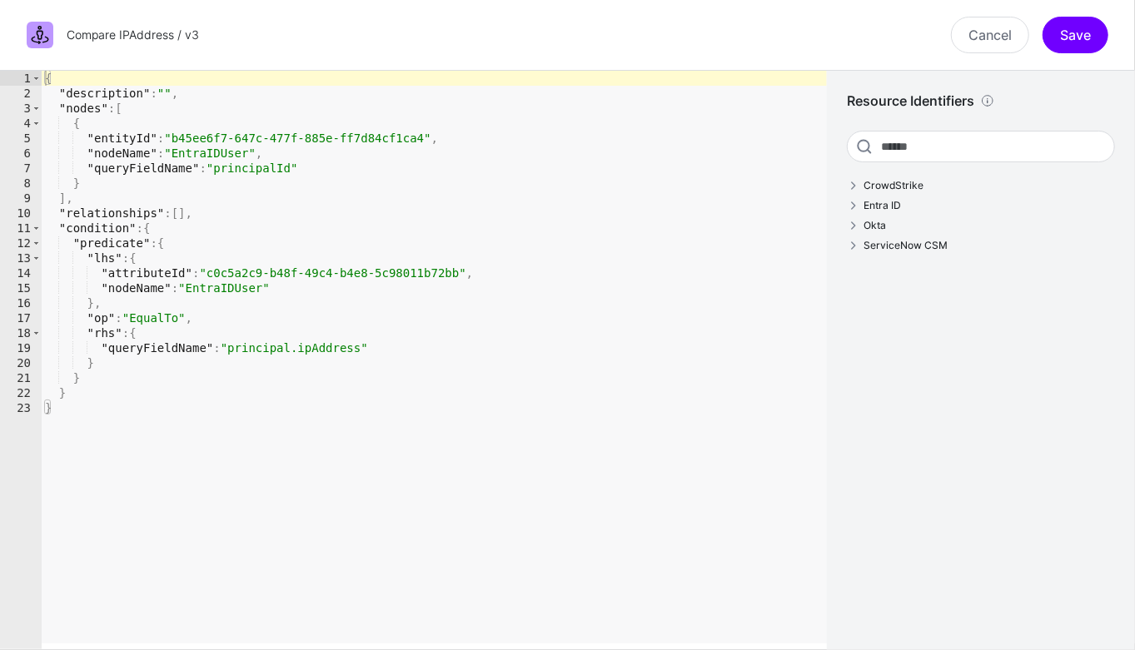
click at [405, 328] on div "{ "description" : "" , "nodes" : [ { "entityId" : "b45ee6f7-647c-477f-885e-ff7d…" at bounding box center [434, 375] width 785 height 609
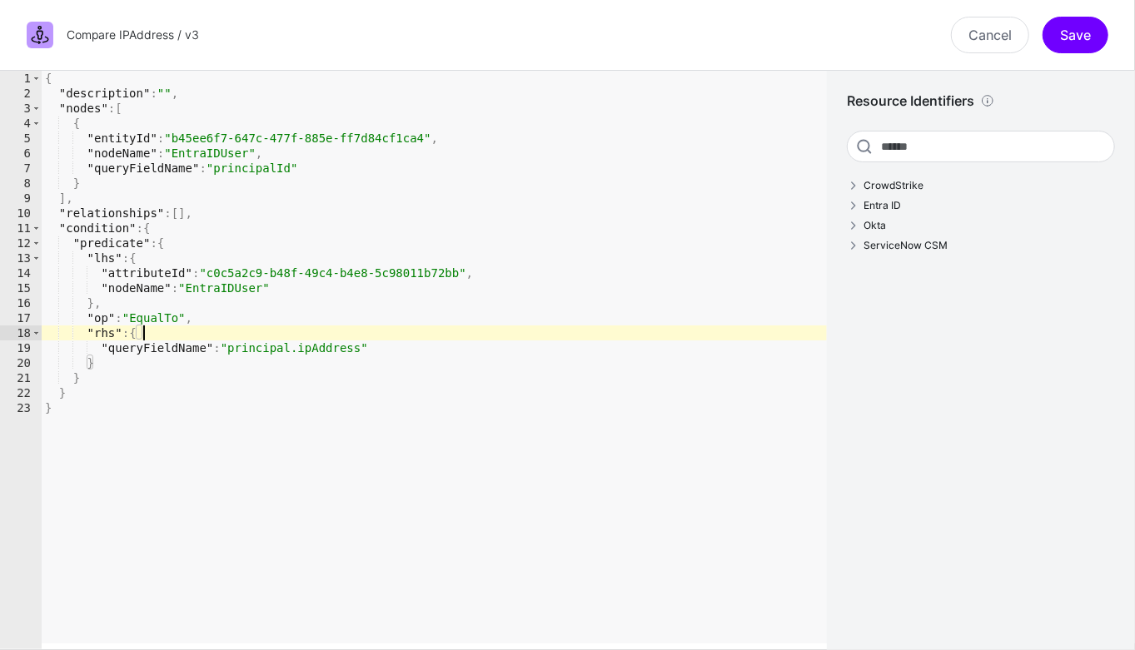
click at [103, 389] on div "{ "description" : "" , "nodes" : [ { "entityId" : "b45ee6f7-647c-477f-885e-ff7d…" at bounding box center [434, 375] width 785 height 609
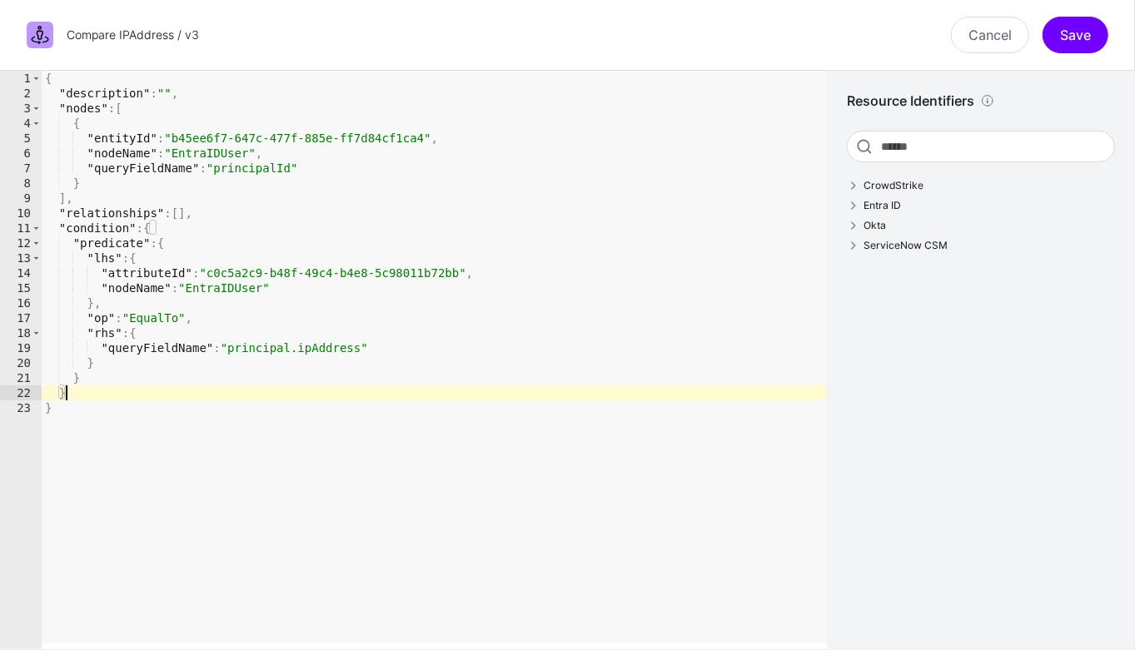
click at [102, 387] on div "{ "description" : "" , "nodes" : [ { "entityId" : "b45ee6f7-647c-477f-885e-ff7d…" at bounding box center [434, 375] width 785 height 609
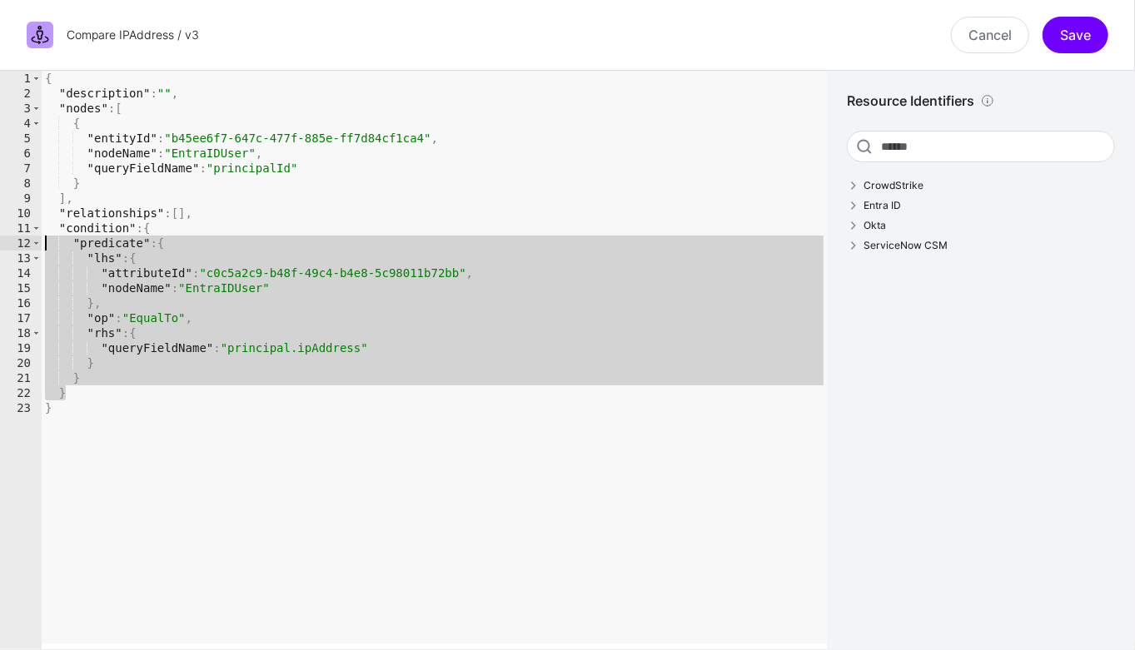
drag, startPoint x: 107, startPoint y: 388, endPoint x: -27, endPoint y: 246, distance: 195.5
click at [0, 246] on html "SGNL Dashboard Policies Snippets Protected Systems Identity Data Fabric CAEP Hu…" at bounding box center [567, 325] width 1135 height 650
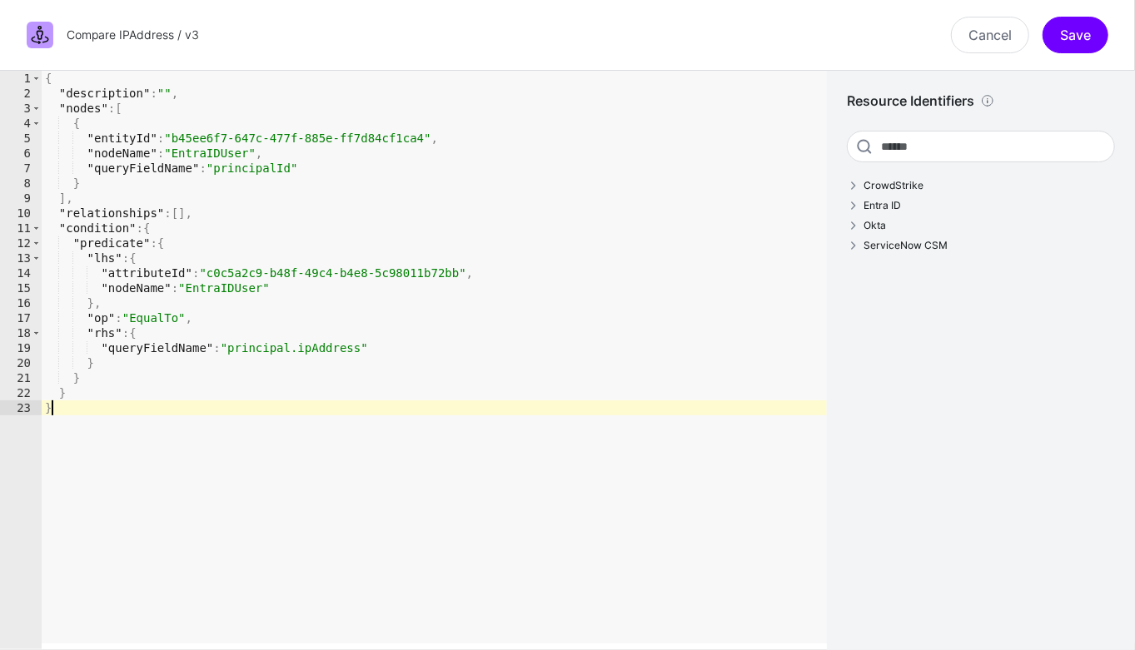
click at [175, 413] on div "{ "description" : "" , "nodes" : [ { "entityId" : "b45ee6f7-647c-477f-885e-ff7d…" at bounding box center [434, 375] width 785 height 609
click at [92, 402] on div "{ "description" : "" , "nodes" : [ { "entityId" : "b45ee6f7-647c-477f-885e-ff7d…" at bounding box center [434, 375] width 785 height 609
click at [92, 396] on div "{ "description" : "" , "nodes" : [ { "entityId" : "b45ee6f7-647c-477f-885e-ff7d…" at bounding box center [434, 375] width 785 height 609
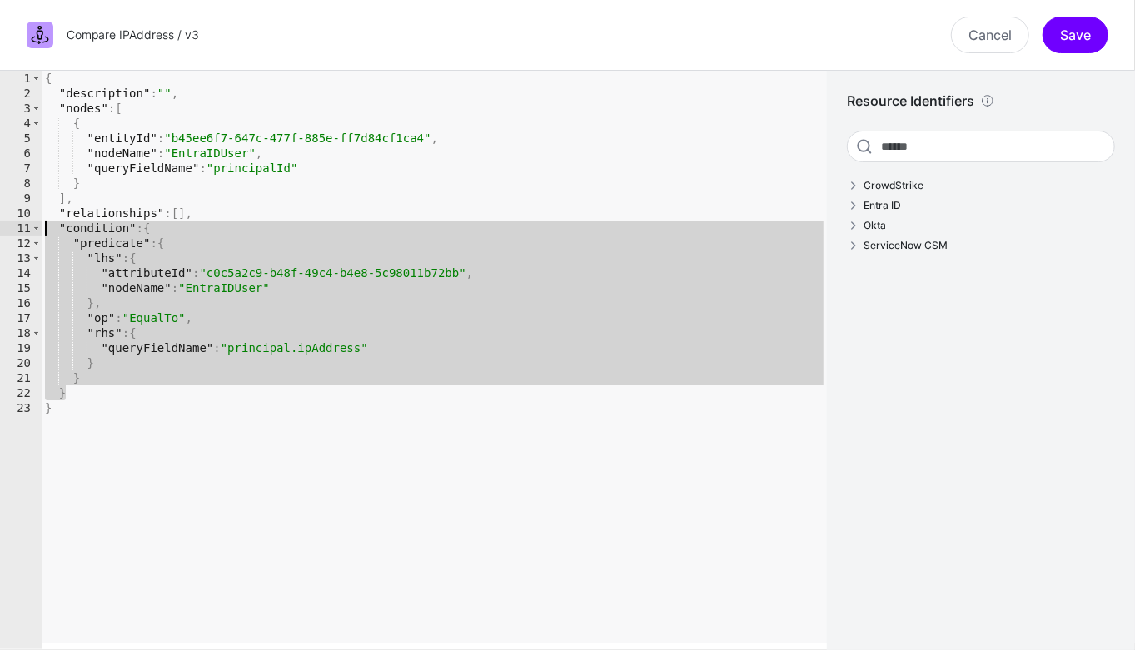
type textarea "**********"
drag, startPoint x: 98, startPoint y: 394, endPoint x: -47, endPoint y: 223, distance: 223.9
click at [0, 223] on html "SGNL Dashboard Policies Snippets Protected Systems Identity Data Fabric CAEP Hu…" at bounding box center [567, 325] width 1135 height 650
click at [962, 30] on link "Cancel" at bounding box center [990, 35] width 78 height 37
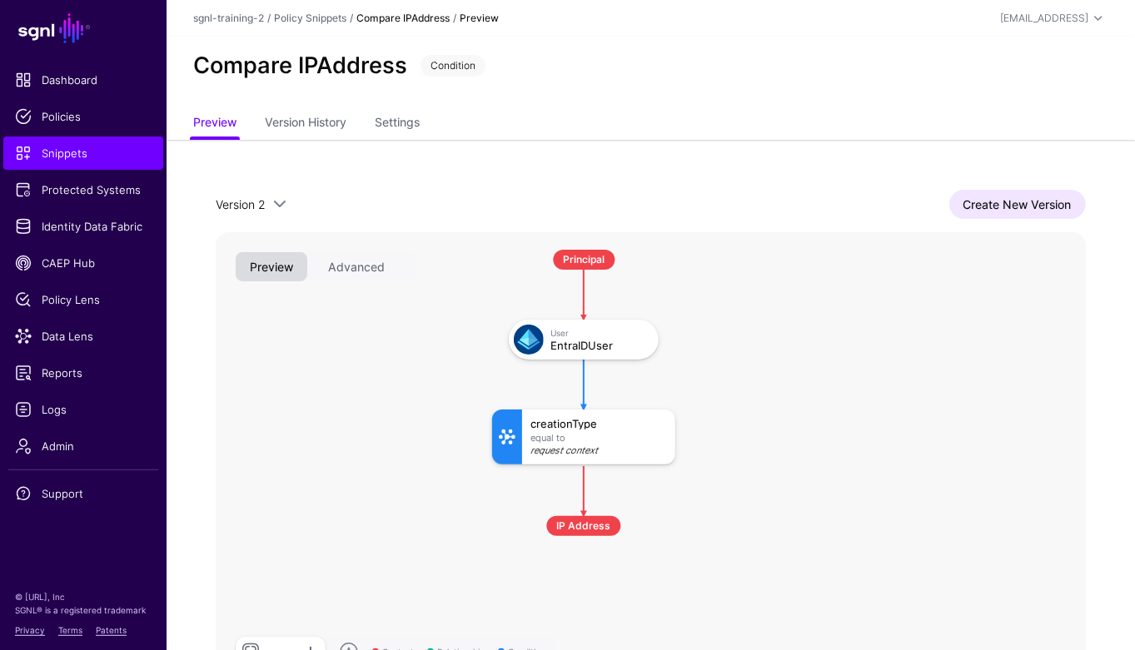
click at [894, 131] on ul "Preview Version History Settings" at bounding box center [650, 124] width 915 height 32
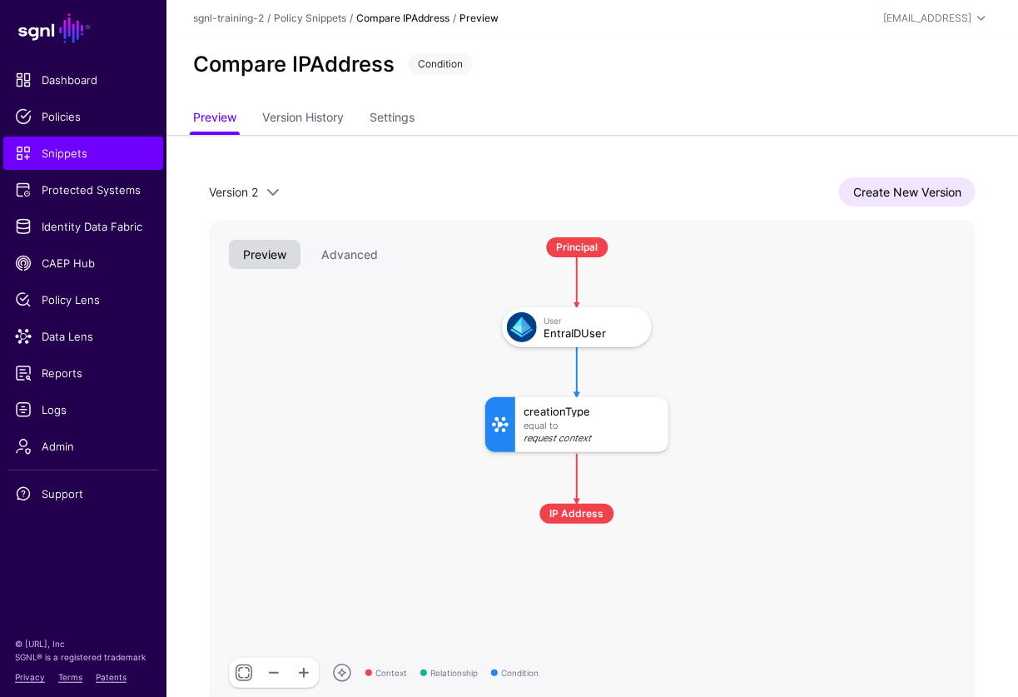
click at [671, 108] on ul "Preview Version History Settings" at bounding box center [592, 119] width 798 height 32
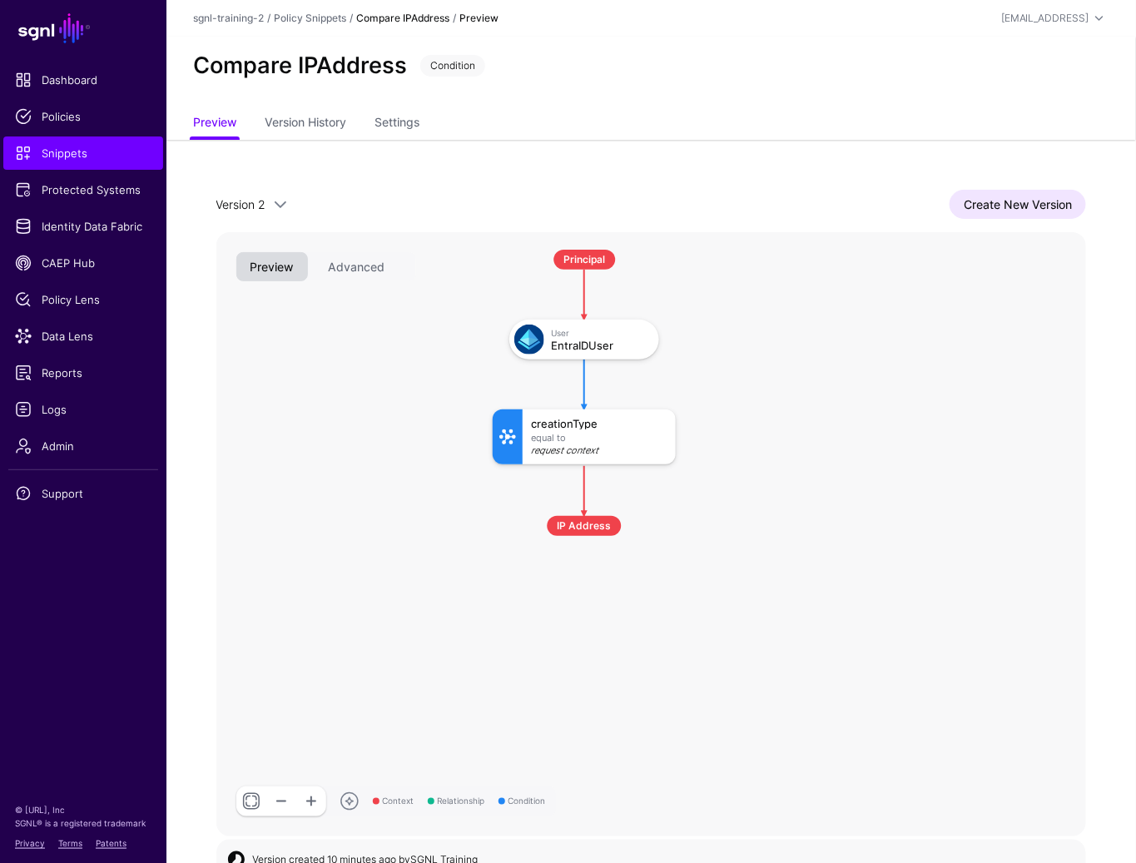
click at [574, 446] on div "Request Context" at bounding box center [599, 451] width 137 height 10
click at [1012, 210] on link "Create New Version" at bounding box center [1018, 204] width 137 height 29
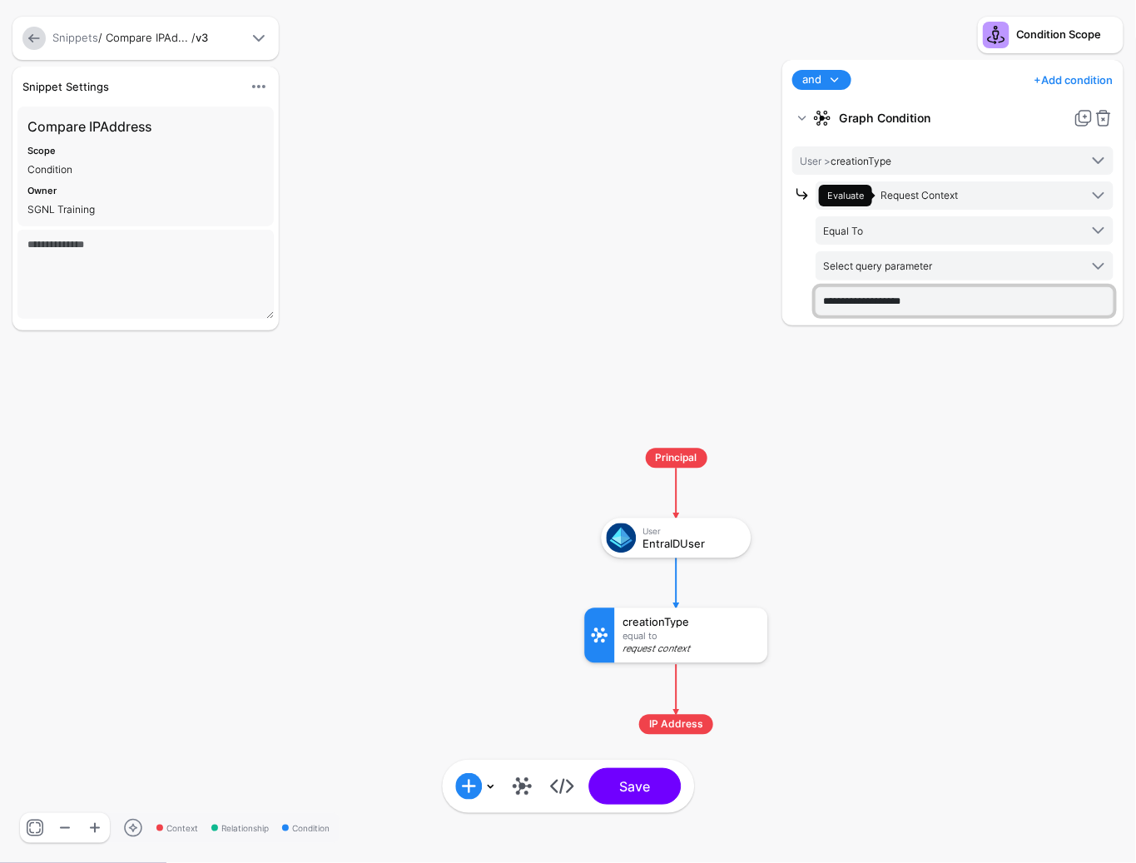
click at [979, 294] on input "**********" at bounding box center [965, 301] width 298 height 28
click at [977, 295] on input "**********" at bounding box center [965, 301] width 298 height 28
click at [979, 265] on span "Select query parameter" at bounding box center [951, 265] width 256 height 18
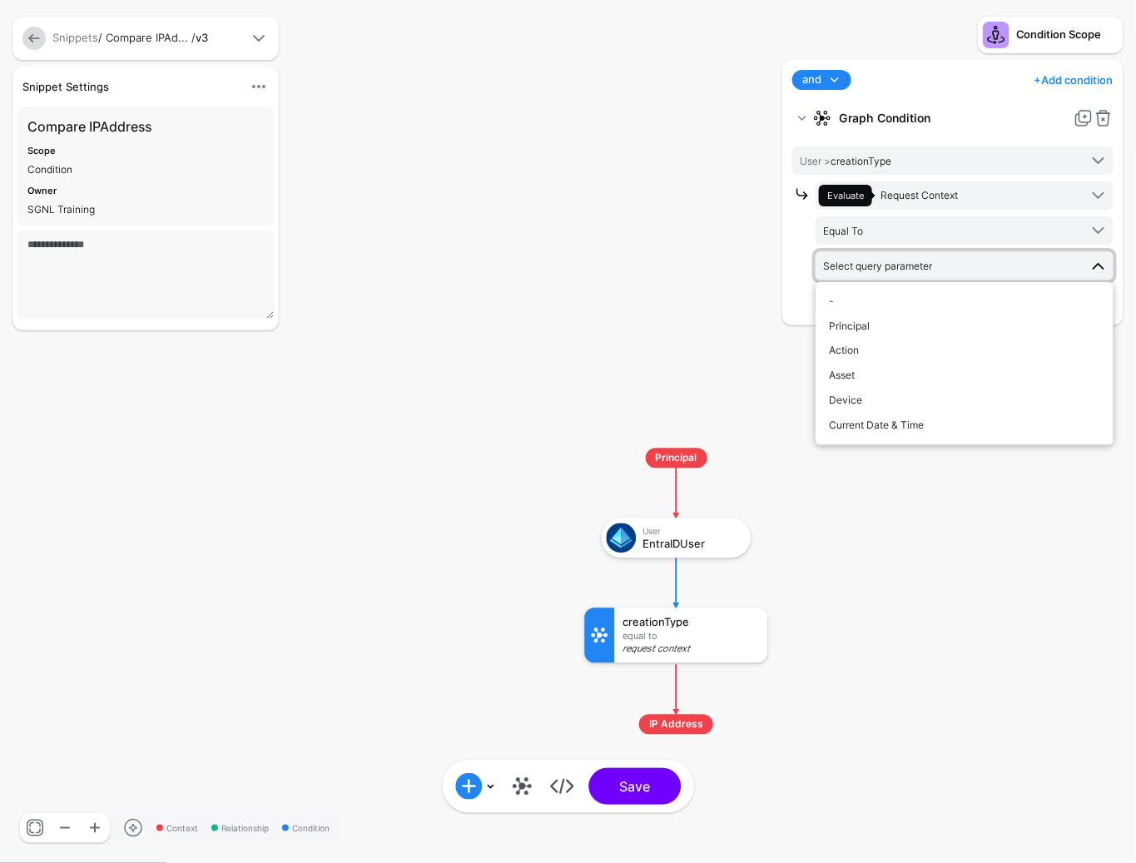
click at [710, 351] on rect at bounding box center [569, 432] width 113648 height 86339
click at [979, 267] on span "Select query parameter" at bounding box center [951, 265] width 256 height 18
click at [608, 371] on rect at bounding box center [569, 432] width 113648 height 86339
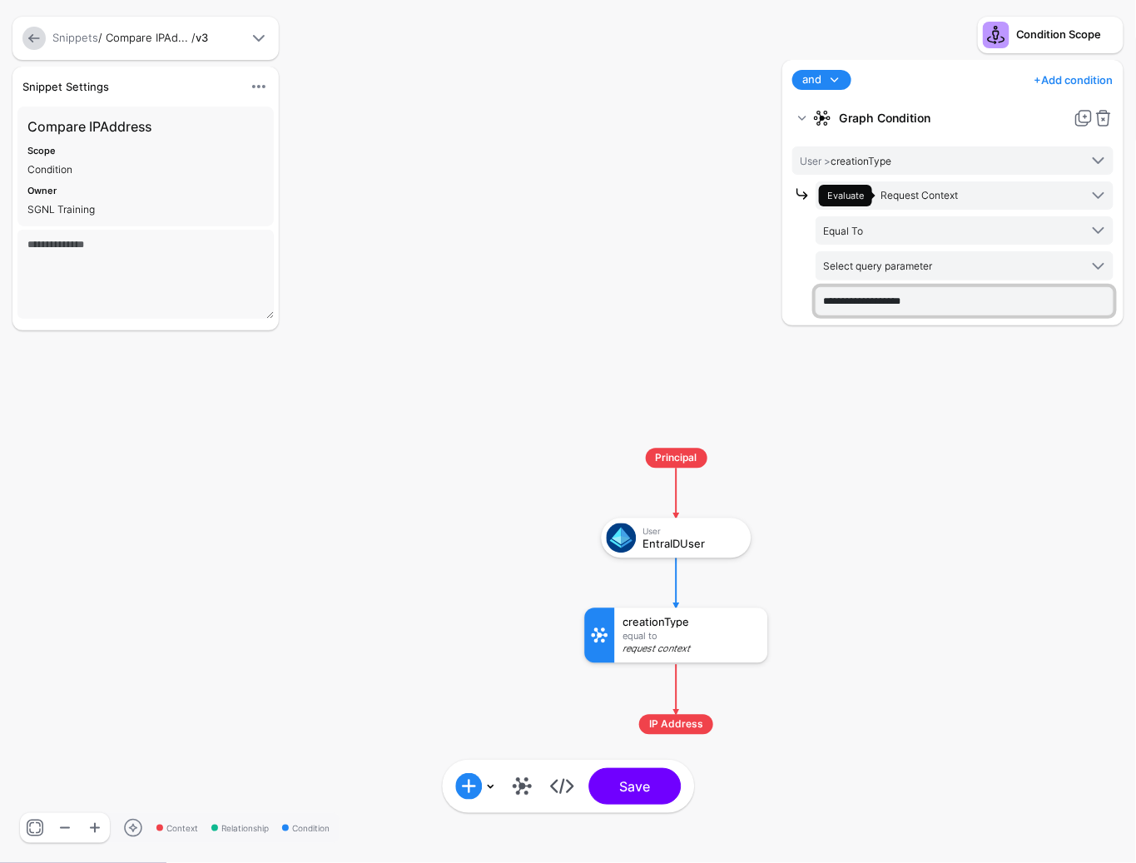
click at [1012, 301] on input "**********" at bounding box center [965, 301] width 298 height 28
click at [1030, 309] on input "**********" at bounding box center [965, 301] width 298 height 28
click at [1011, 370] on div "and and not or + Add condition Add Condition Graph Condition Time Condition Loc…" at bounding box center [953, 453] width 350 height 787
click at [1014, 258] on span "Select query parameter" at bounding box center [951, 265] width 256 height 18
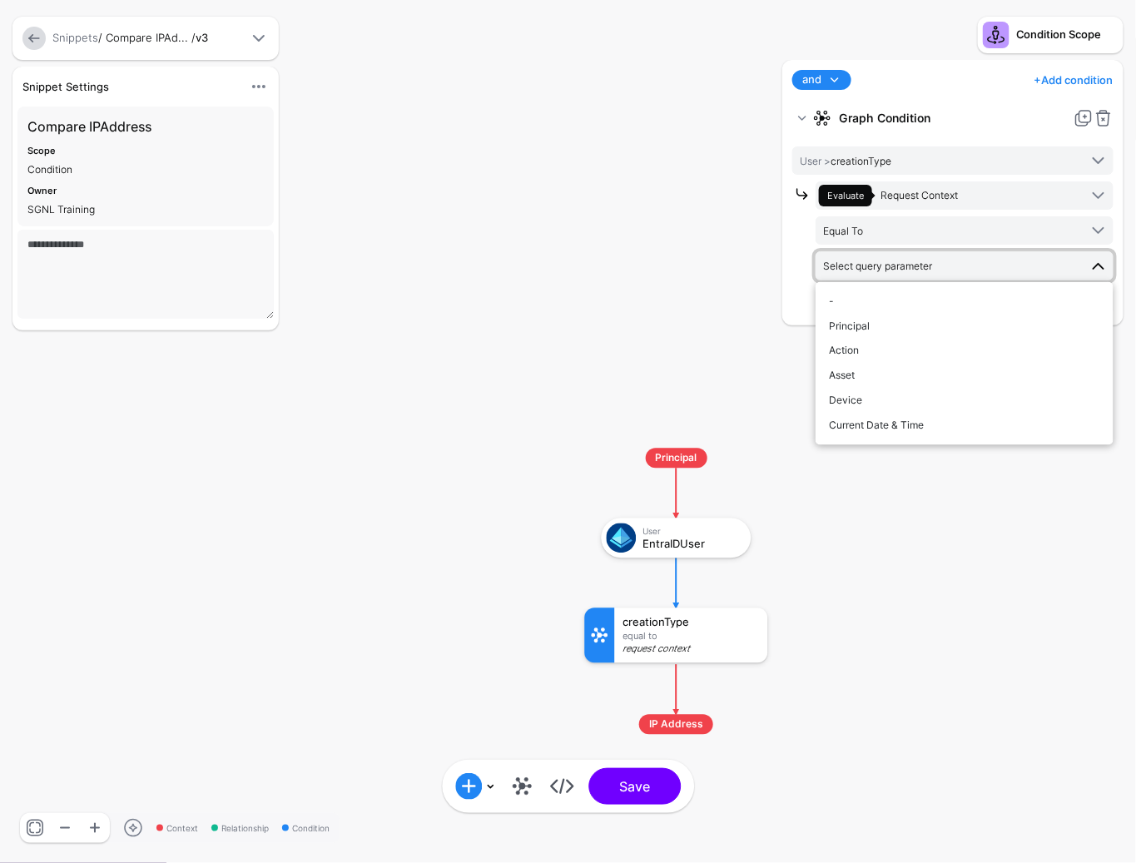
click at [559, 353] on rect at bounding box center [569, 432] width 113648 height 86339
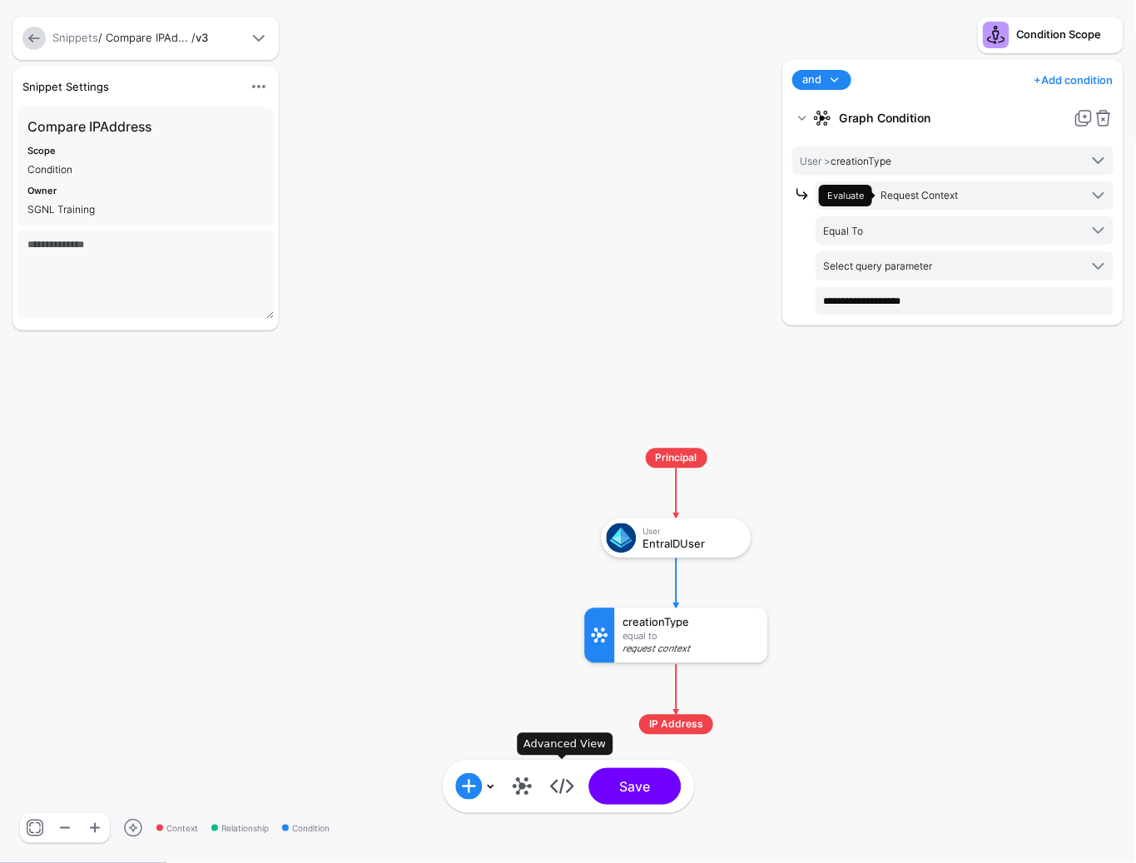
click at [567, 791] on link at bounding box center [562, 786] width 27 height 27
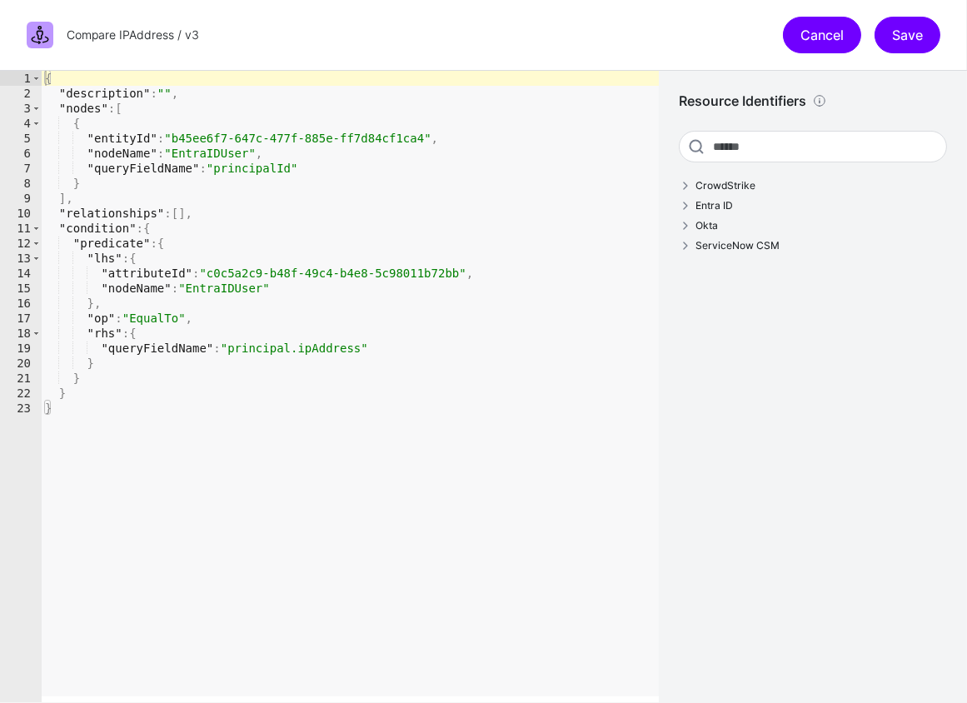
click at [827, 27] on link "Cancel" at bounding box center [822, 35] width 78 height 37
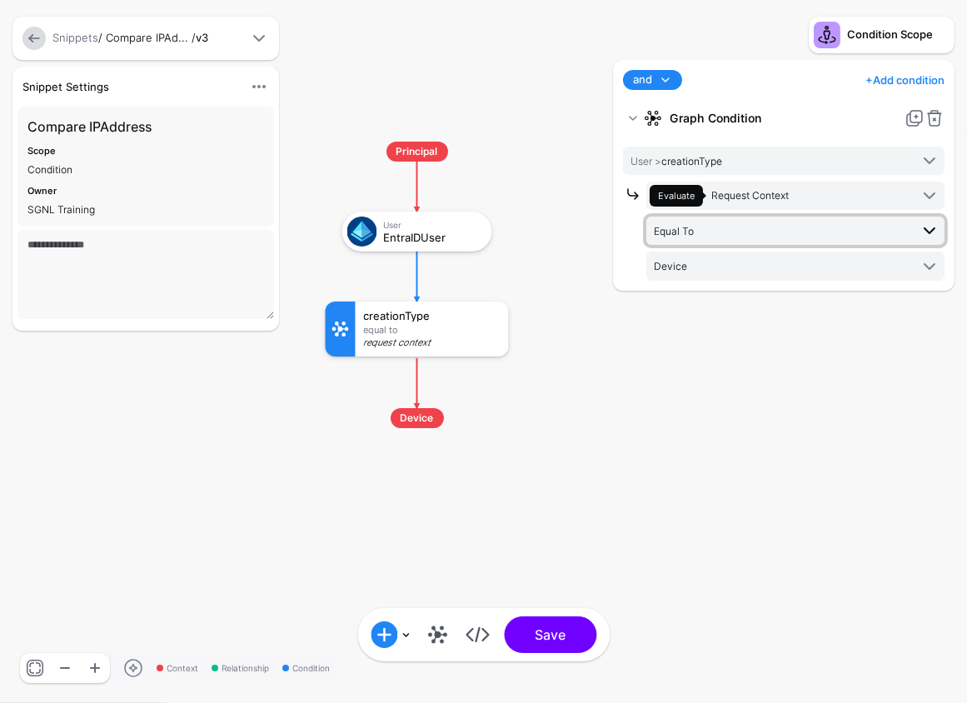
click at [814, 232] on span "Equal To" at bounding box center [782, 230] width 256 height 18
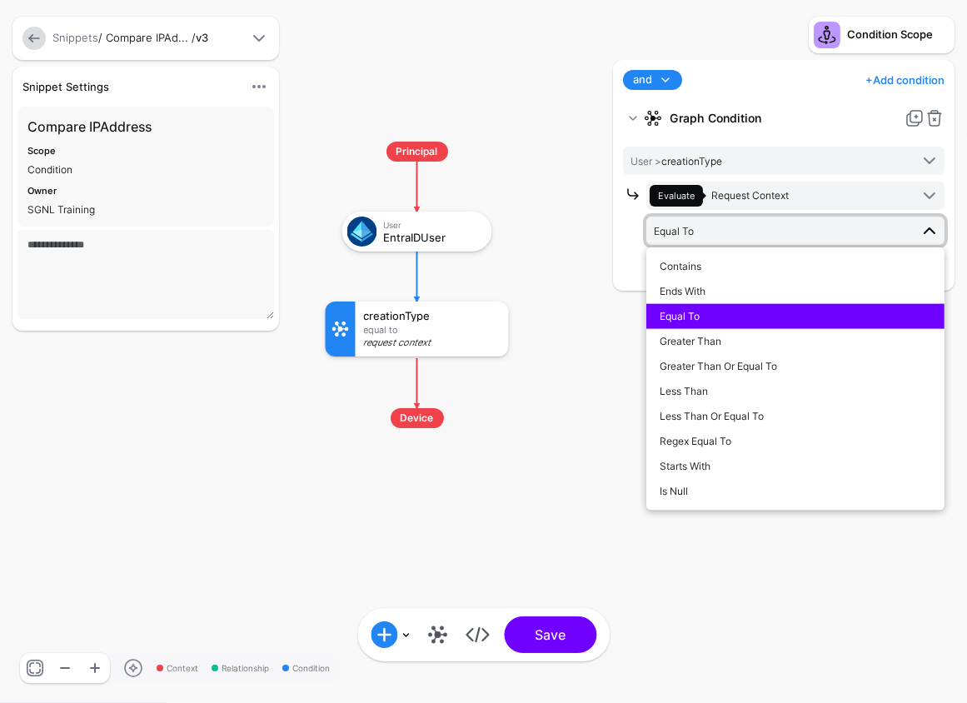
click at [814, 232] on span "Equal To" at bounding box center [782, 230] width 256 height 18
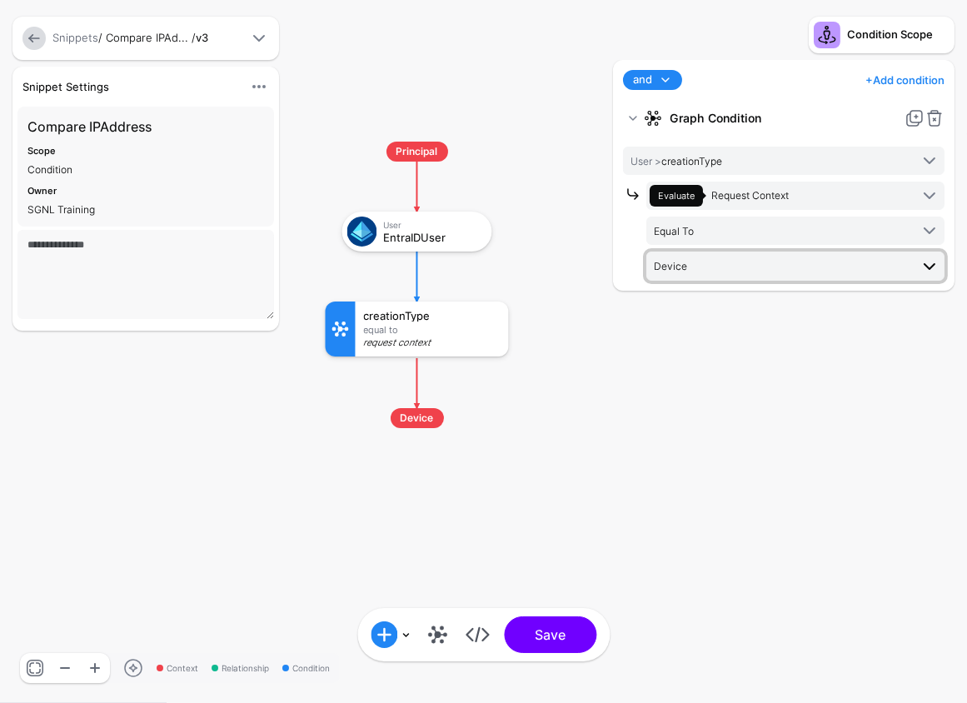
click at [807, 277] on link "Device" at bounding box center [795, 265] width 298 height 28
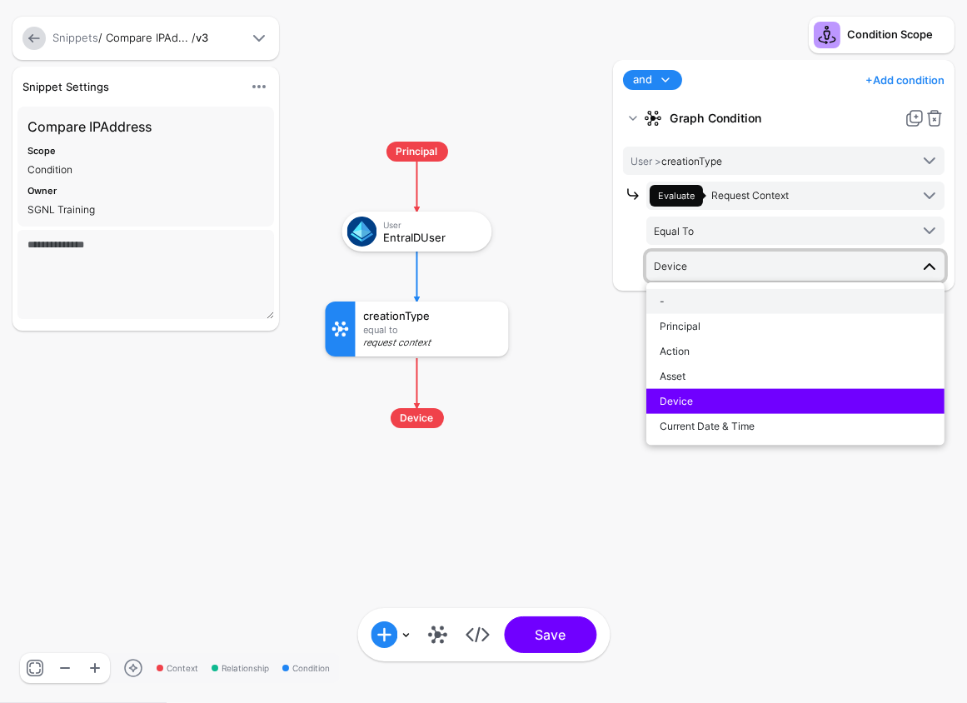
click at [699, 298] on div "-" at bounding box center [794, 301] width 271 height 15
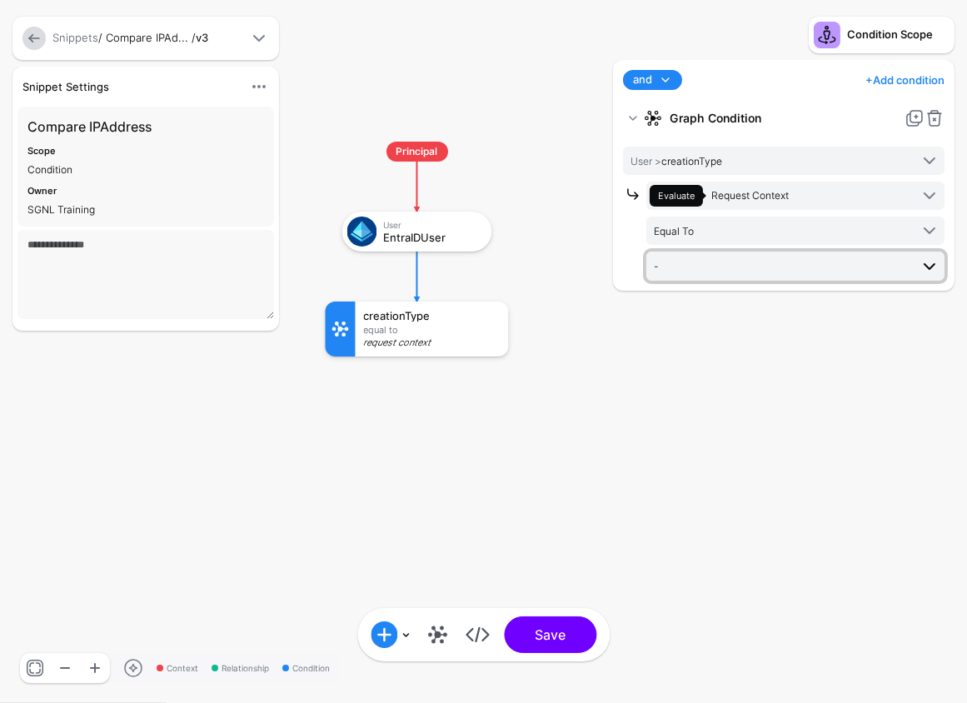
click at [712, 269] on span "-" at bounding box center [782, 265] width 256 height 18
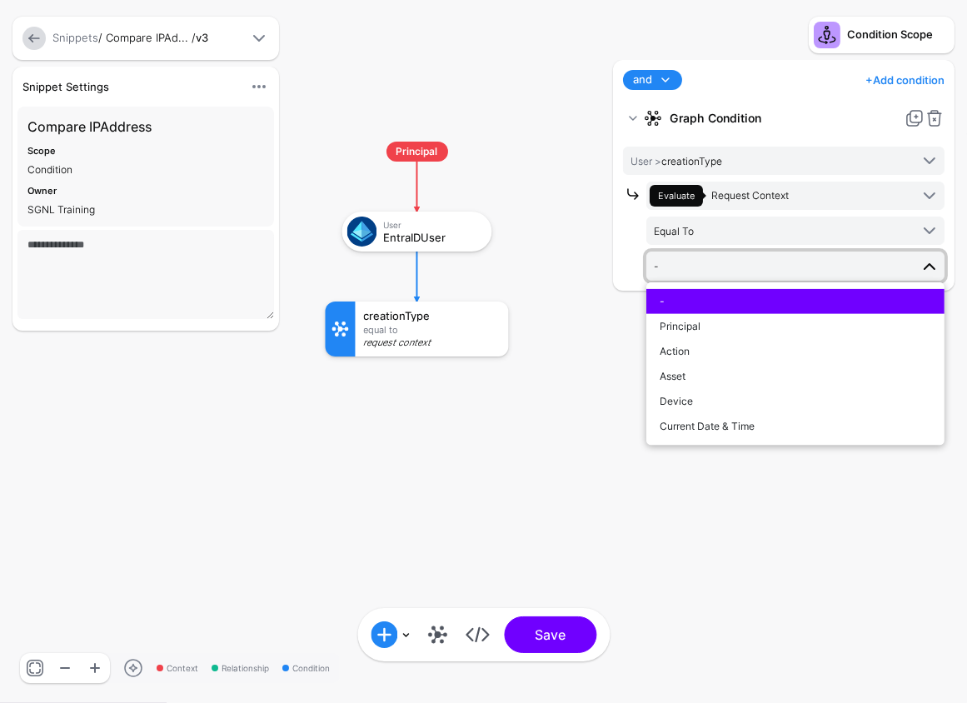
click at [538, 439] on rect at bounding box center [308, 125] width 96663 height 70270
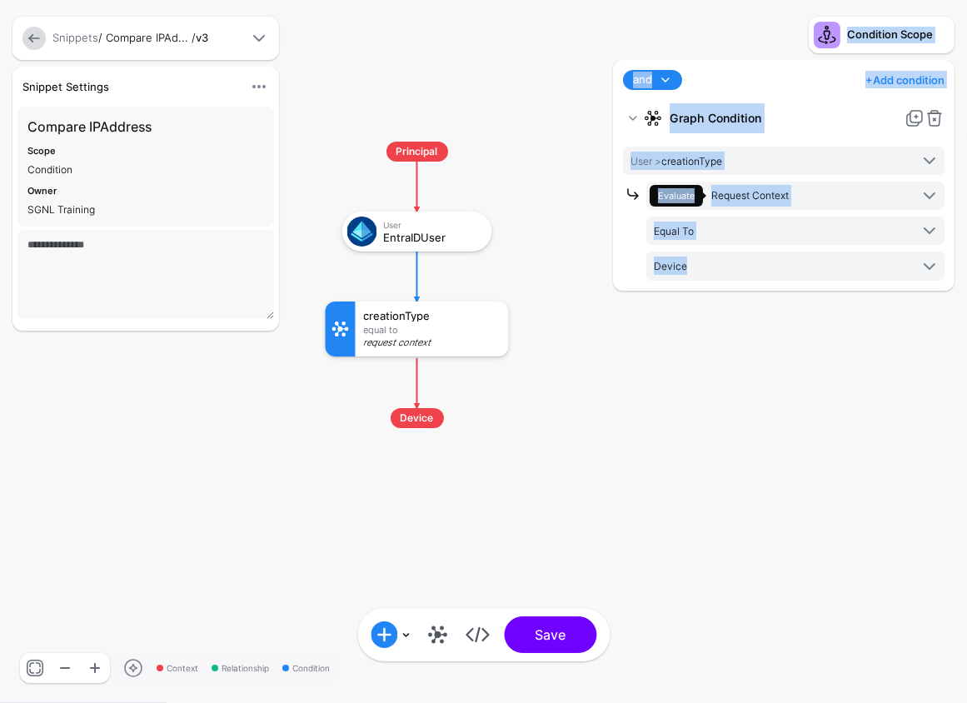
drag, startPoint x: 478, startPoint y: 639, endPoint x: 522, endPoint y: 612, distance: 52.0
click at [717, 555] on div "Context Relationship Condition Principal User EntraIDUser creationType Equal To…" at bounding box center [483, 351] width 967 height 703
click at [479, 639] on link at bounding box center [477, 634] width 27 height 27
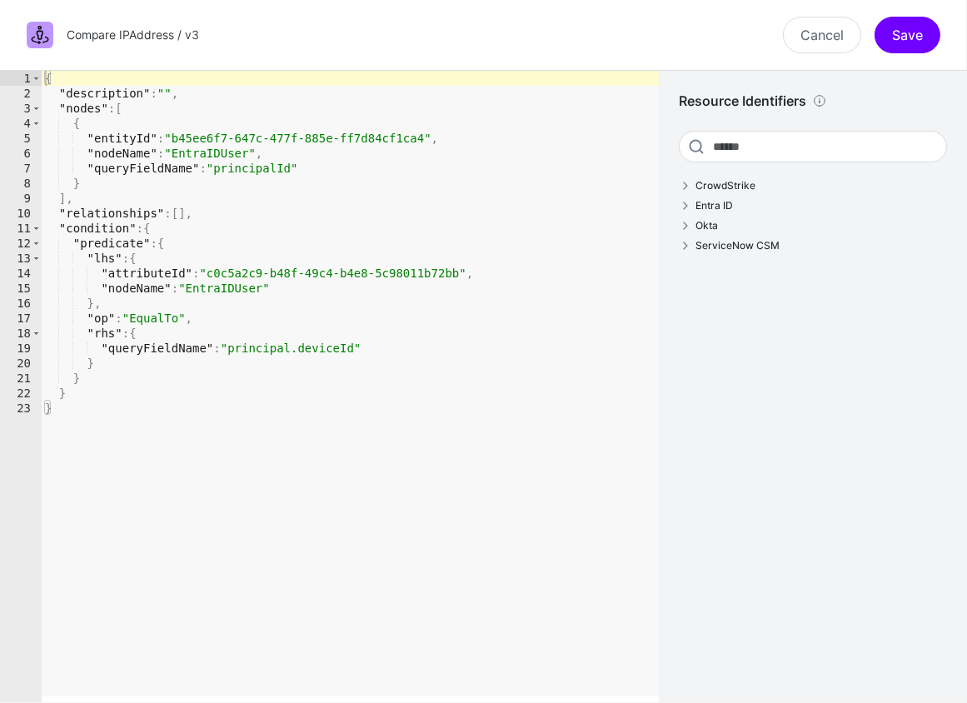
click at [362, 349] on div "{ "description" : "" , "nodes" : [ { "entityId" : "b45ee6f7-647c-477f-885e-ff7d…" at bounding box center [350, 401] width 617 height 661
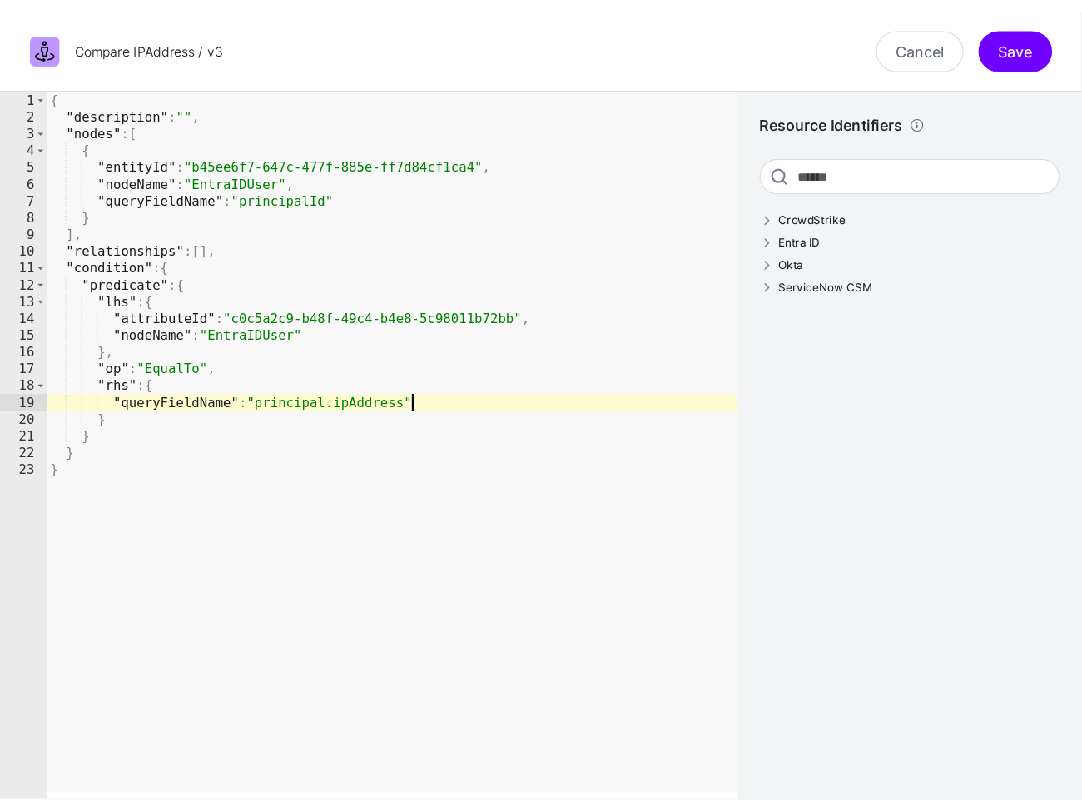
scroll to position [0, 22]
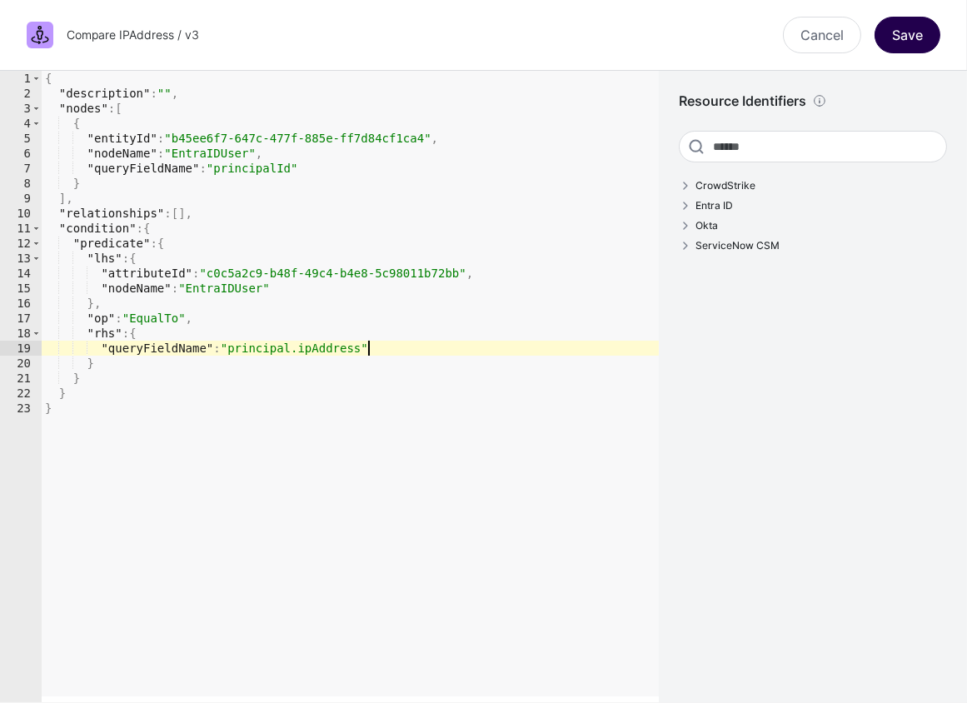
type textarea "**********"
click at [898, 31] on button "Save" at bounding box center [907, 35] width 66 height 37
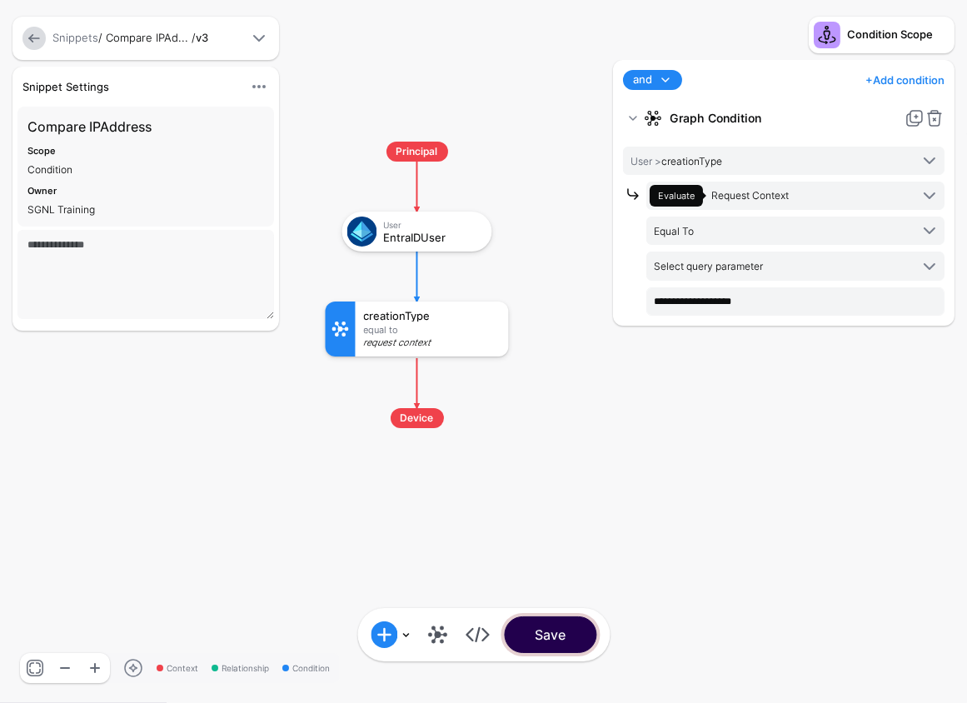
click at [581, 642] on button "Save" at bounding box center [550, 634] width 92 height 37
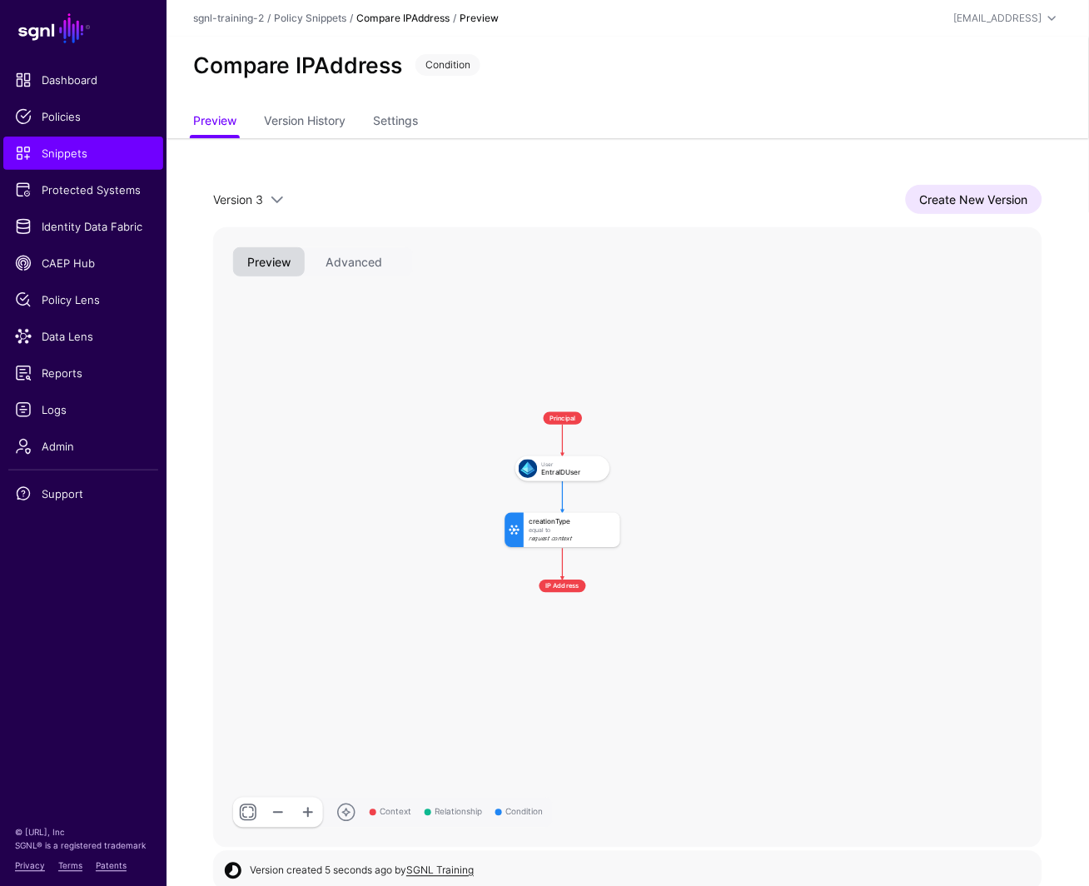
drag, startPoint x: 831, startPoint y: 544, endPoint x: 691, endPoint y: 486, distance: 151.2
click at [691, 486] on rect at bounding box center [494, 401] width 52243 height 39077
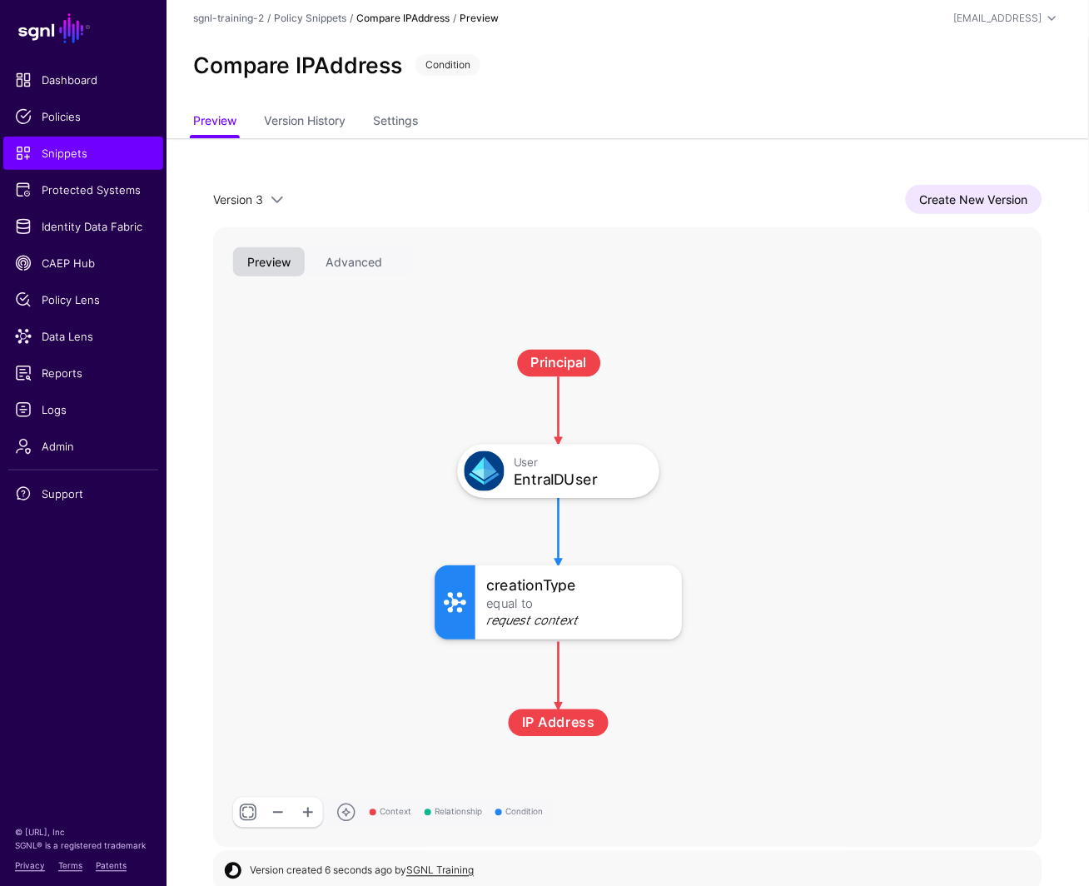
drag, startPoint x: 699, startPoint y: 509, endPoint x: 798, endPoint y: 475, distance: 105.3
click at [798, 475] on rect at bounding box center [412, 327] width 111949 height 83737
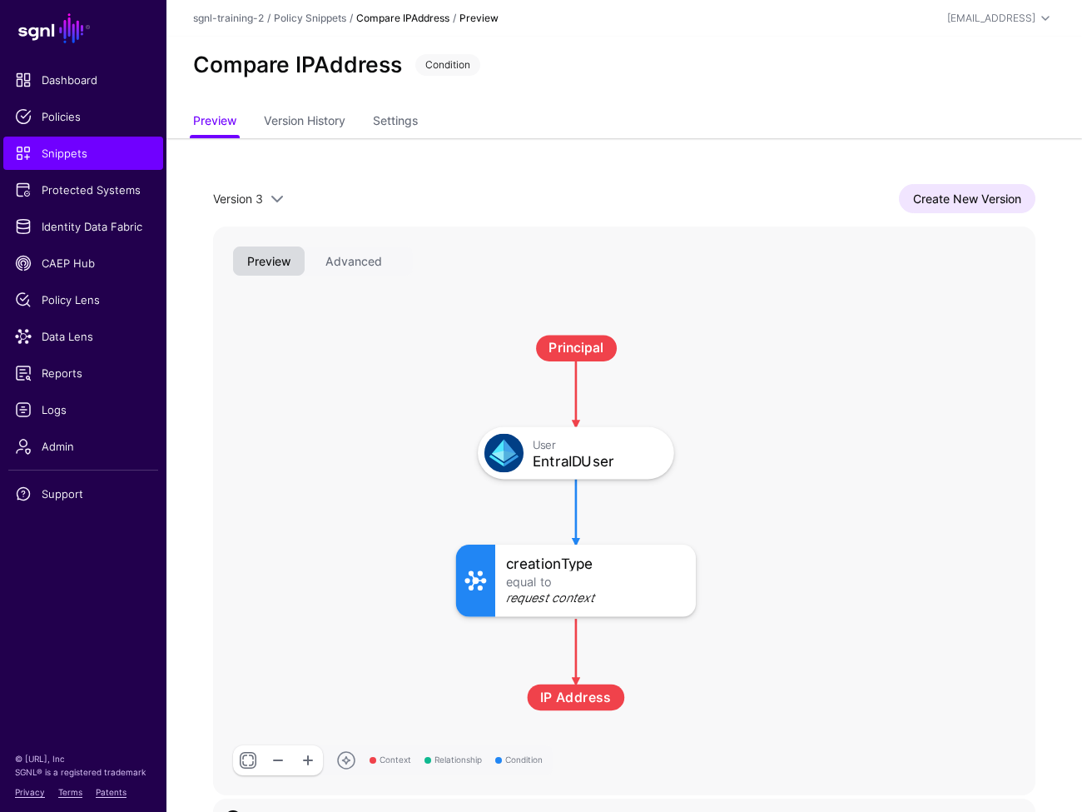
click at [603, 588] on div "Equal To" at bounding box center [595, 581] width 179 height 13
click at [576, 475] on div "User EntraIDUser" at bounding box center [576, 453] width 196 height 52
click at [581, 446] on div "User" at bounding box center [595, 444] width 127 height 13
click at [997, 201] on link "Create New Version" at bounding box center [967, 198] width 137 height 29
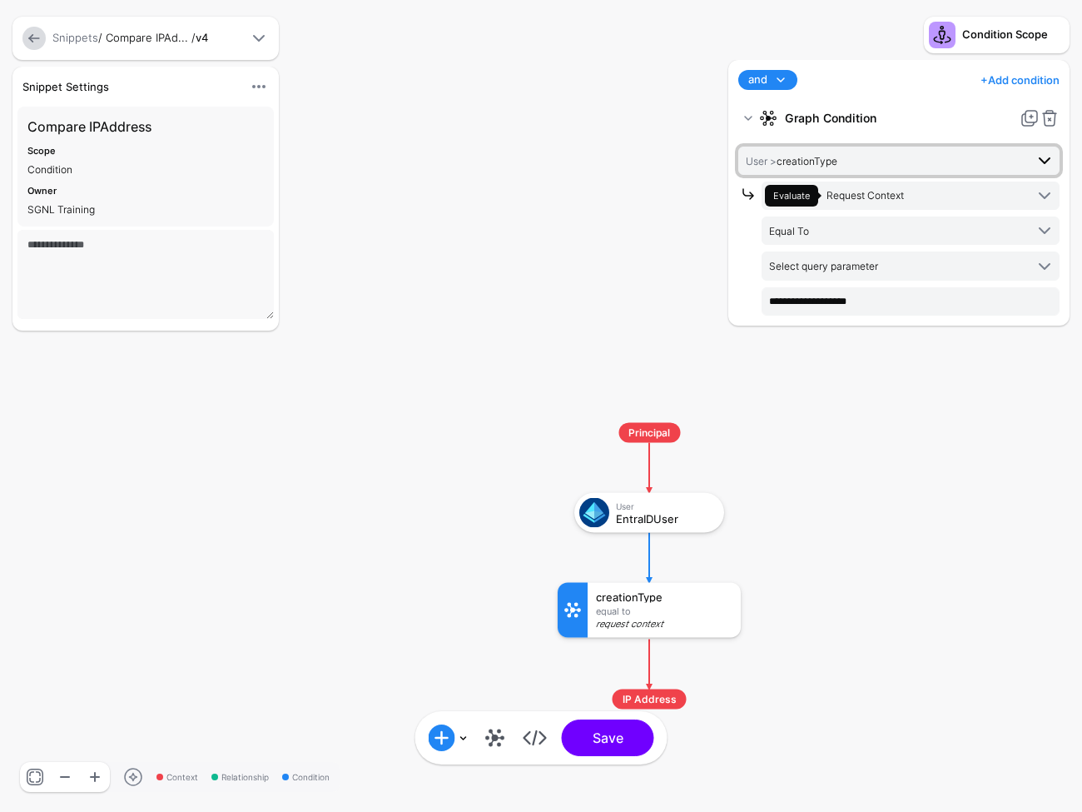
click at [908, 162] on span "User > creationType" at bounding box center [885, 161] width 279 height 18
type input "*********"
click at [898, 128] on strong "Graph Condition" at bounding box center [899, 118] width 228 height 30
click at [664, 509] on div "User" at bounding box center [664, 505] width 97 height 10
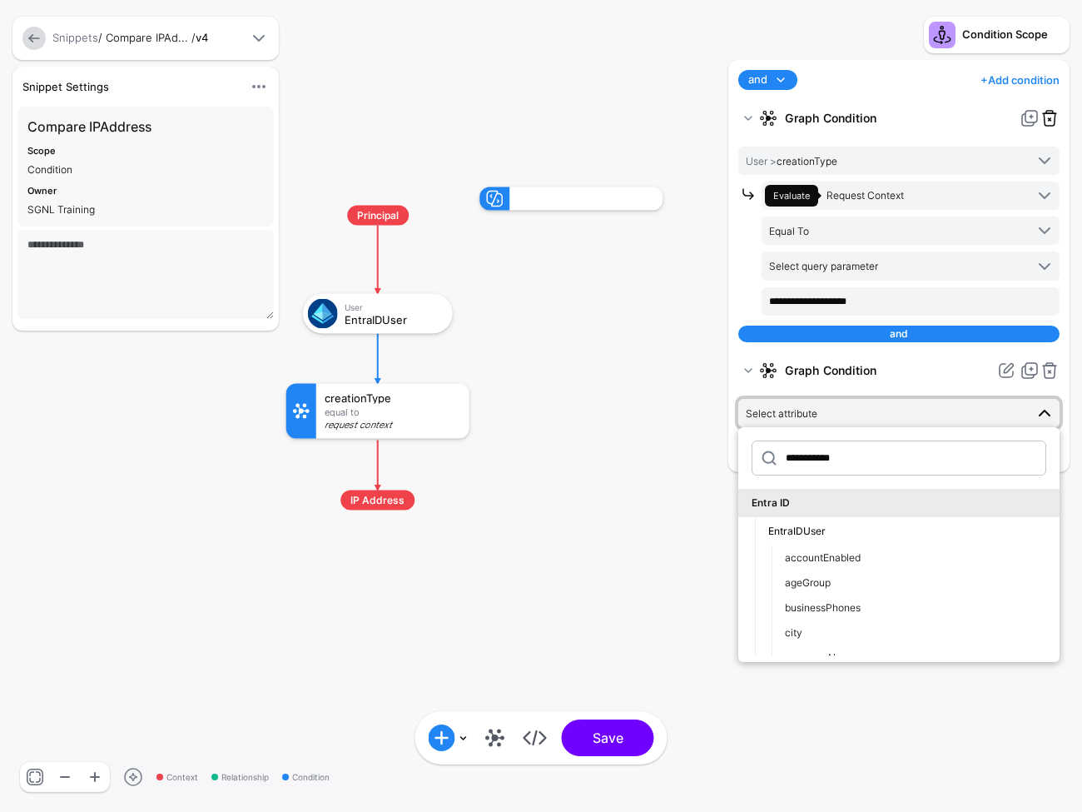
click at [1043, 116] on link at bounding box center [1050, 118] width 20 height 20
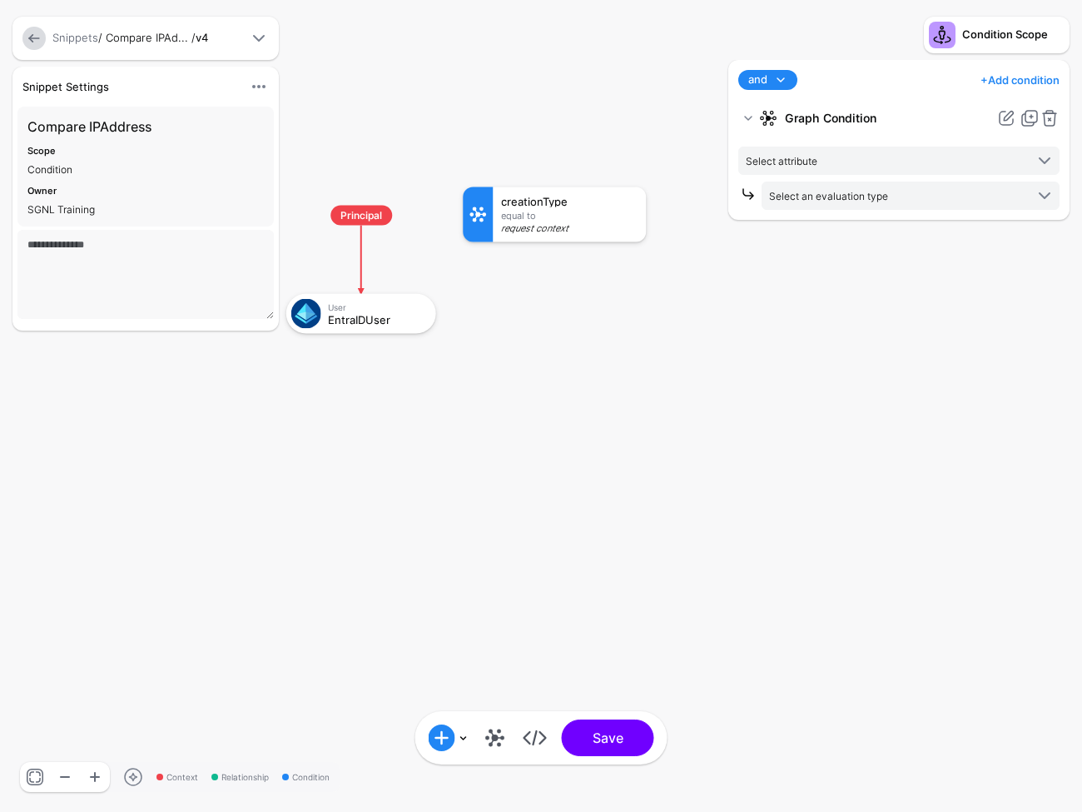
click at [356, 326] on div "Snippet Settings Hide Settings Edit Settings Compare IPAddress Scope Condition …" at bounding box center [183, 202] width 350 height 271
click at [361, 318] on div "Snippets / Compare IPAd... / v4 Snippet Settings Hide Settings Edit Settings Co…" at bounding box center [183, 377] width 366 height 755
click at [361, 315] on div "Snippets / Compare IPAd... / v4 Snippet Settings Hide Settings Edit Settings Co…" at bounding box center [183, 377] width 366 height 755
click at [496, 743] on link at bounding box center [495, 737] width 27 height 27
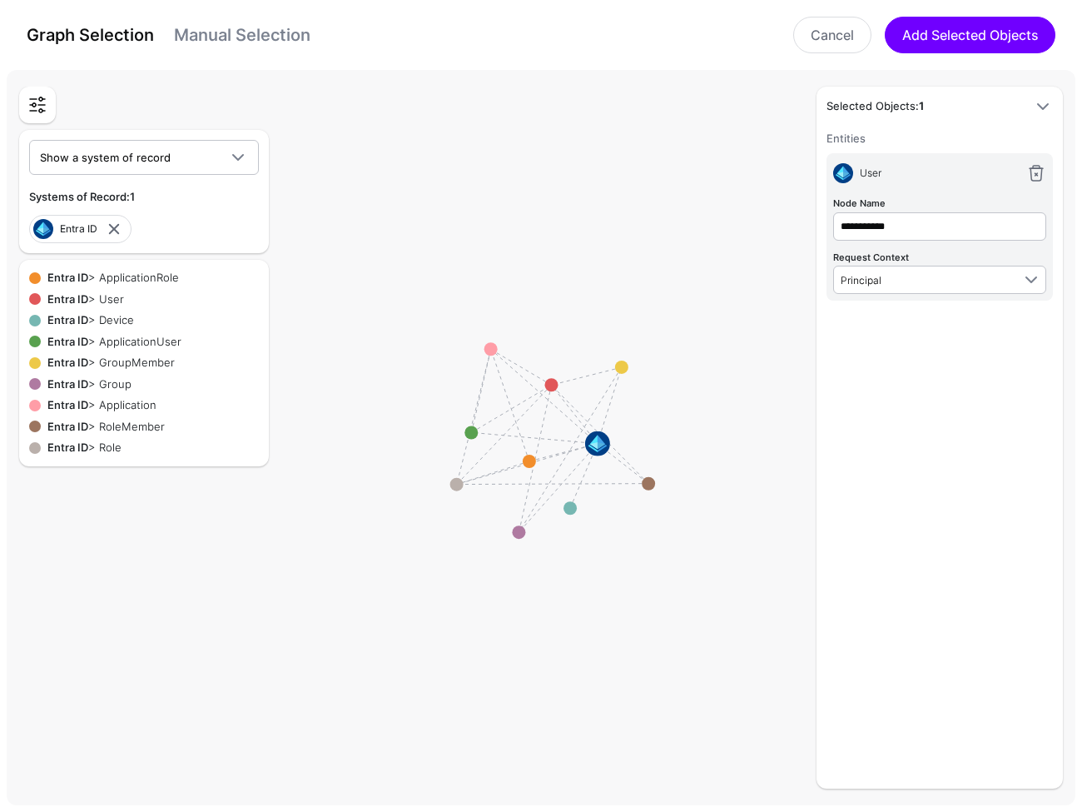
click at [244, 25] on link "Manual Selection" at bounding box center [242, 35] width 137 height 20
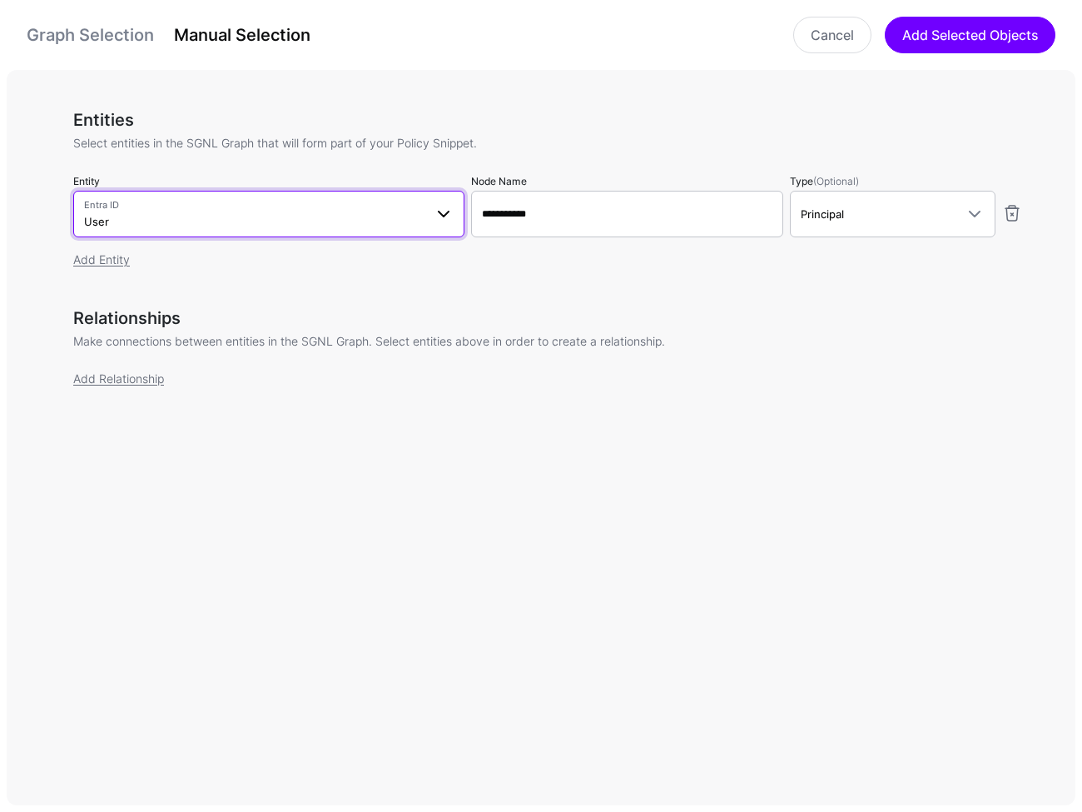
click at [248, 206] on span "Entra ID" at bounding box center [254, 205] width 340 height 14
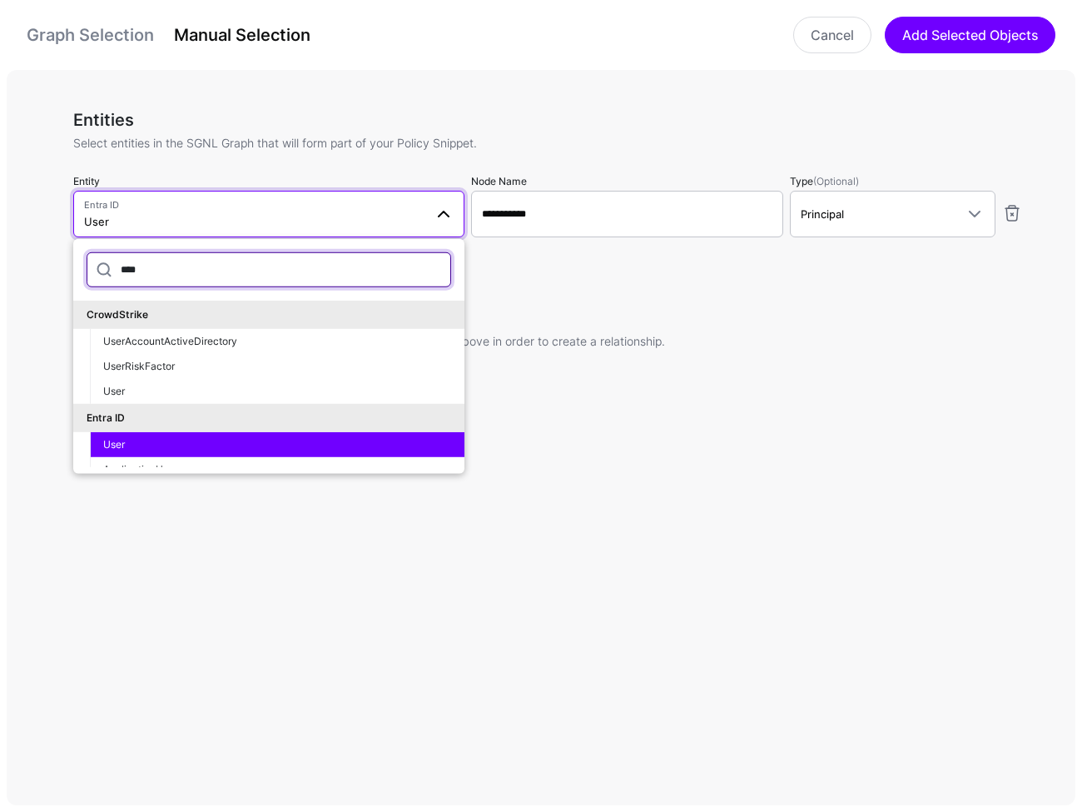
scroll to position [121, 0]
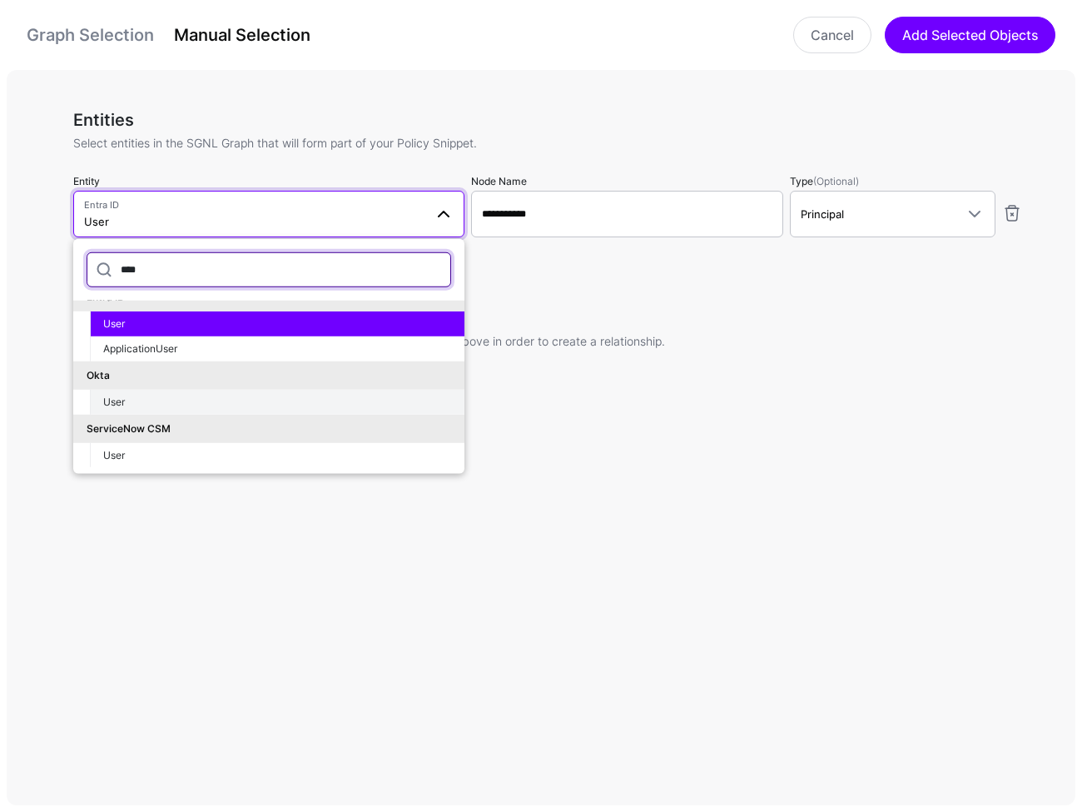
type input "****"
click at [183, 395] on div "User" at bounding box center [277, 402] width 348 height 15
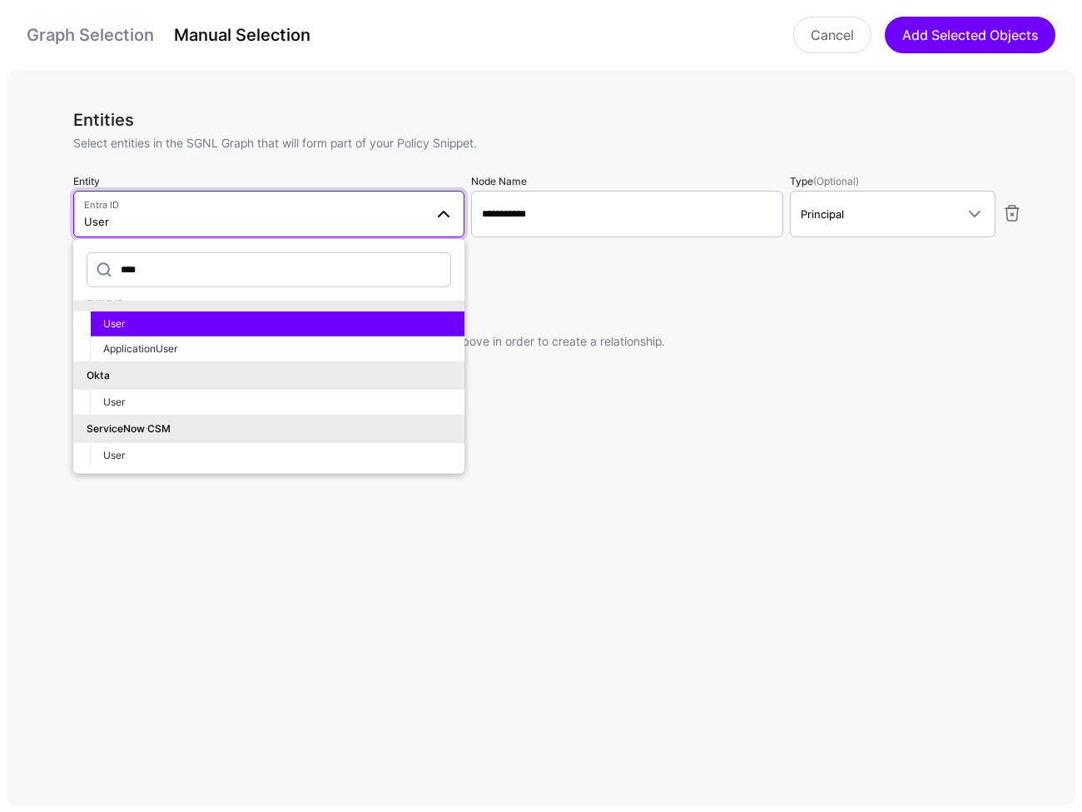
type input "********"
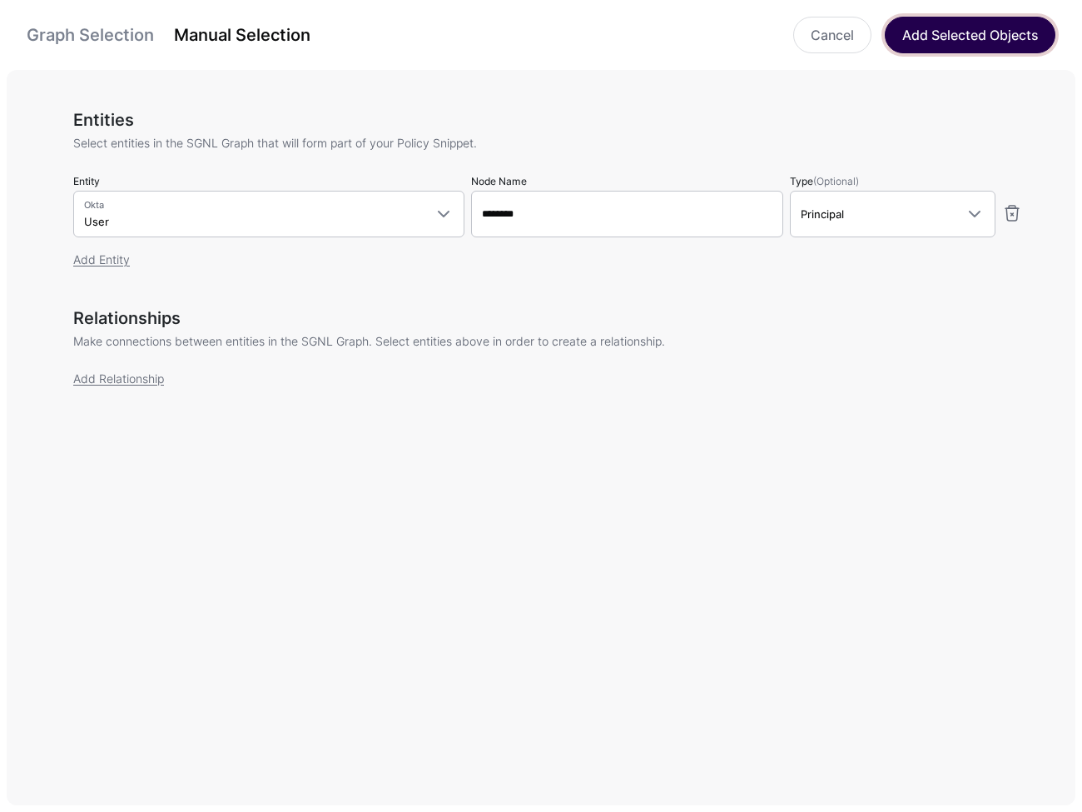
click at [929, 31] on button "Add Selected Objects" at bounding box center [970, 35] width 171 height 37
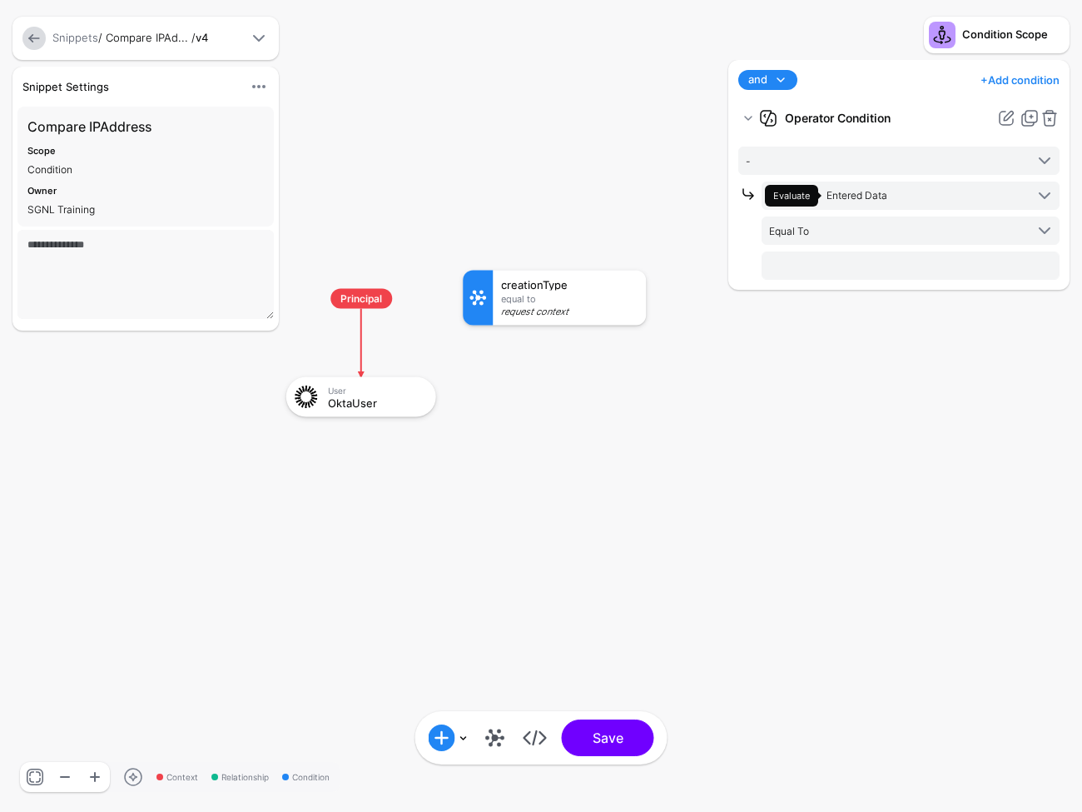
click at [543, 282] on div at bounding box center [569, 298] width 153 height 55
click at [935, 170] on link "-" at bounding box center [899, 161] width 321 height 28
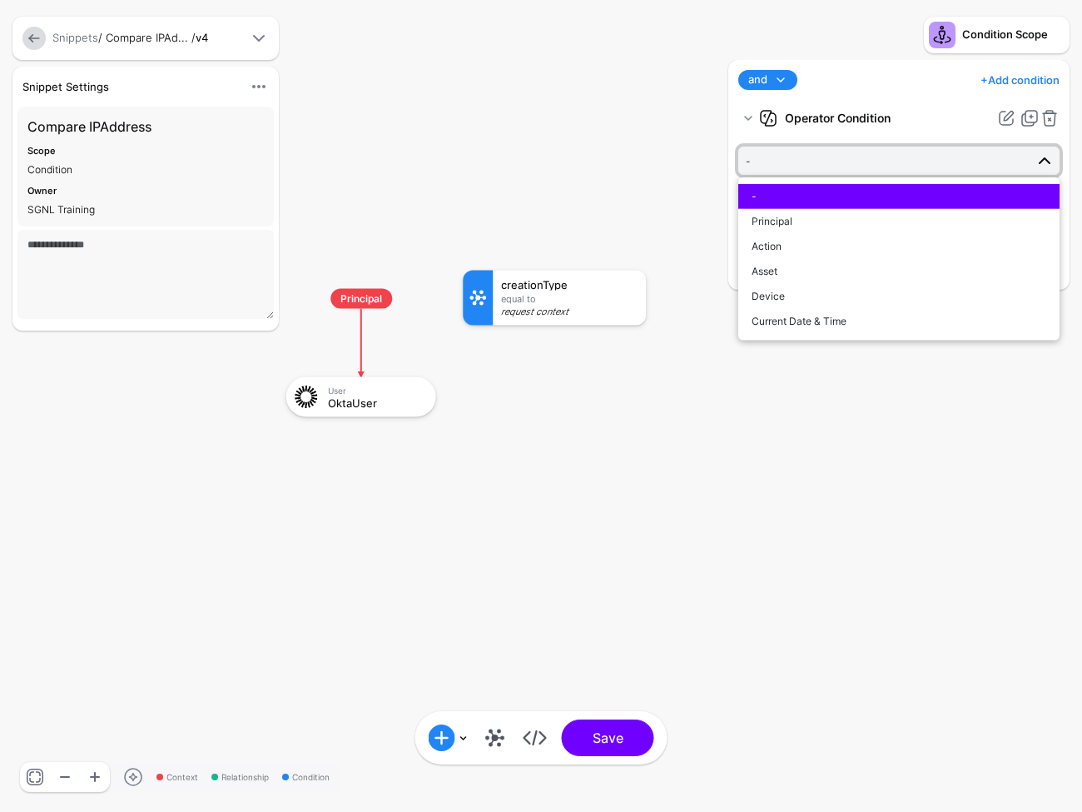
click at [858, 167] on span "-" at bounding box center [885, 161] width 279 height 18
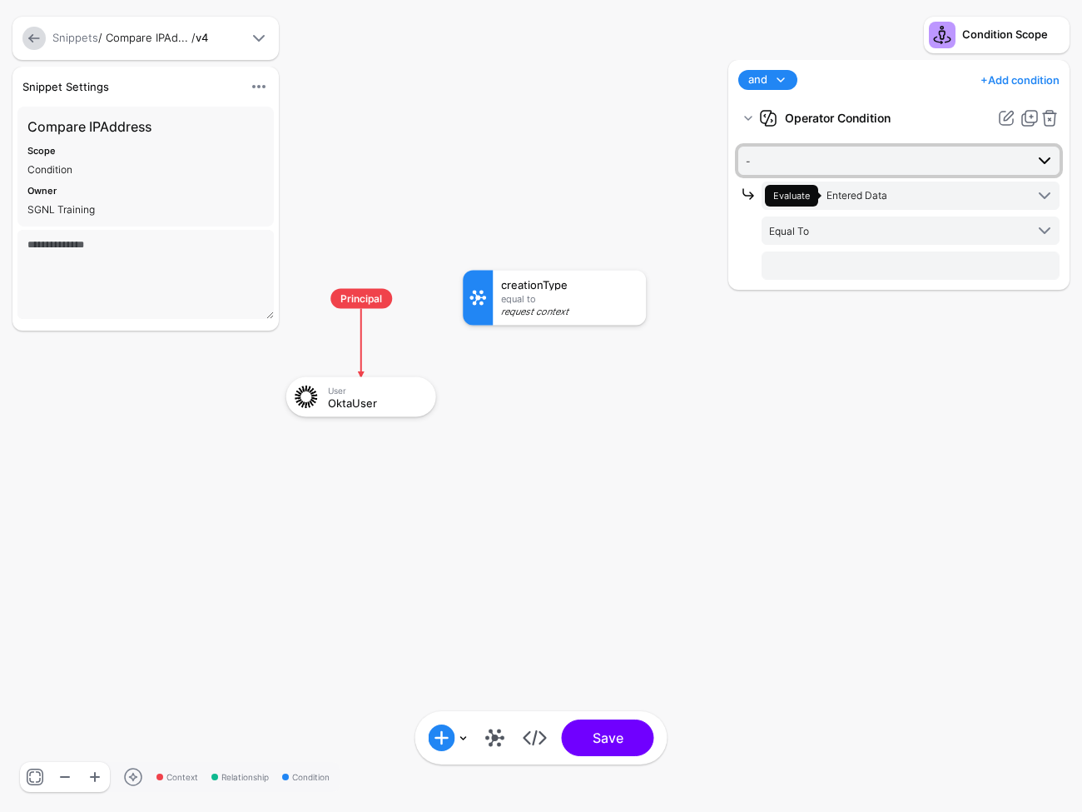
click at [915, 164] on span "-" at bounding box center [885, 161] width 279 height 18
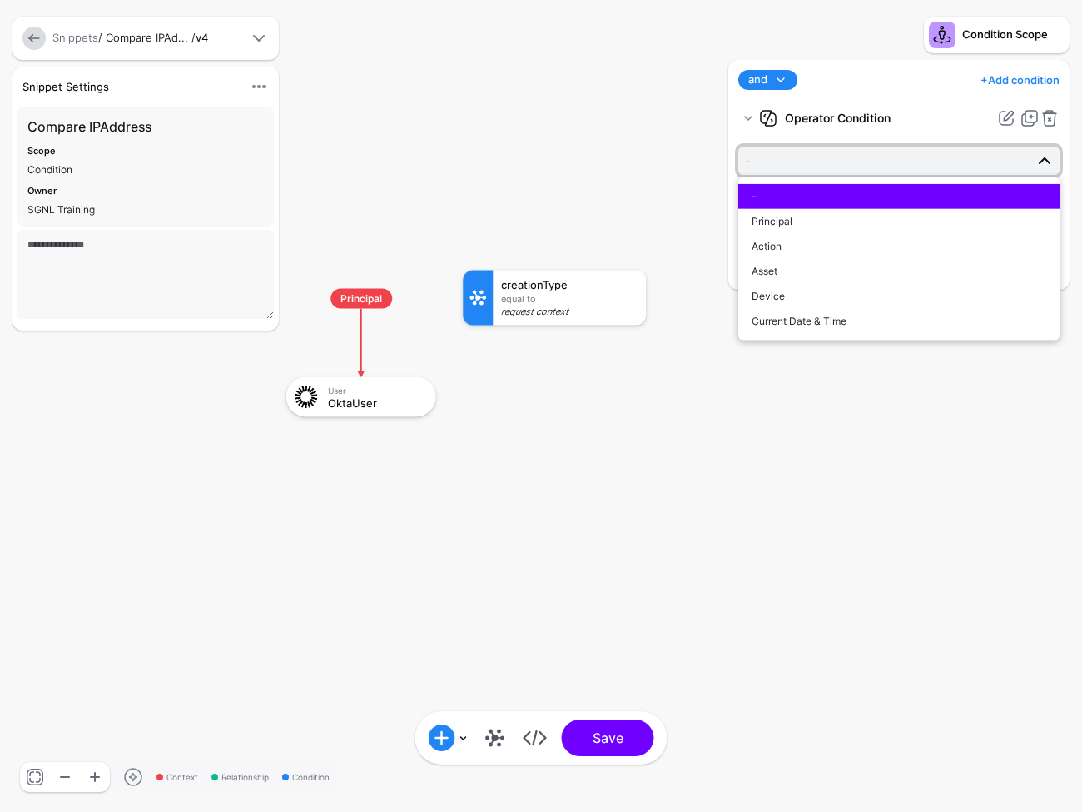
click at [914, 164] on span "-" at bounding box center [885, 161] width 279 height 18
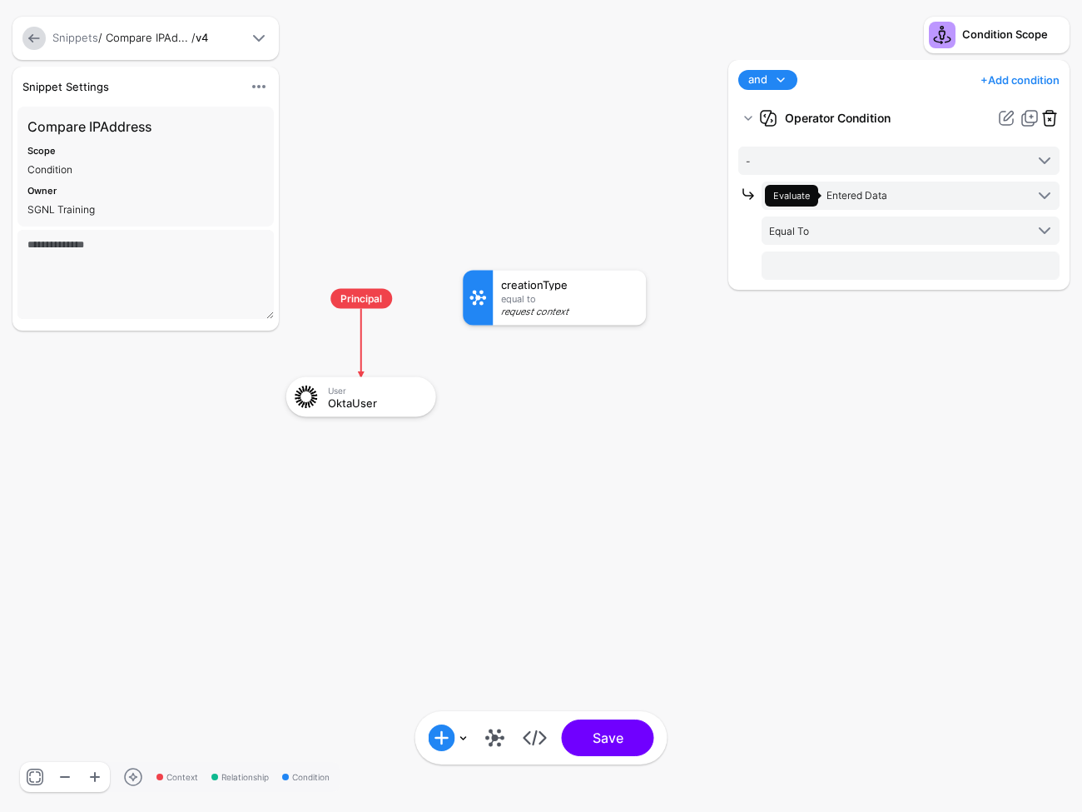
click at [1044, 115] on link at bounding box center [1050, 118] width 20 height 20
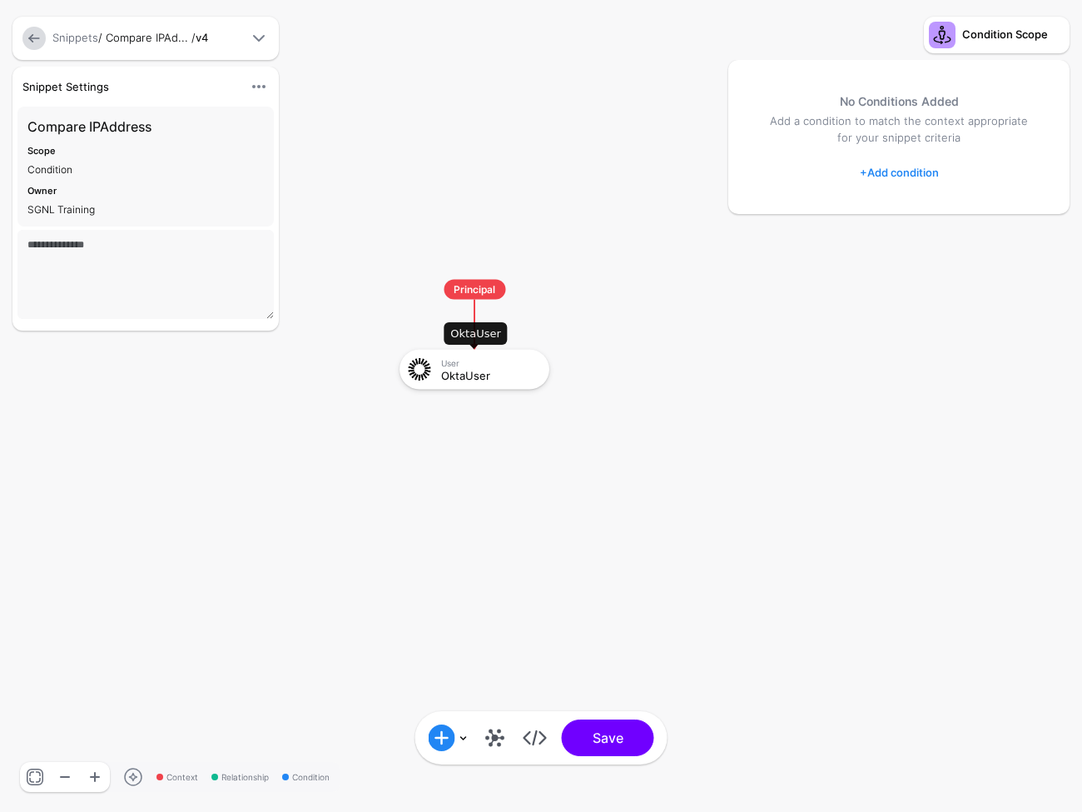
click at [509, 365] on div "User" at bounding box center [489, 362] width 97 height 10
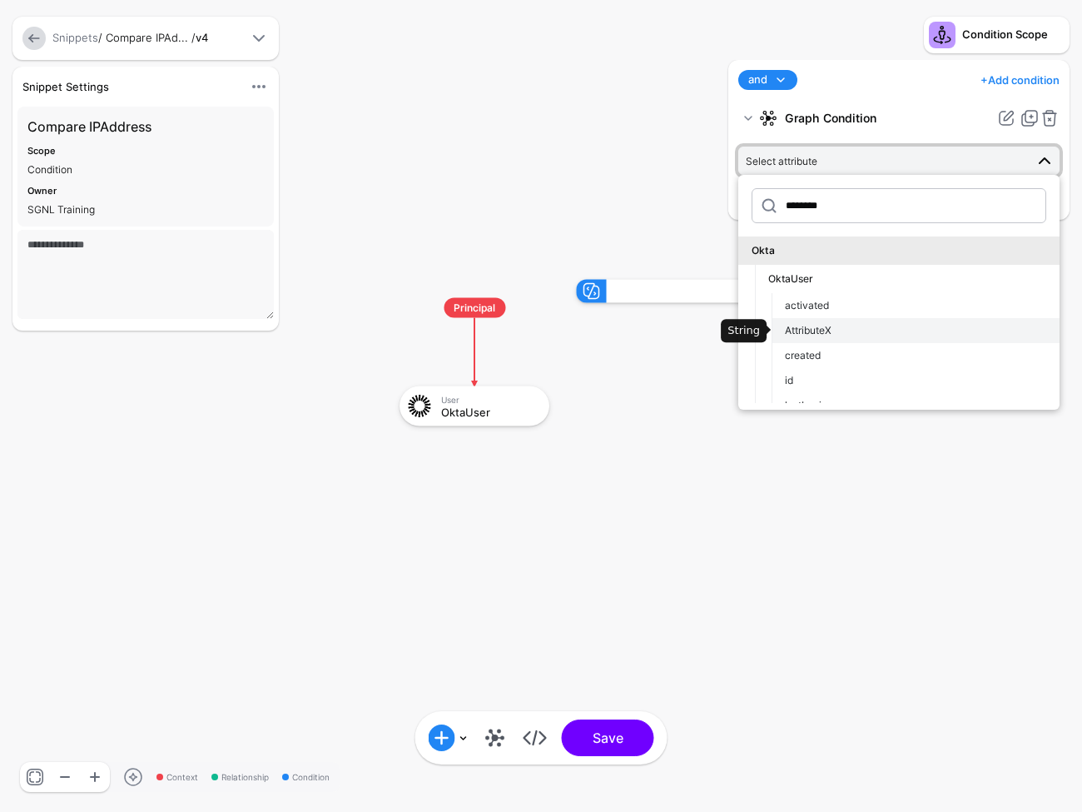
click at [868, 326] on div "AttributeX" at bounding box center [915, 330] width 261 height 15
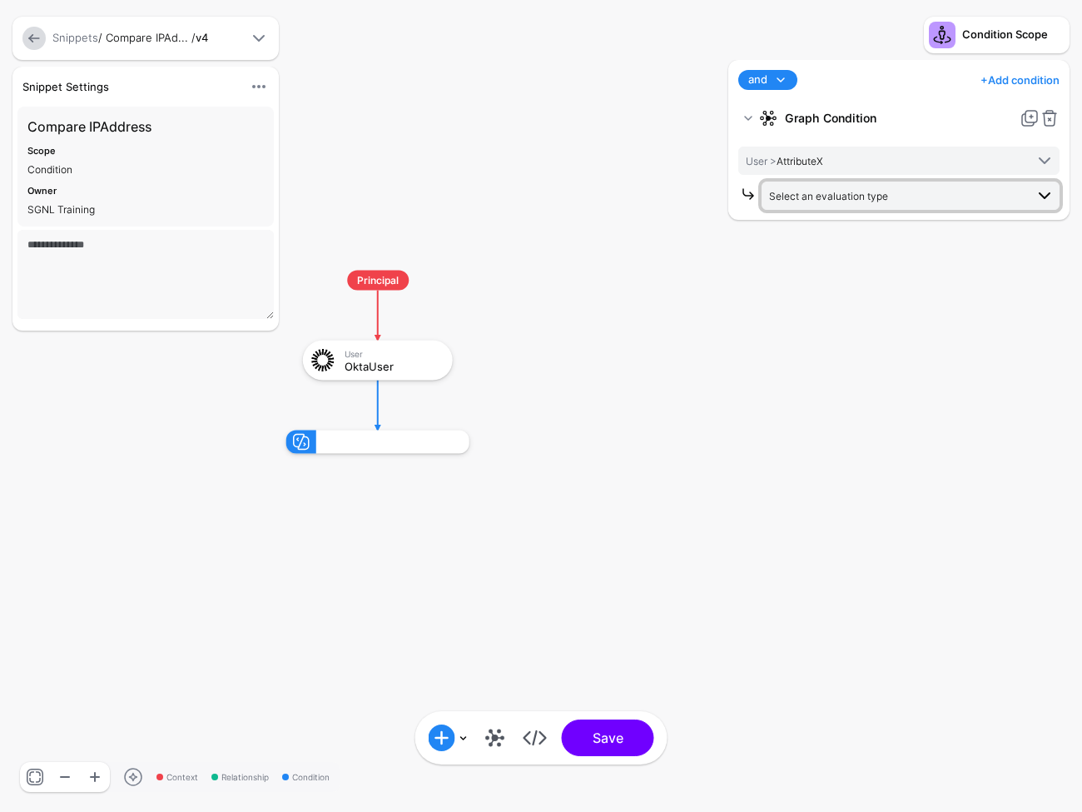
click at [908, 189] on span "Select an evaluation type" at bounding box center [897, 195] width 256 height 18
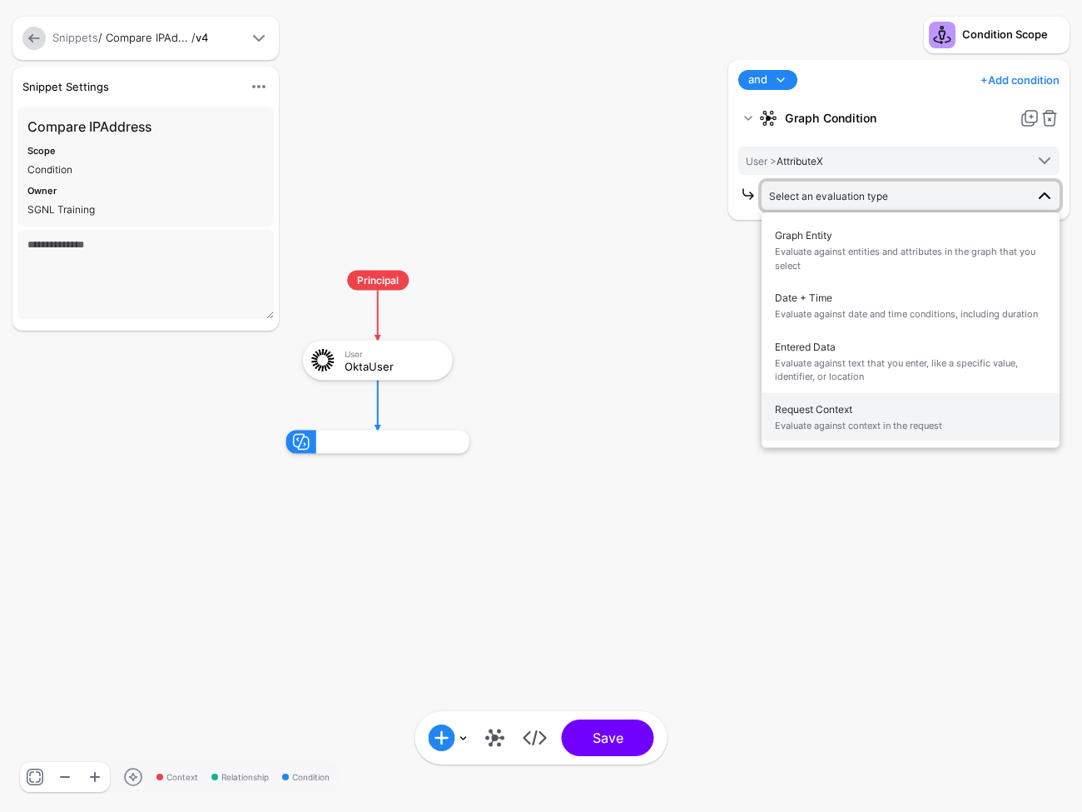
click at [865, 406] on span "Request Context Evaluate against context in the request" at bounding box center [910, 416] width 271 height 39
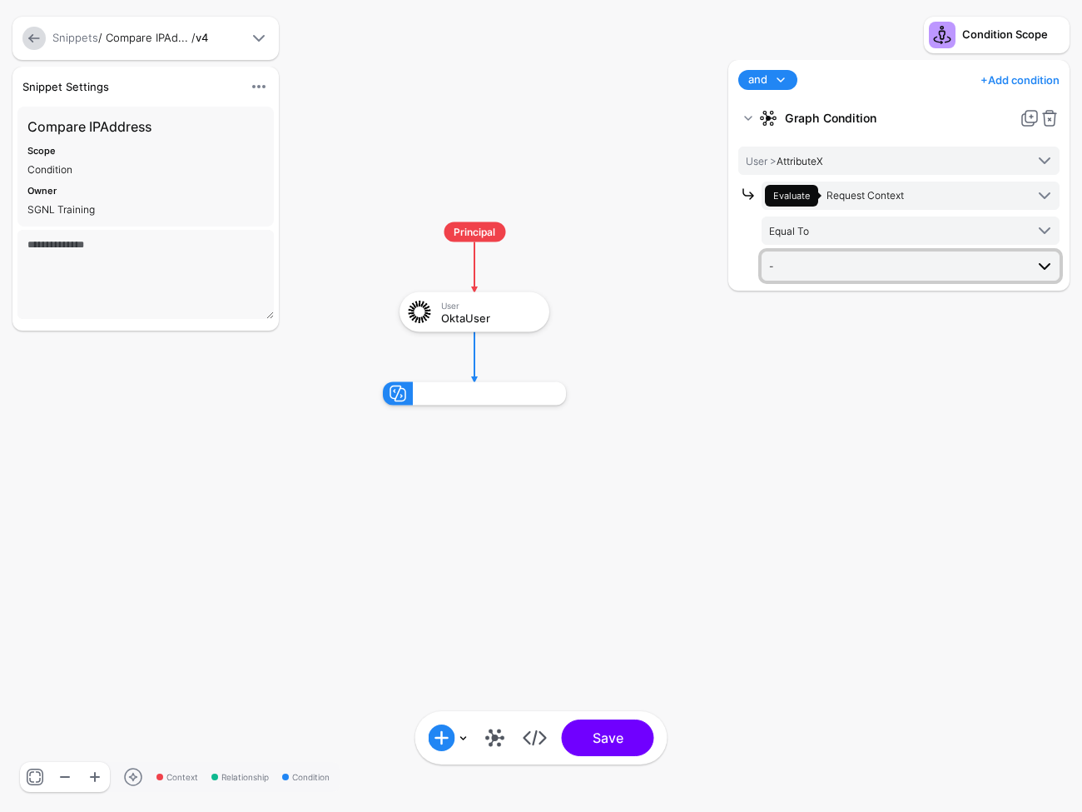
click at [877, 262] on span "-" at bounding box center [897, 265] width 256 height 18
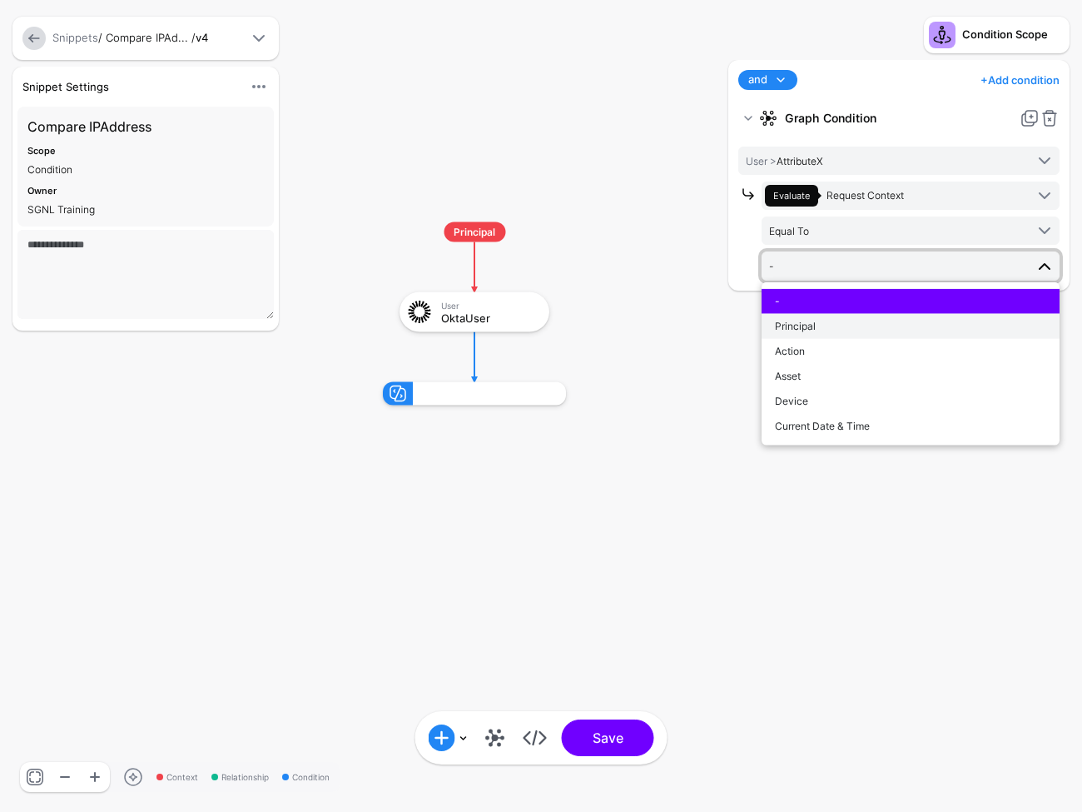
click at [852, 322] on div "Principal" at bounding box center [910, 326] width 271 height 15
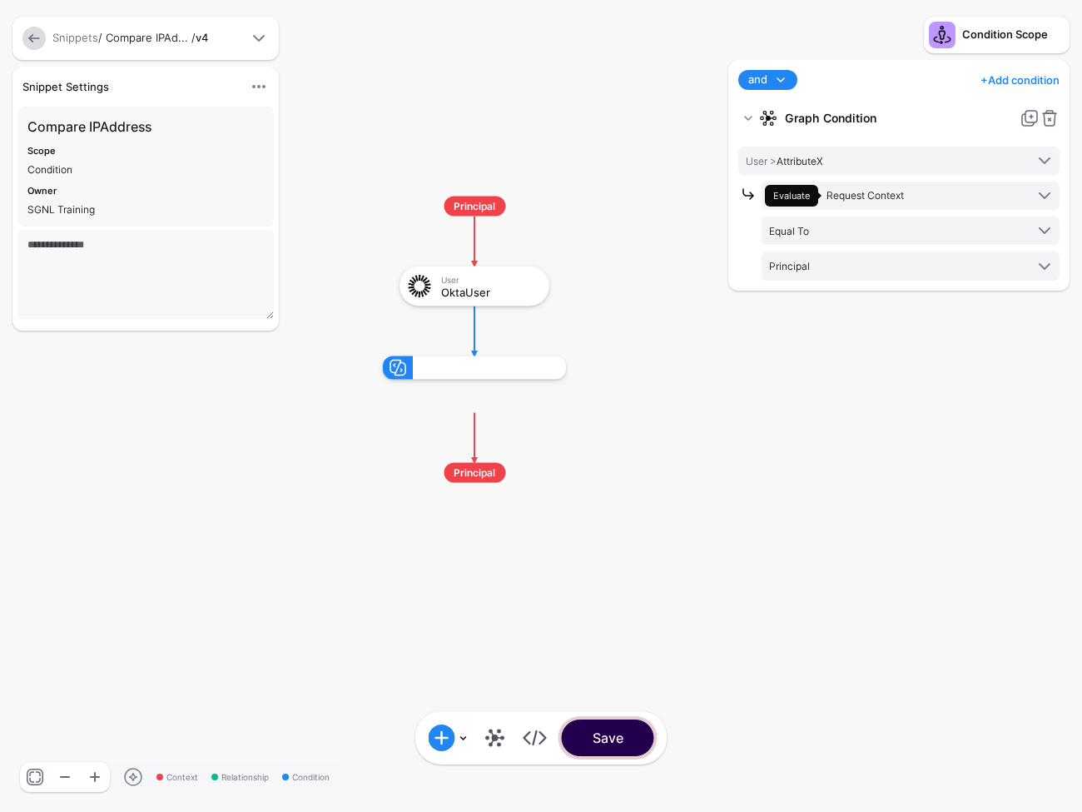
click at [594, 751] on button "Save" at bounding box center [608, 737] width 92 height 37
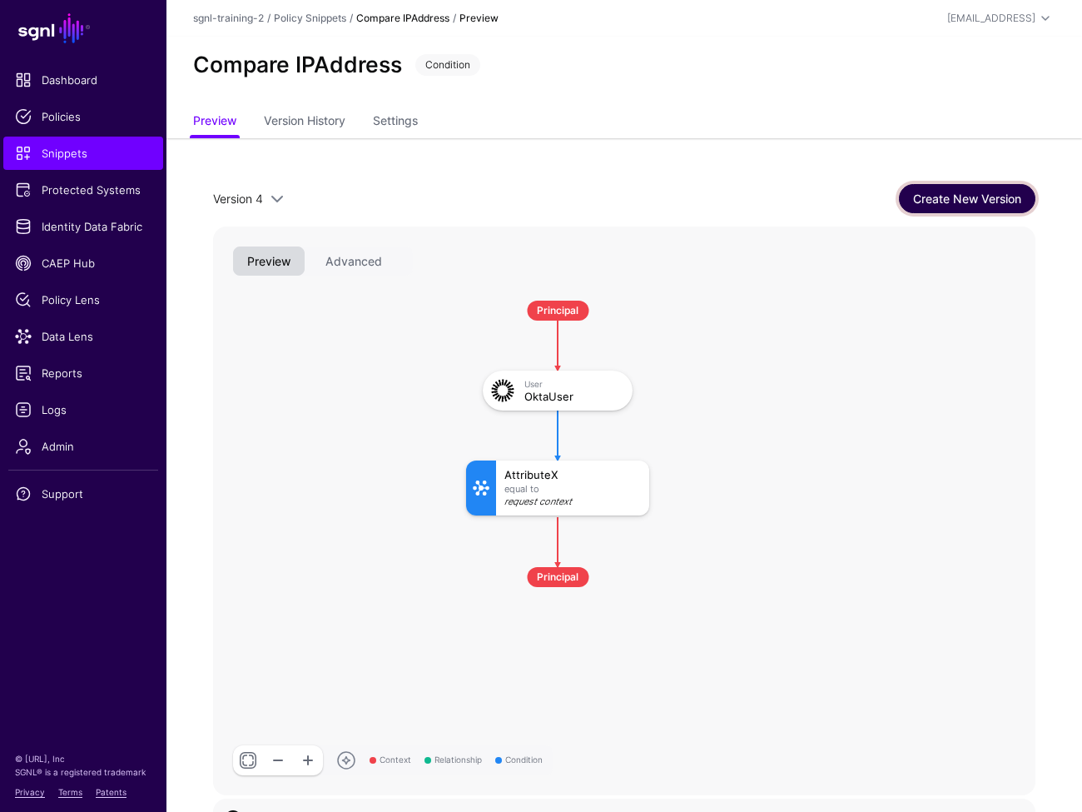
click at [942, 187] on link "Create New Version" at bounding box center [967, 198] width 137 height 29
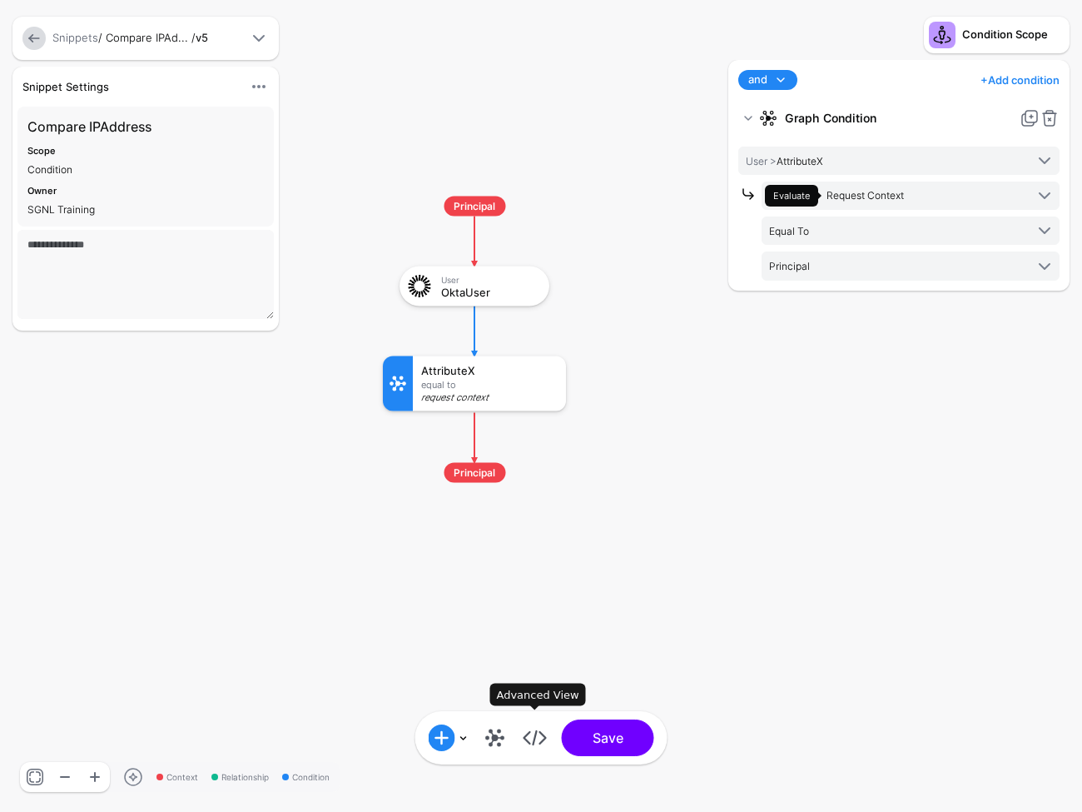
click at [529, 731] on link at bounding box center [535, 737] width 27 height 27
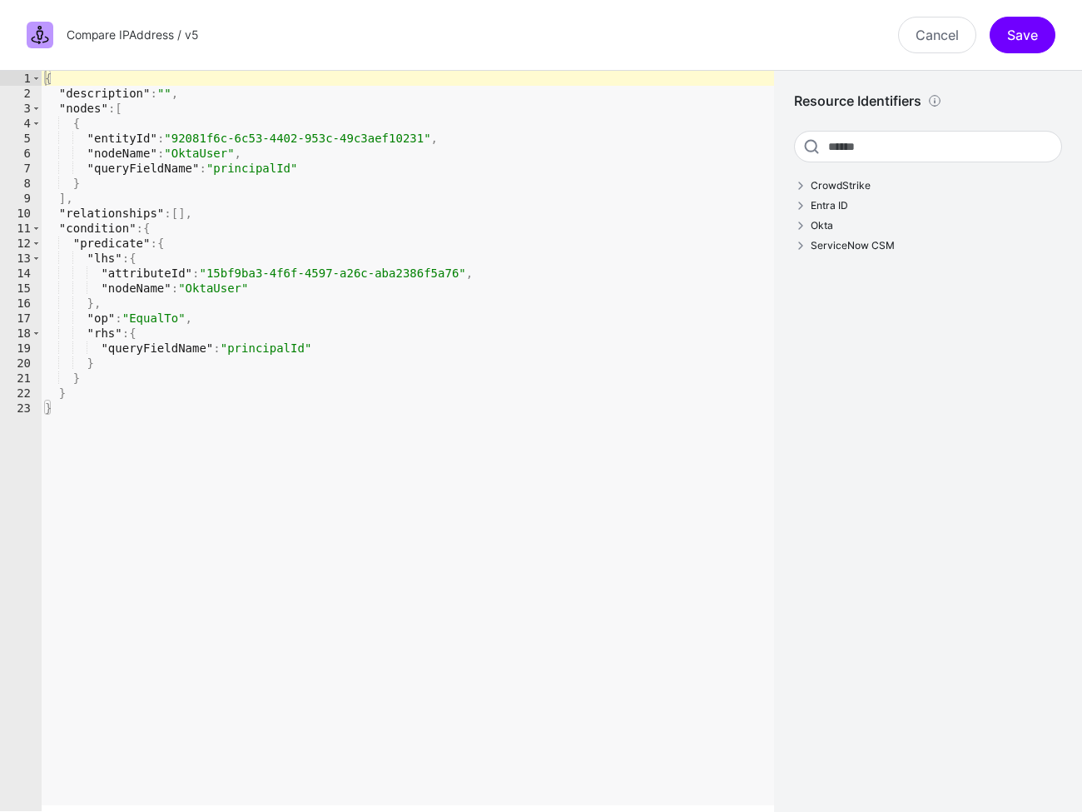
click at [286, 337] on div "{ "description" : "" , "nodes" : [ { "entityId" : "92081f6c-6c53-4402-953c-49c3…" at bounding box center [408, 456] width 733 height 771
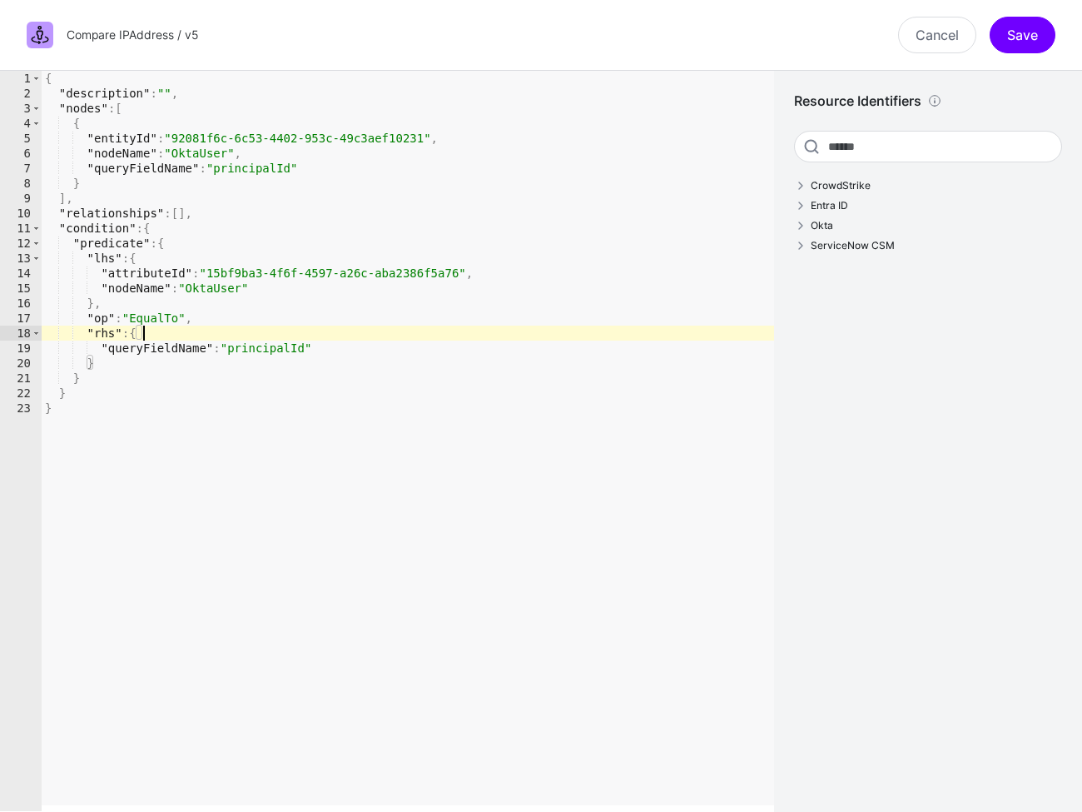
click at [315, 346] on div "{ "description" : "" , "nodes" : [ { "entityId" : "92081f6c-6c53-4402-953c-49c3…" at bounding box center [408, 456] width 733 height 771
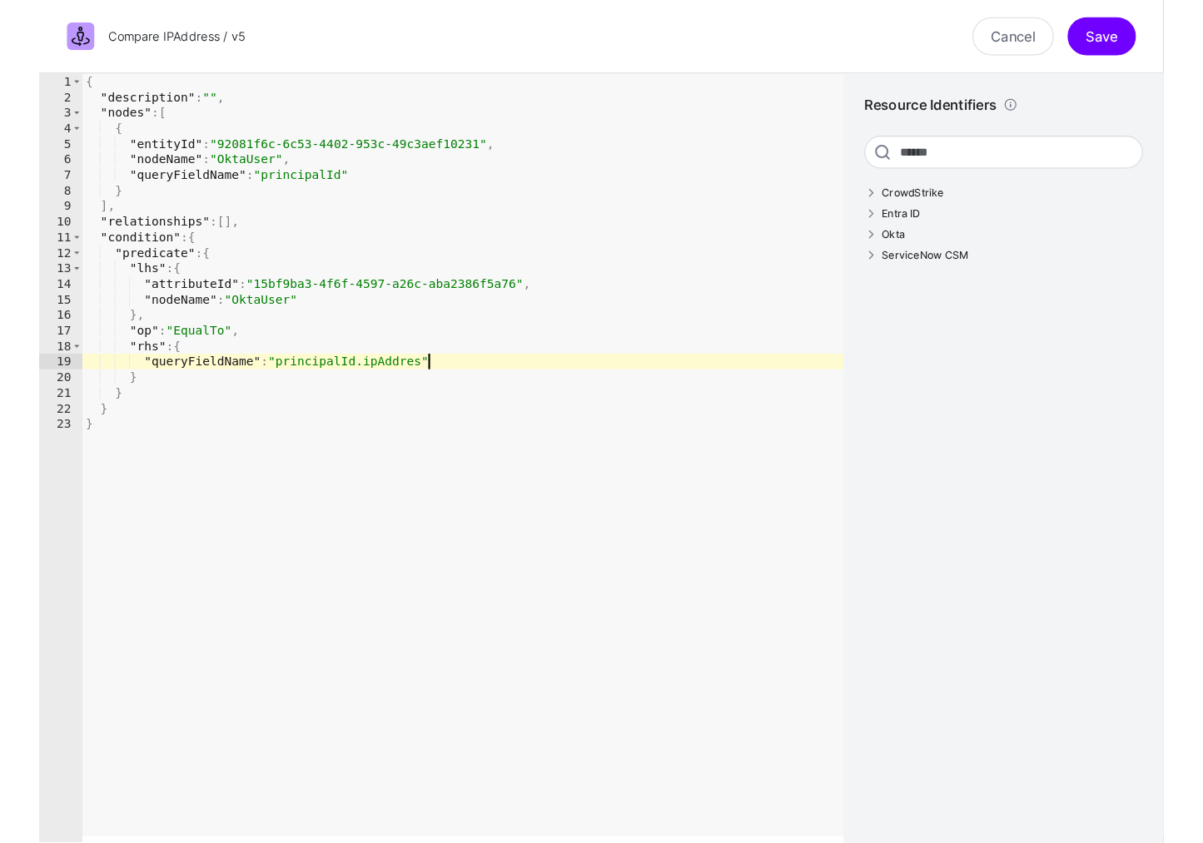
scroll to position [0, 22]
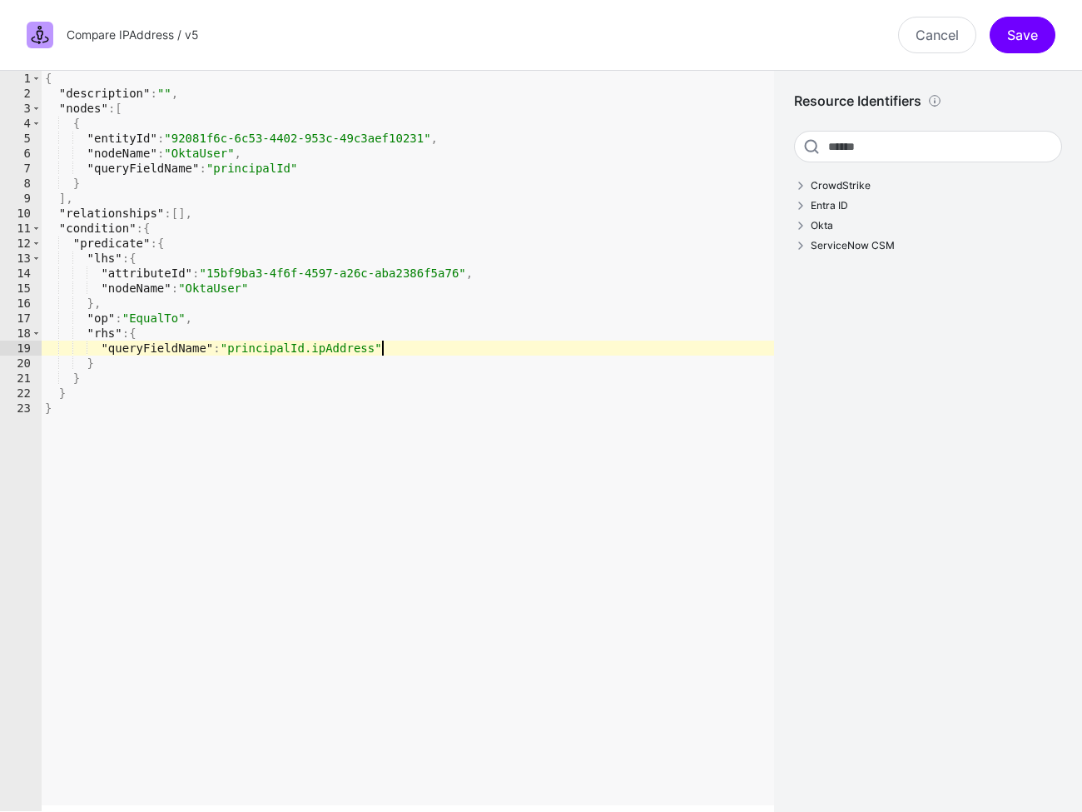
type textarea "**********"
click at [1045, 17] on div "Cancel Save" at bounding box center [637, 35] width 858 height 37
click at [1041, 22] on button "Save" at bounding box center [1023, 35] width 66 height 37
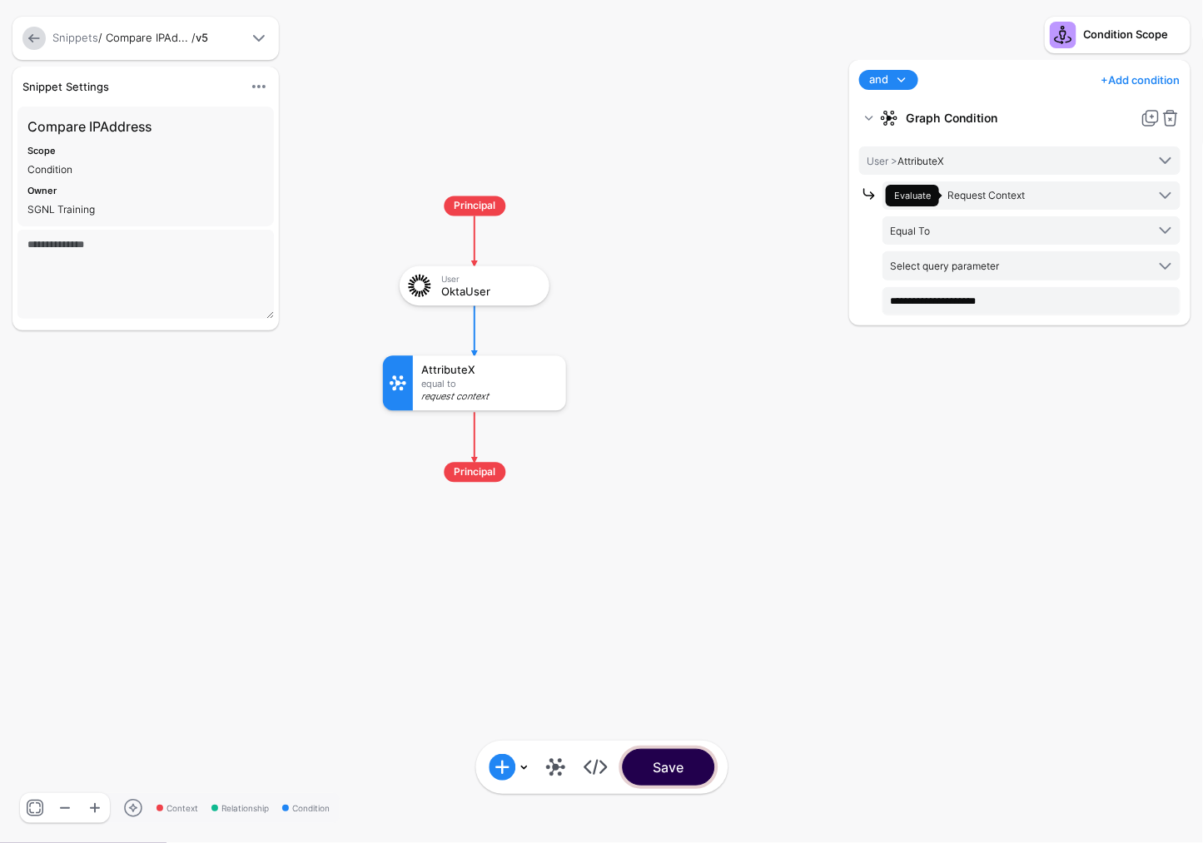
click at [693, 774] on button "Save" at bounding box center [668, 767] width 92 height 37
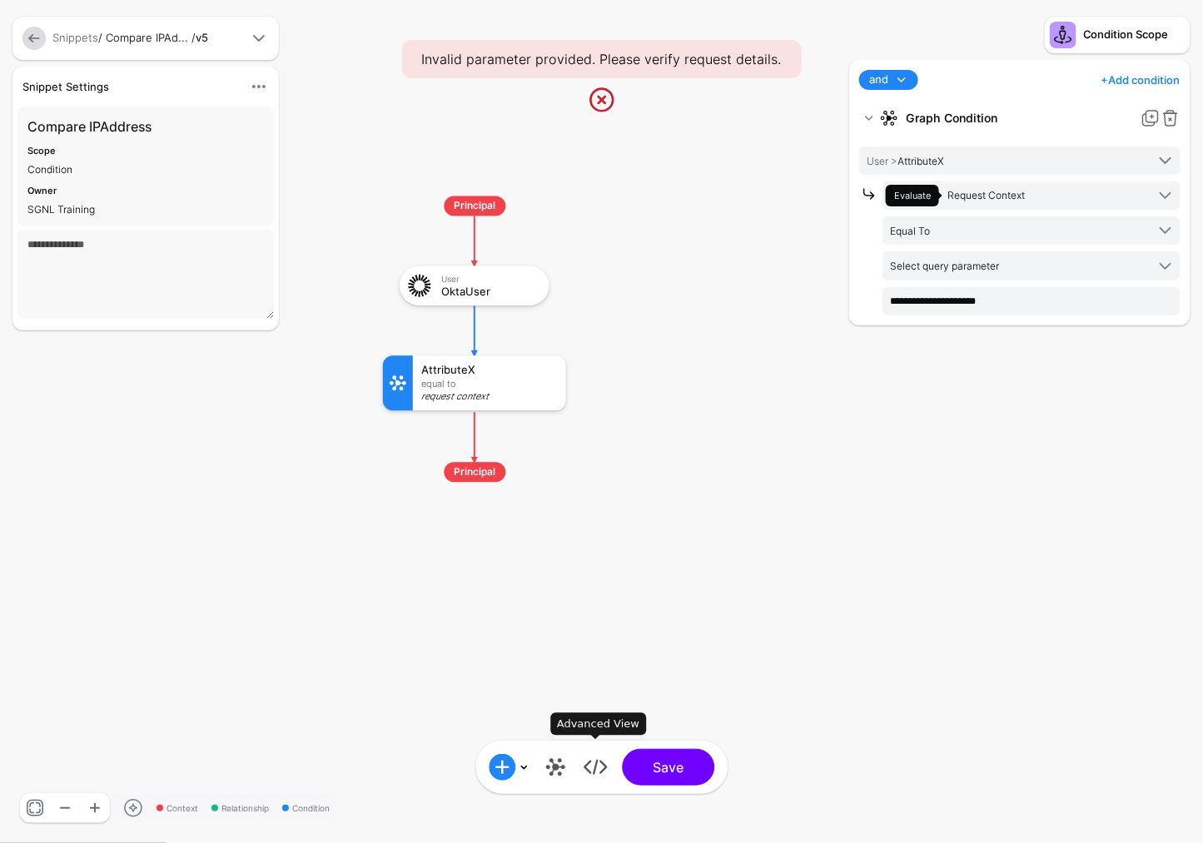
click at [591, 761] on link at bounding box center [595, 767] width 27 height 27
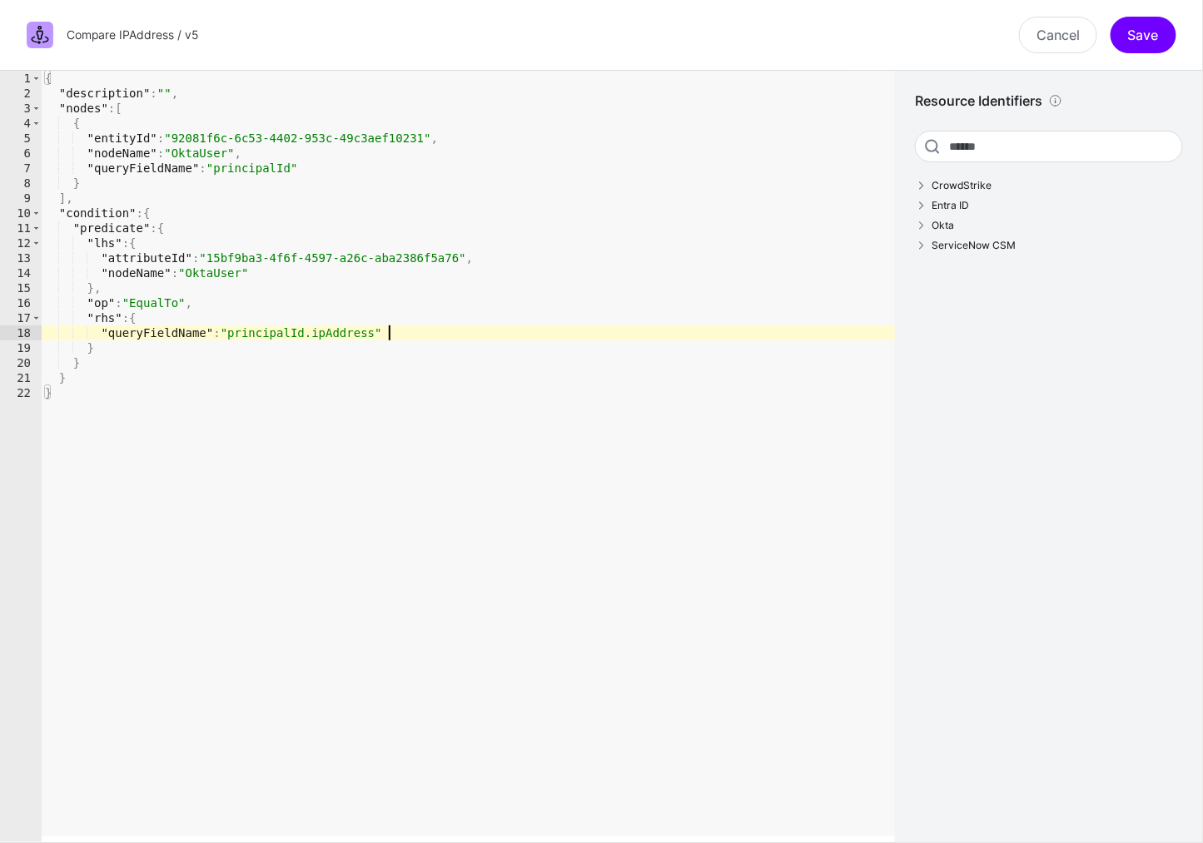
click at [395, 335] on div "{ "description" : "" , "nodes" : [ { "entityId" : "92081f6c-6c53-4402-953c-49c3…" at bounding box center [469, 472] width 854 height 802
click at [314, 331] on div "{ "description" : "" , "nodes" : [ { "entityId" : "92081f6c-6c53-4402-953c-49c3…" at bounding box center [469, 472] width 854 height 802
type textarea "**********"
click at [1166, 29] on button "Save" at bounding box center [1144, 35] width 66 height 37
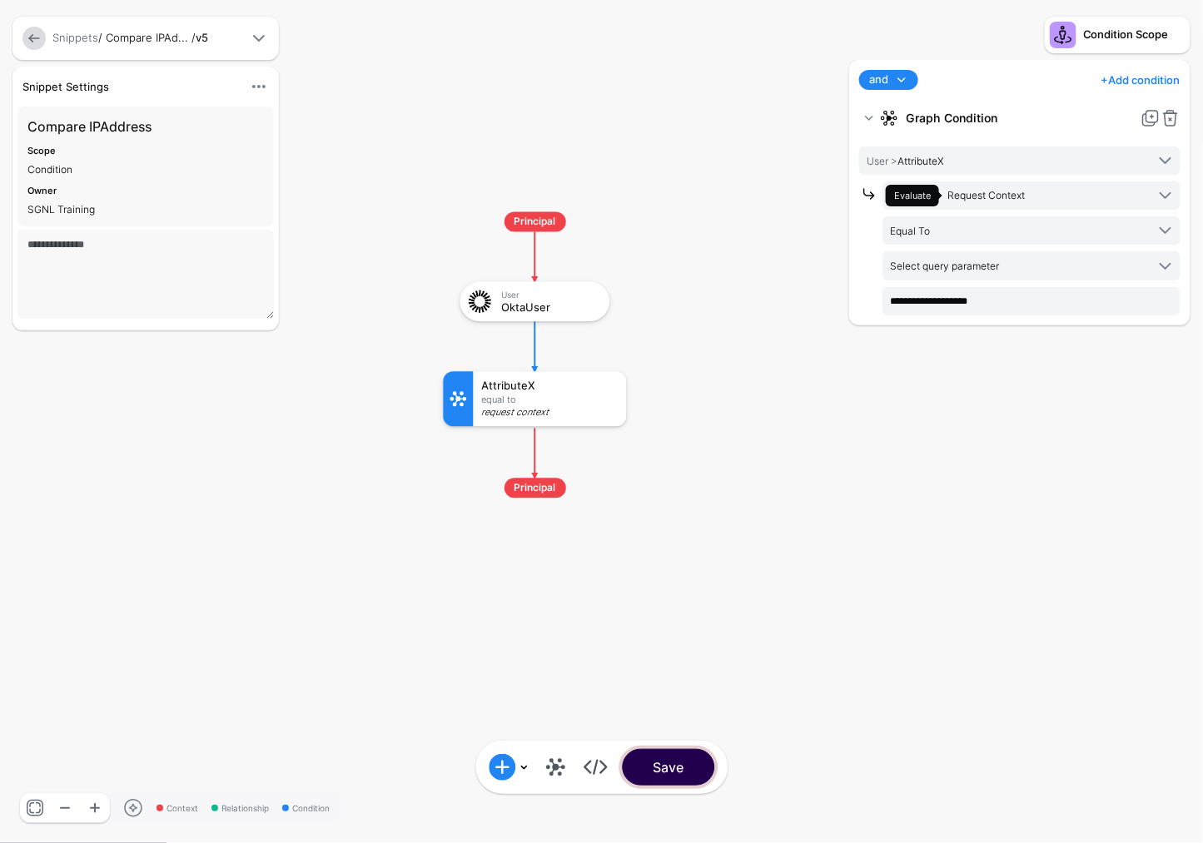
click at [680, 777] on button "Save" at bounding box center [668, 767] width 92 height 37
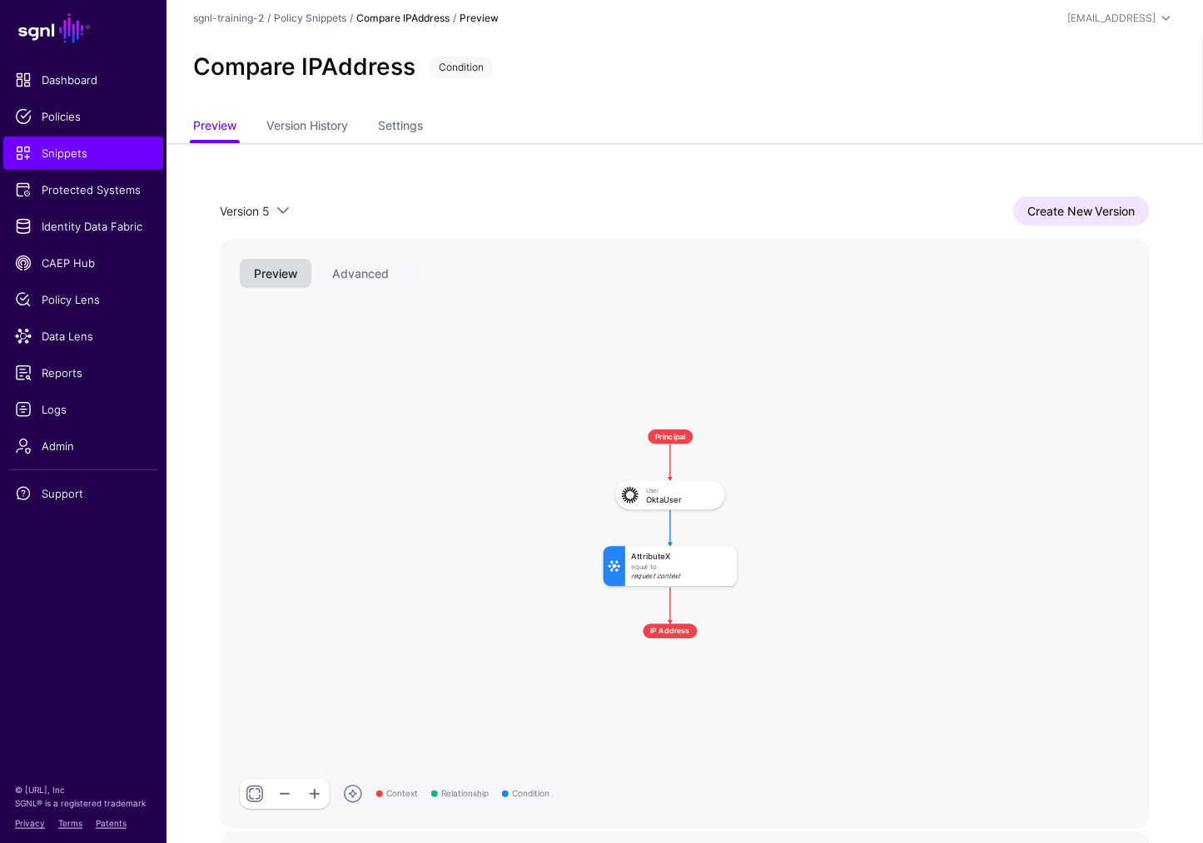
drag, startPoint x: 706, startPoint y: 340, endPoint x: 649, endPoint y: 303, distance: 67.4
click at [649, 303] on rect at bounding box center [592, 418] width 67890 height 43092
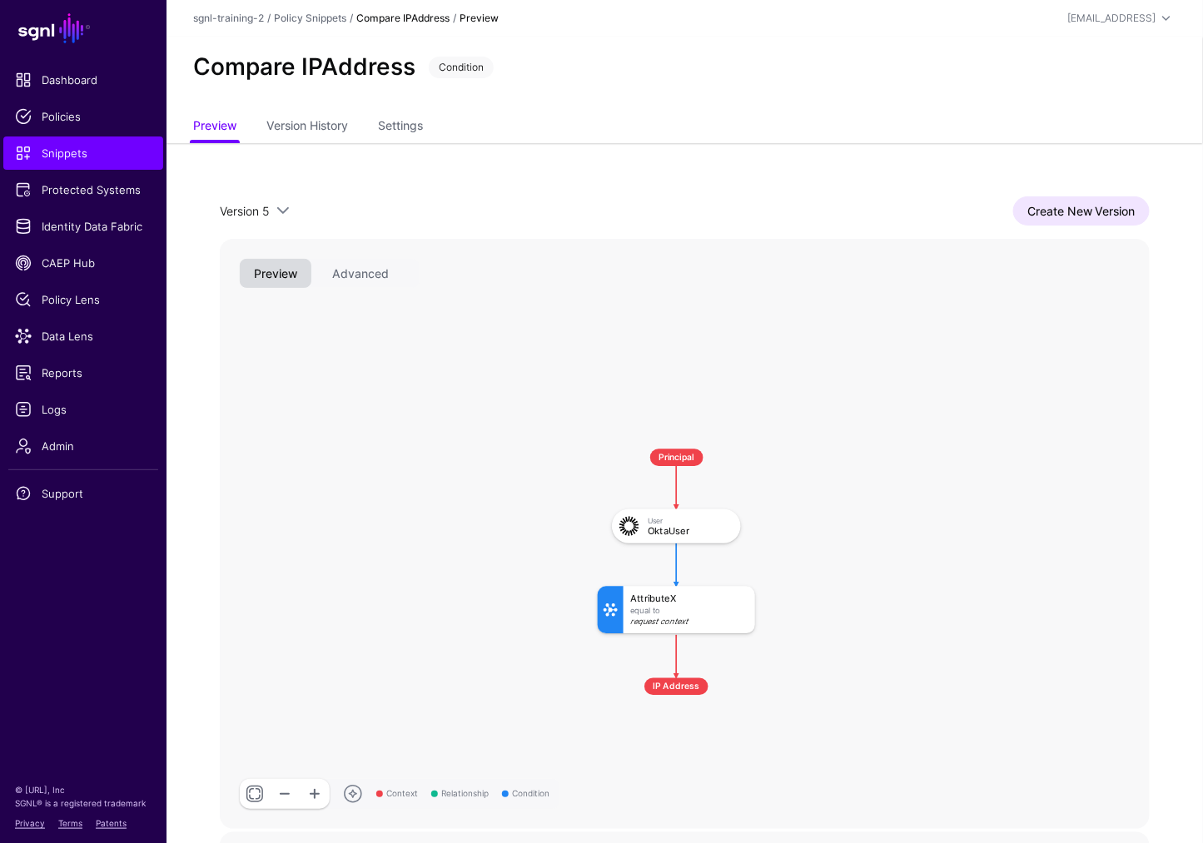
click at [1198, 204] on div "Version 5 Version 5 Version 4 Version 3 Version 2 Version 1 Create New Version …" at bounding box center [685, 512] width 1037 height 739
click at [1089, 218] on link "Create New Version" at bounding box center [1081, 210] width 137 height 29
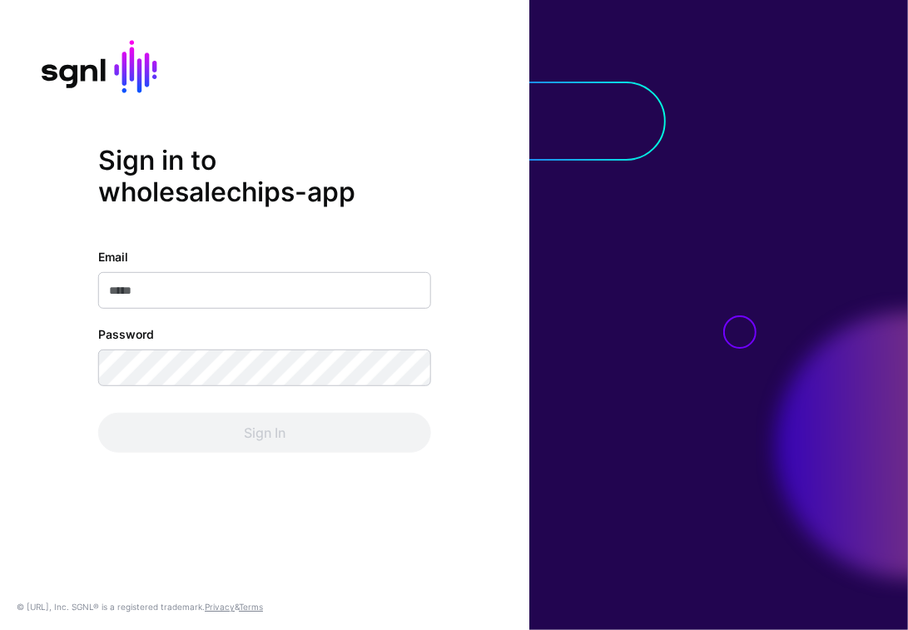
click at [245, 283] on input "Email" at bounding box center [264, 290] width 333 height 37
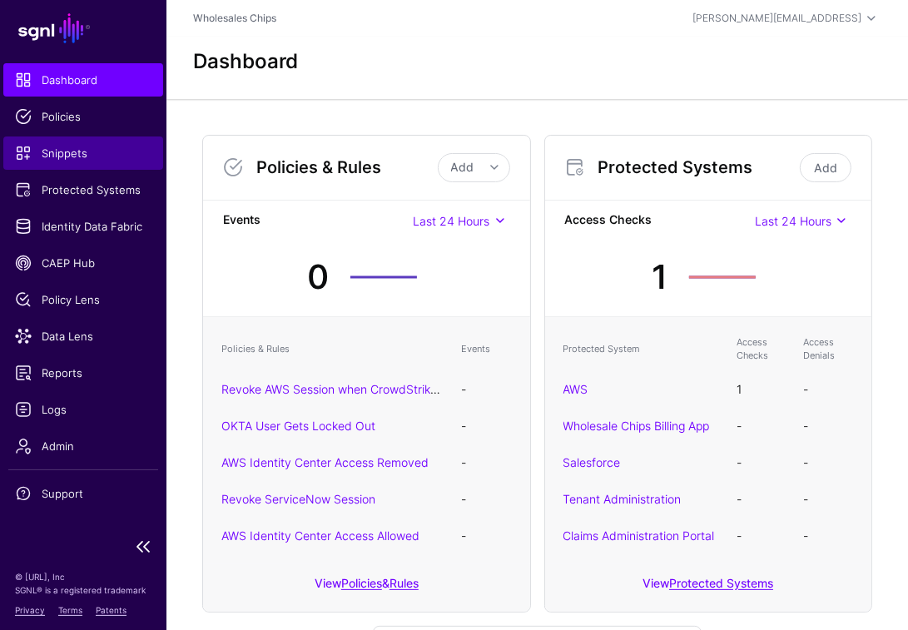
click at [63, 155] on span "Snippets" at bounding box center [83, 153] width 137 height 17
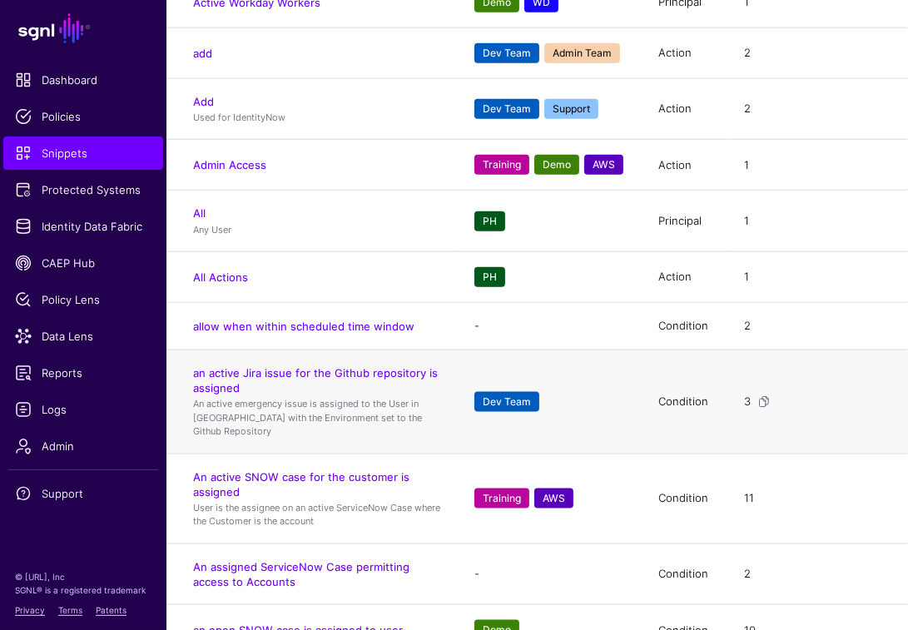
scroll to position [6016, 0]
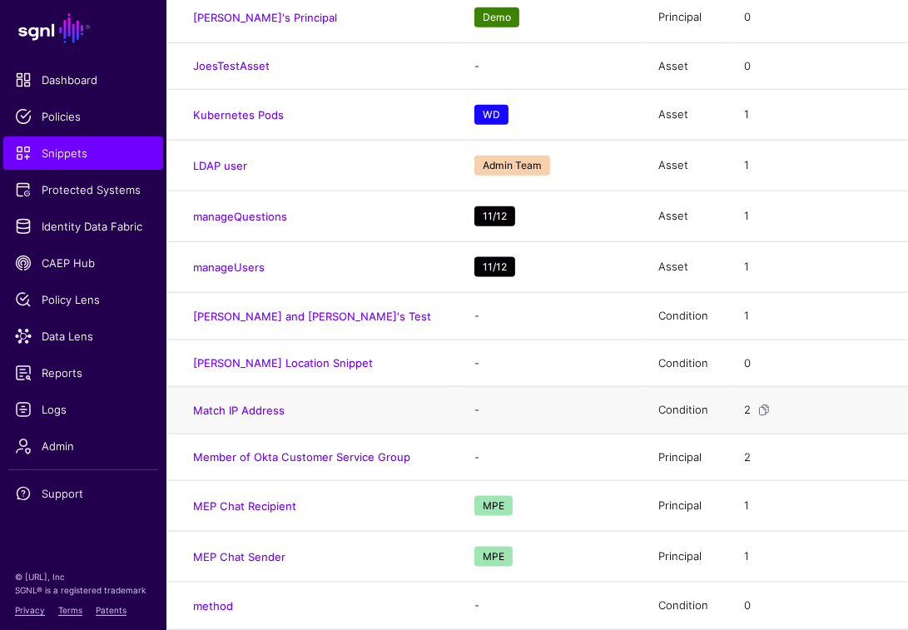
click at [234, 387] on td "Match IP Address" at bounding box center [312, 410] width 291 height 47
click at [233, 404] on link "Match IP Address" at bounding box center [239, 410] width 92 height 13
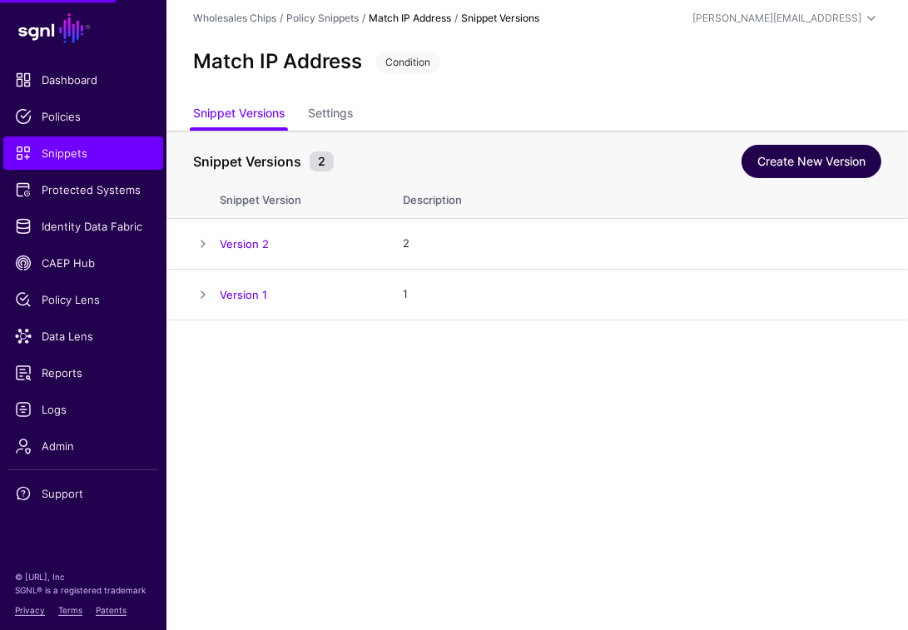
click at [810, 166] on link "Create New Version" at bounding box center [812, 161] width 140 height 33
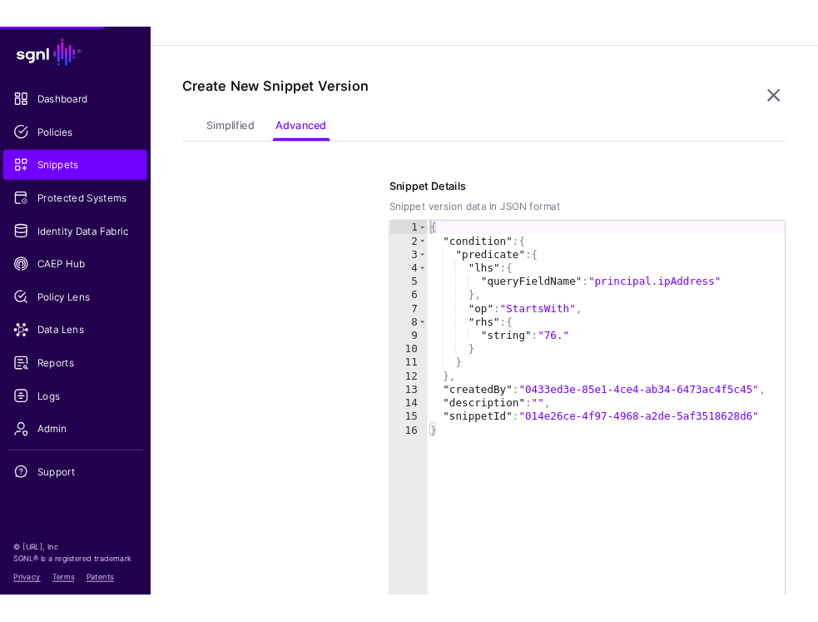
scroll to position [320, 0]
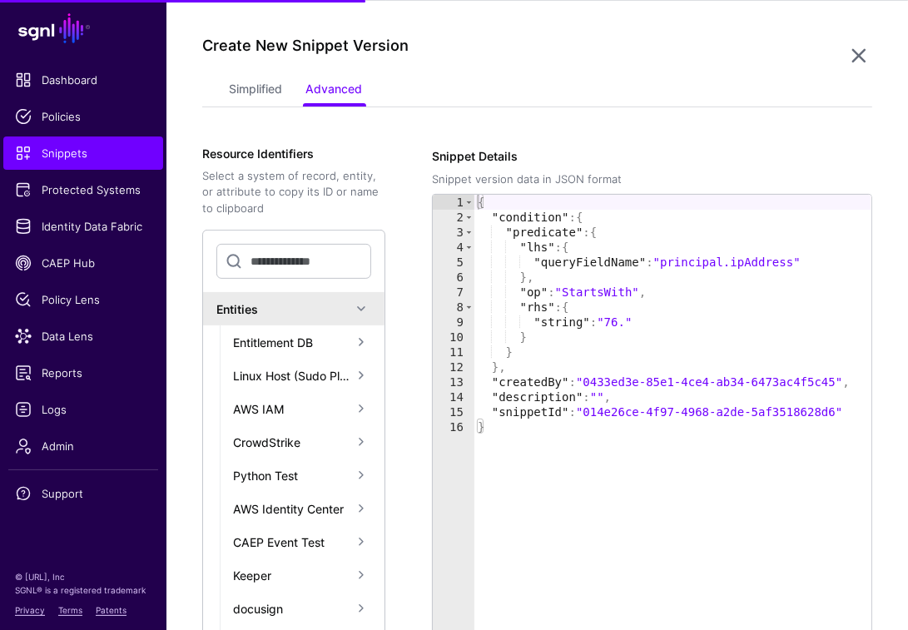
type textarea "**********"
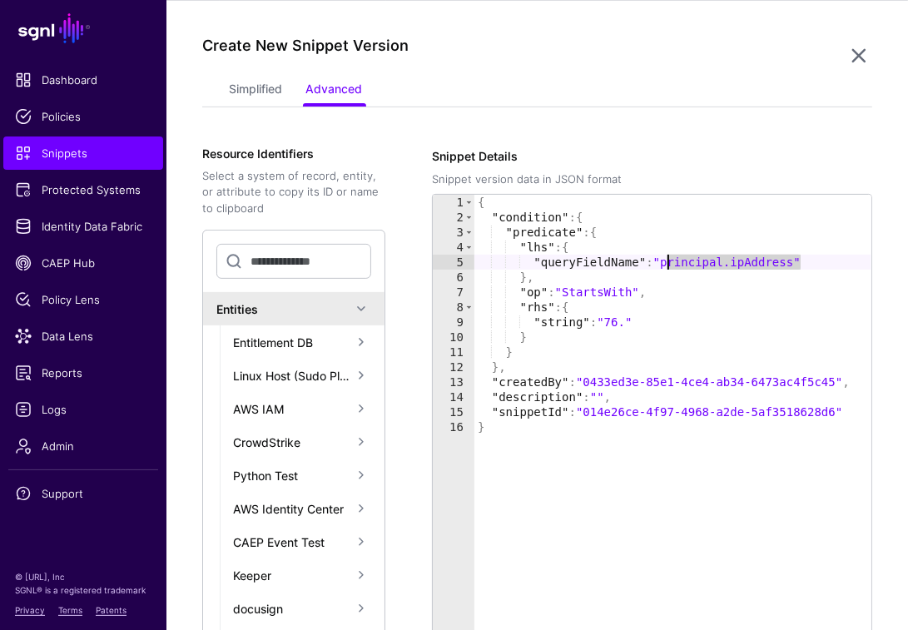
drag, startPoint x: 798, startPoint y: 260, endPoint x: 665, endPoint y: 258, distance: 133.2
click at [665, 258] on div "{ "condition" : { "predicate" : { "lhs" : { "queryFieldName" : "principal.ipAdd…" at bounding box center [673, 488] width 397 height 587
